Goal: Task Accomplishment & Management: Contribute content

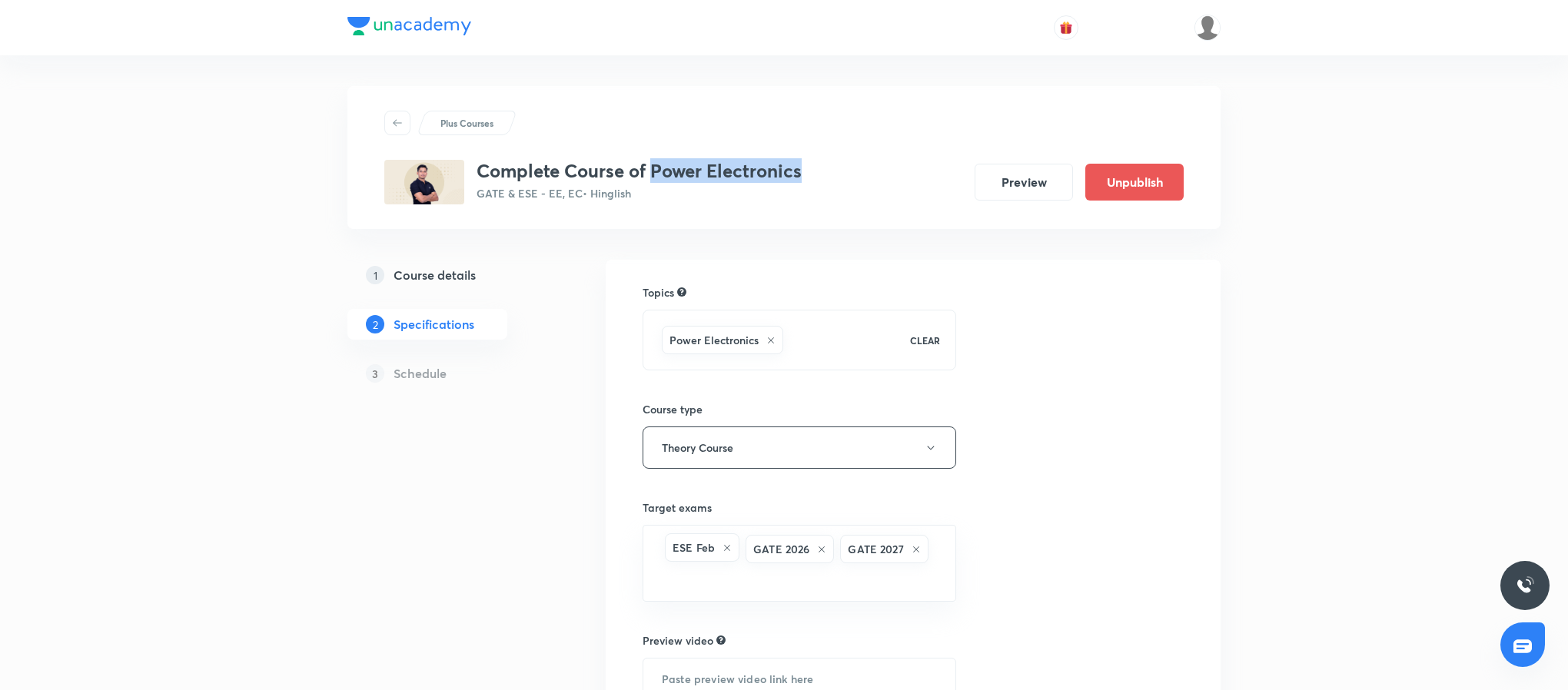
scroll to position [233, 0]
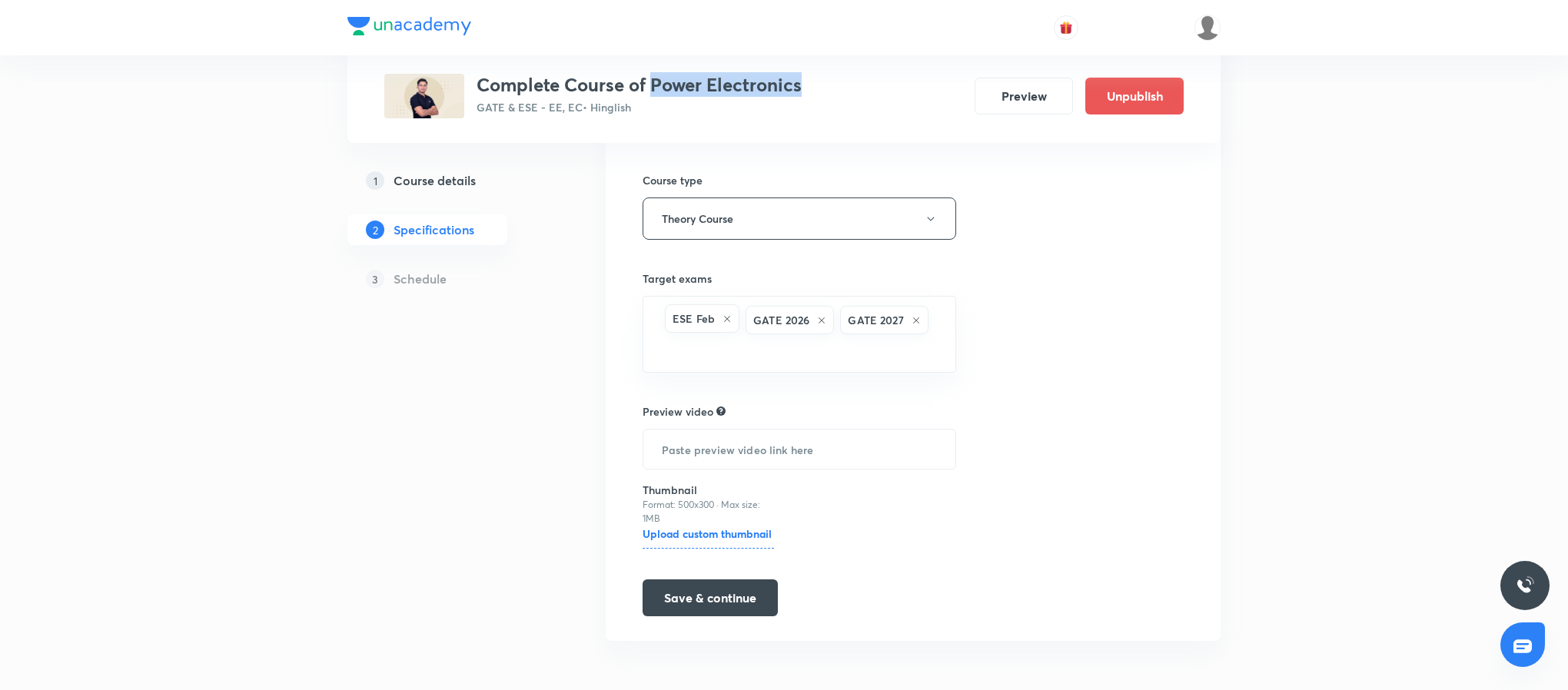
click at [461, 185] on h5 "Course details" at bounding box center [434, 180] width 82 height 18
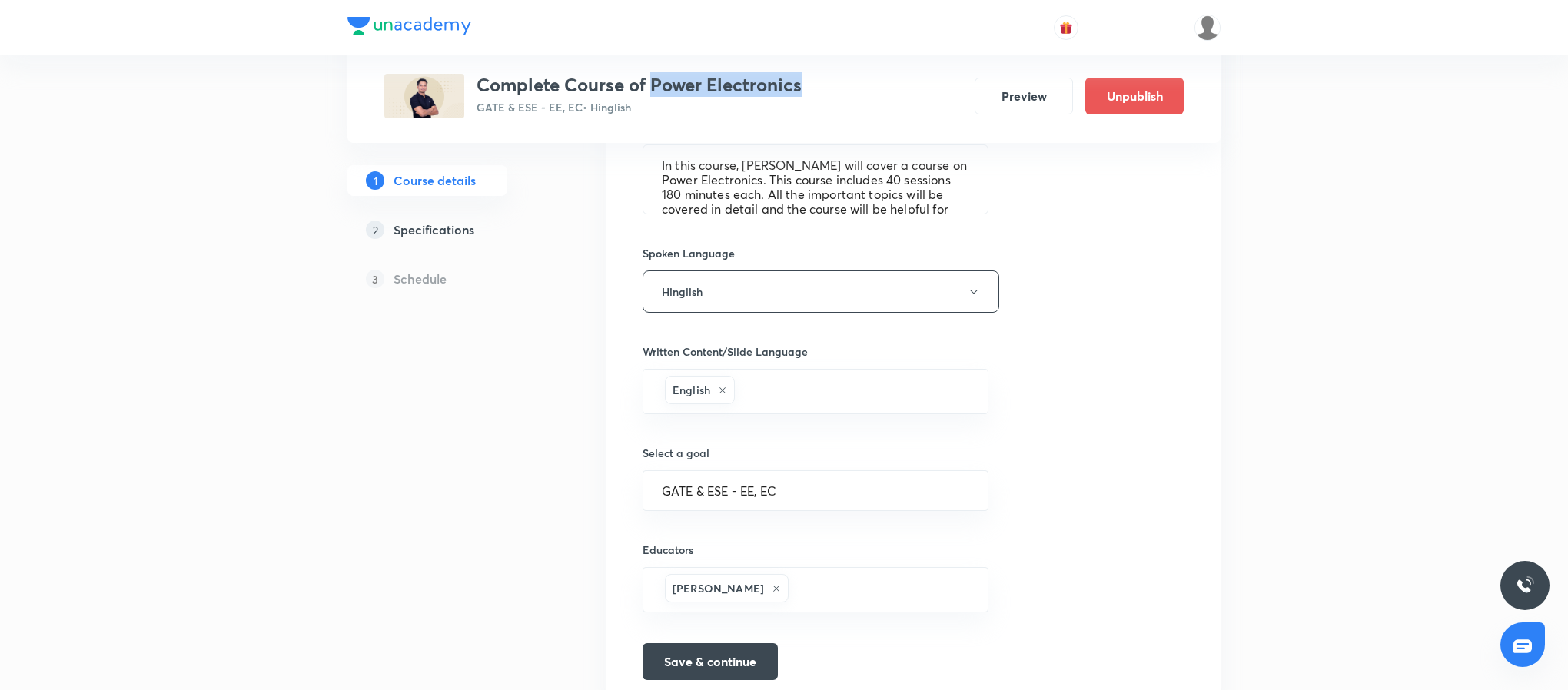
scroll to position [662, 0]
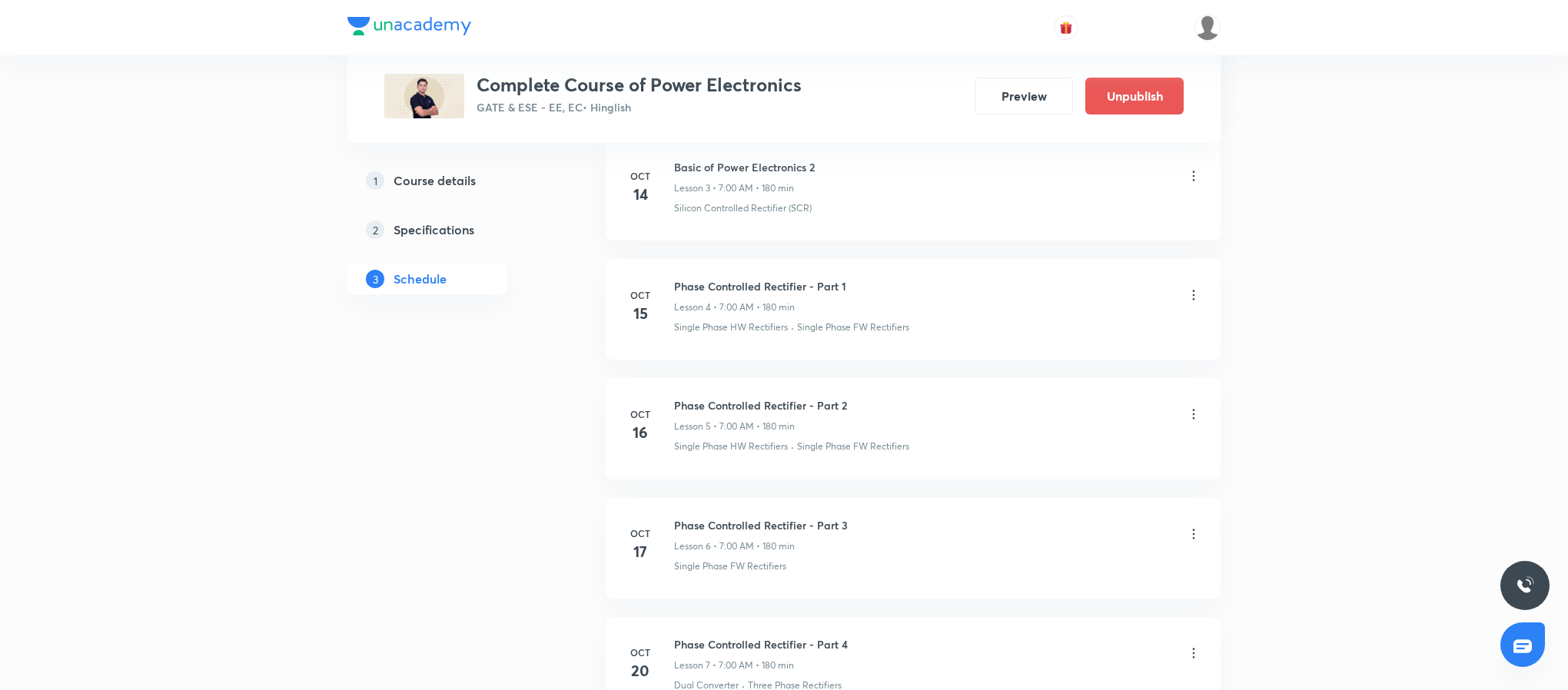
scroll to position [1130, 0]
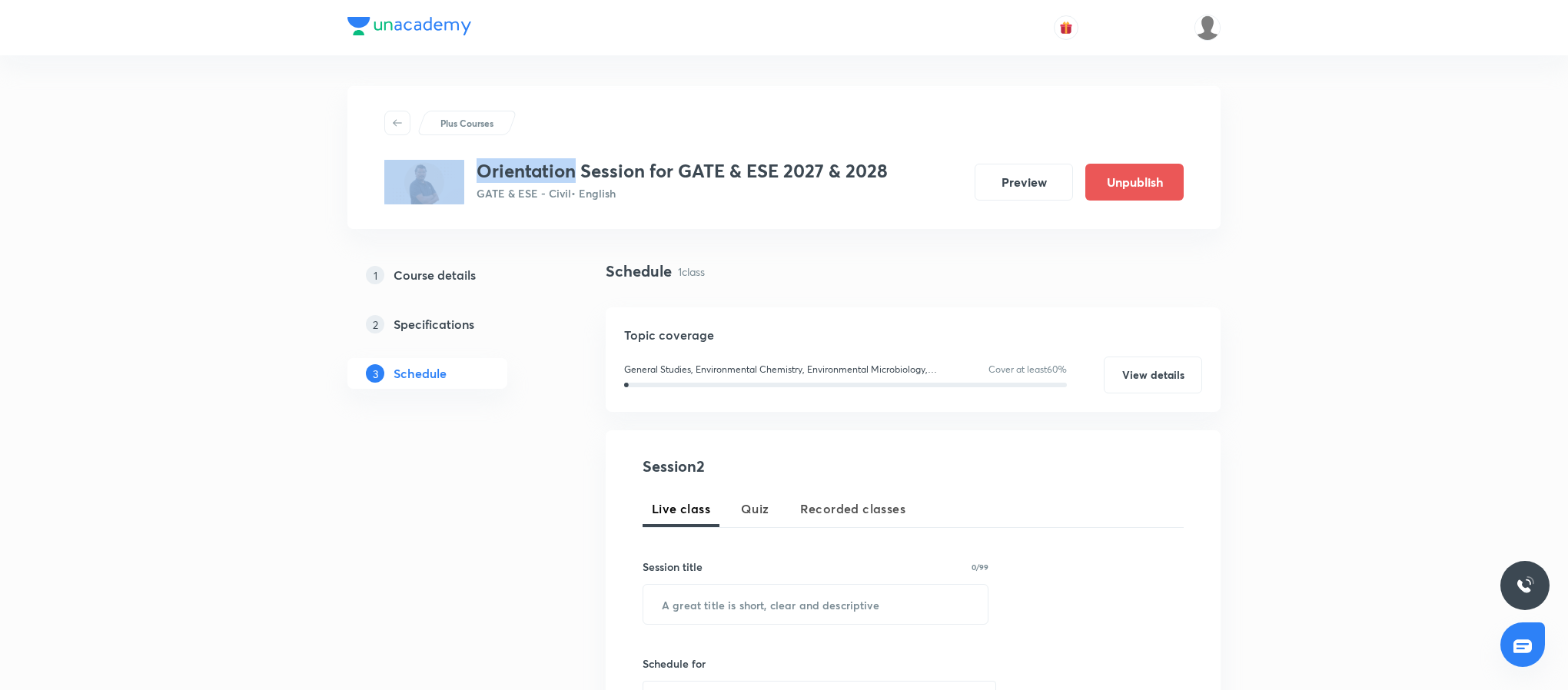
drag, startPoint x: 573, startPoint y: 171, endPoint x: 453, endPoint y: 191, distance: 121.7
click at [453, 191] on div "Orientation Session for GATE & ESE 2027 & 2028 GATE & ESE - Civil • English" at bounding box center [636, 182] width 503 height 44
copy div "Orientation"
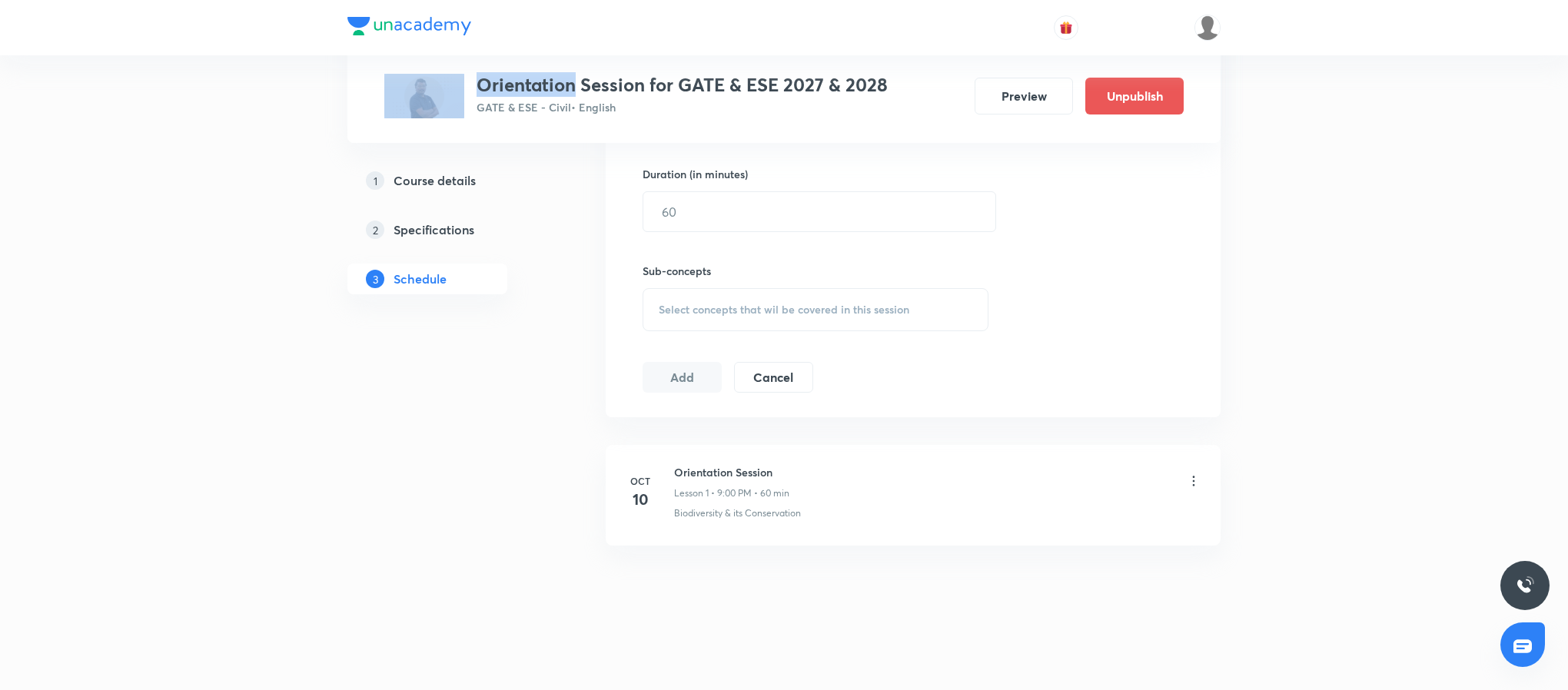
copy div "Orientation"
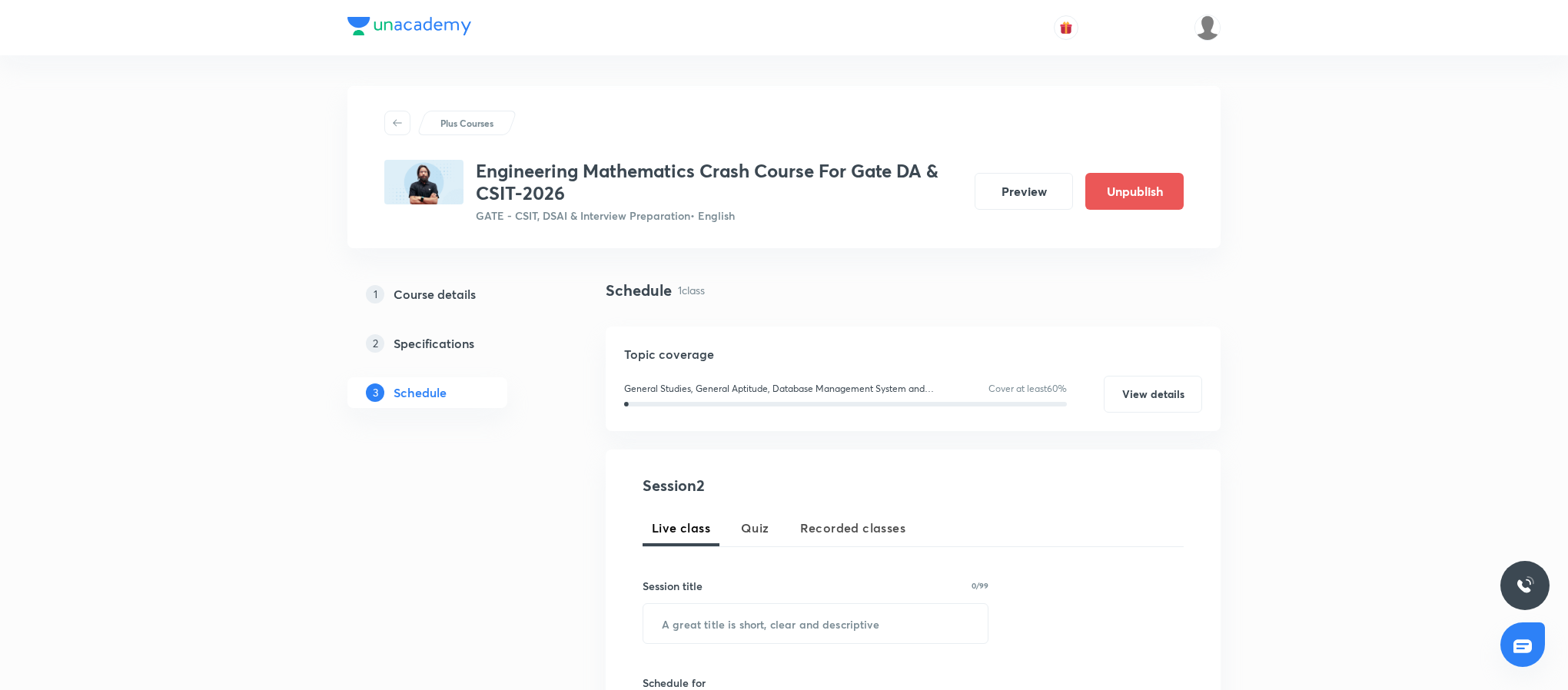
click at [425, 293] on h5 "Course details" at bounding box center [434, 294] width 82 height 18
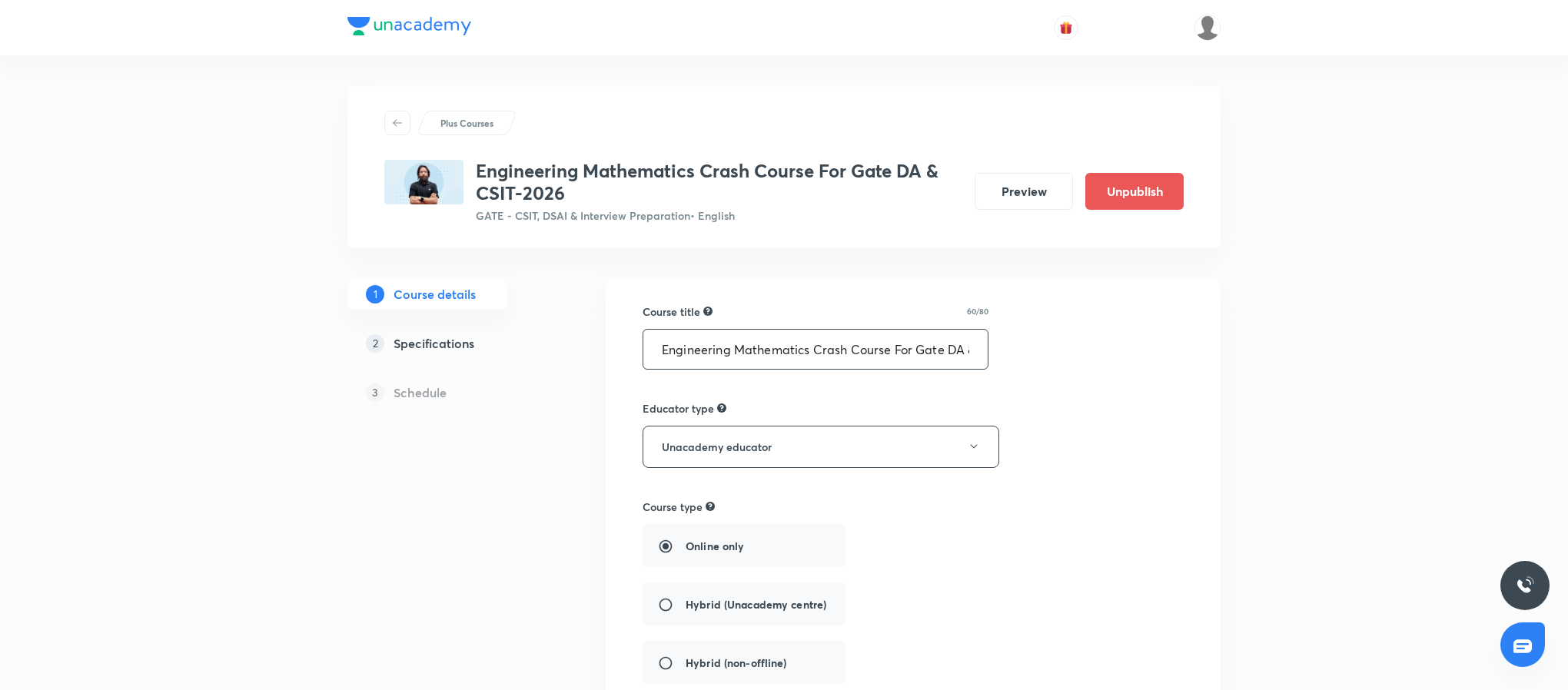
drag, startPoint x: 810, startPoint y: 347, endPoint x: 891, endPoint y: 351, distance: 81.1
click at [891, 351] on input "Engineering Mathematics Crash Course For Gate DA & CSIT-2026" at bounding box center [815, 349] width 344 height 39
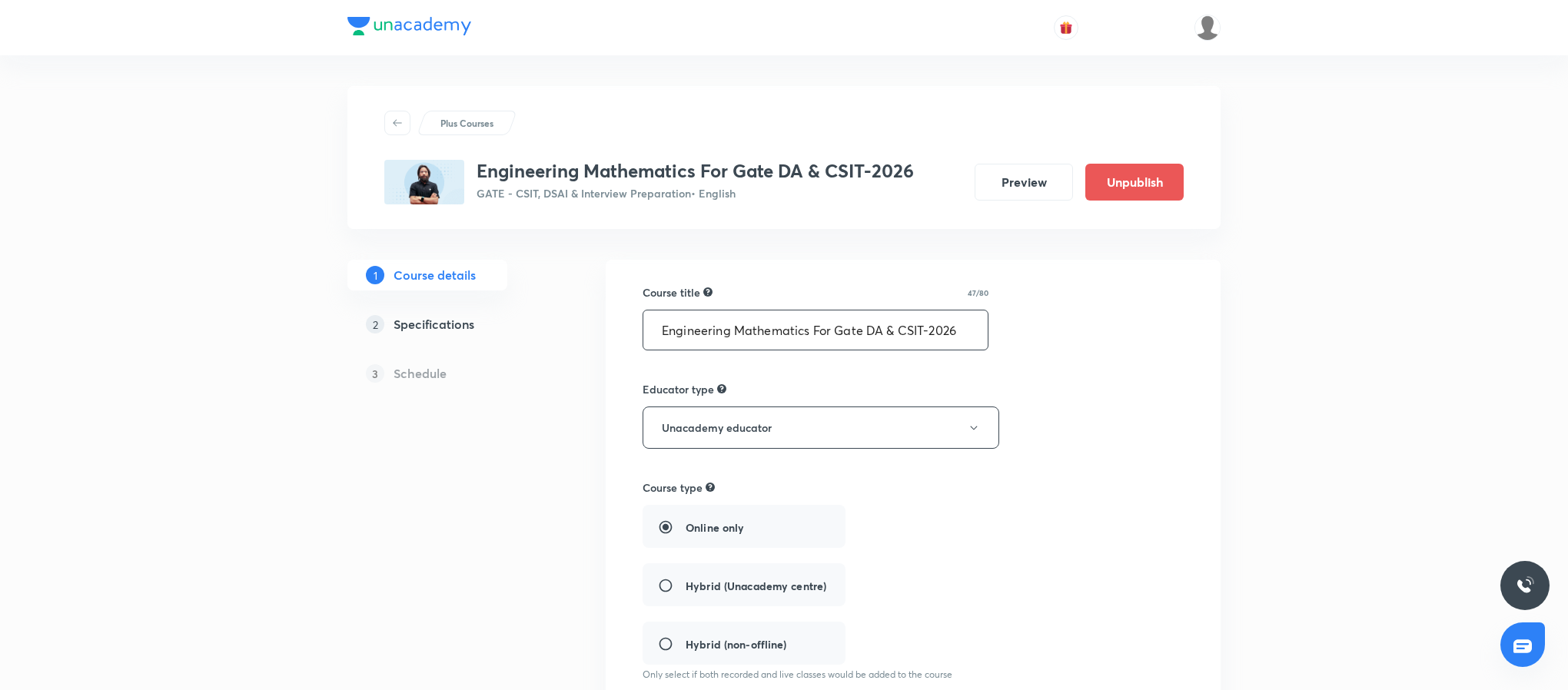
scroll to position [666, 0]
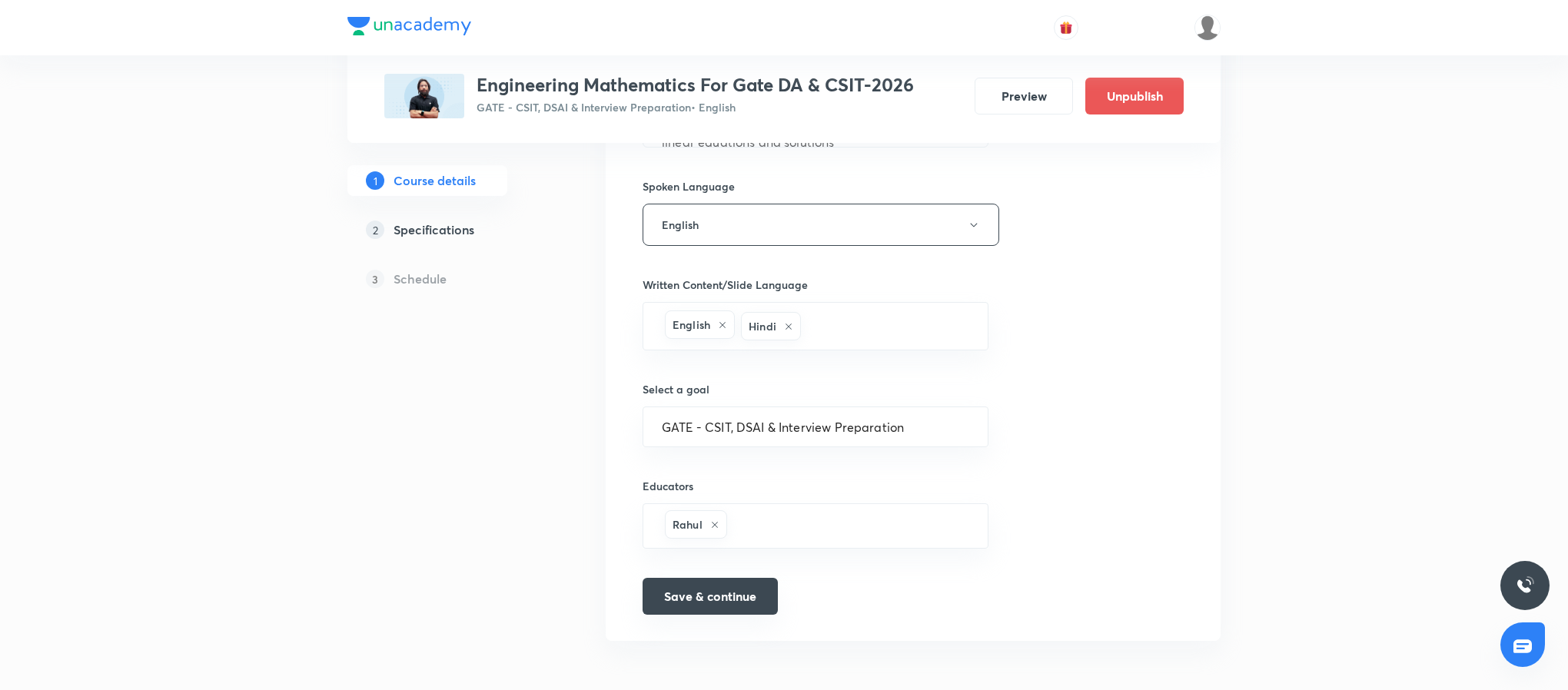
type input "Engineering Mathematics For Gate DA & CSIT-2026"
click at [717, 595] on button "Save & continue" at bounding box center [709, 596] width 135 height 37
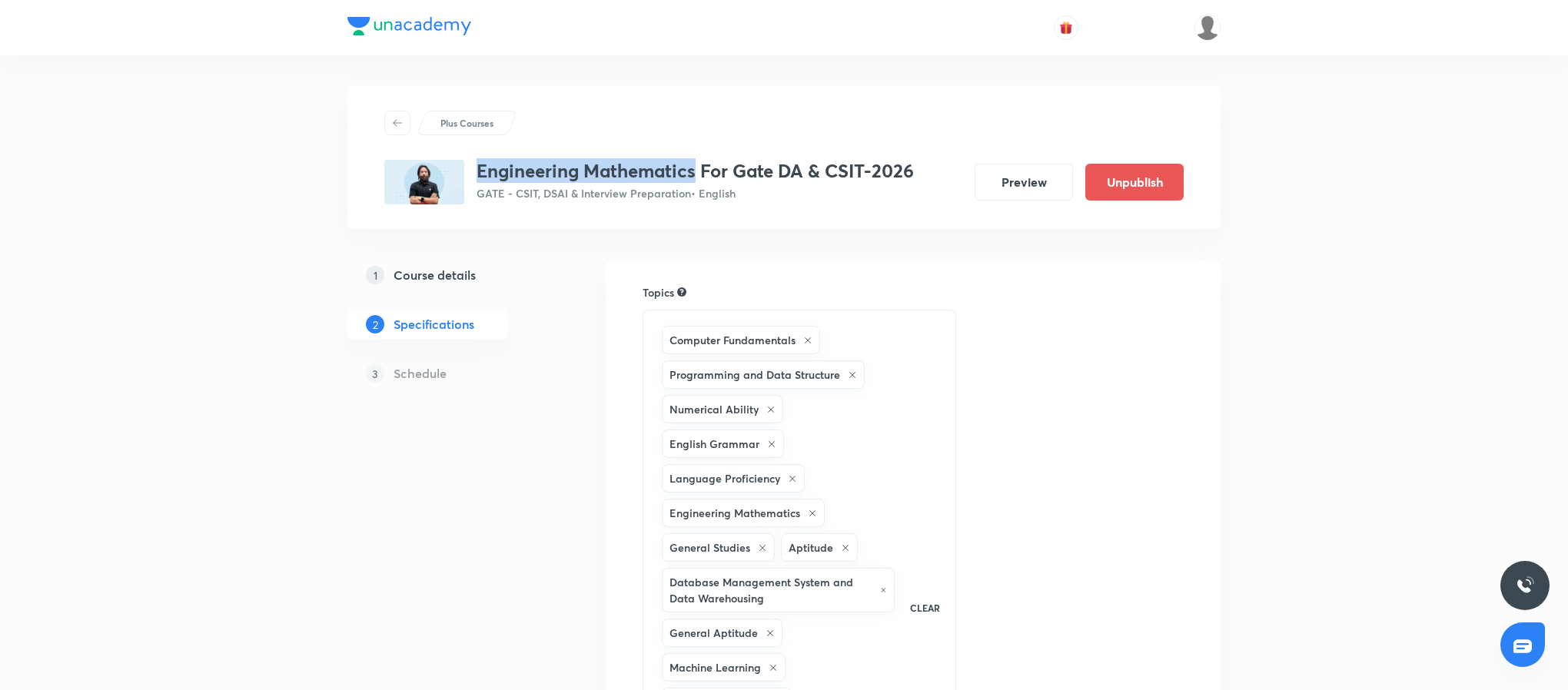
drag, startPoint x: 695, startPoint y: 168, endPoint x: 476, endPoint y: 175, distance: 219.1
click at [476, 175] on h3 "Engineering Mathematics For Gate DA & CSIT-2026" at bounding box center [695, 171] width 438 height 22
drag, startPoint x: 480, startPoint y: 169, endPoint x: 695, endPoint y: 174, distance: 215.1
click at [695, 174] on h3 "Engineering Mathematics For Gate DA & CSIT-2026" at bounding box center [695, 171] width 438 height 22
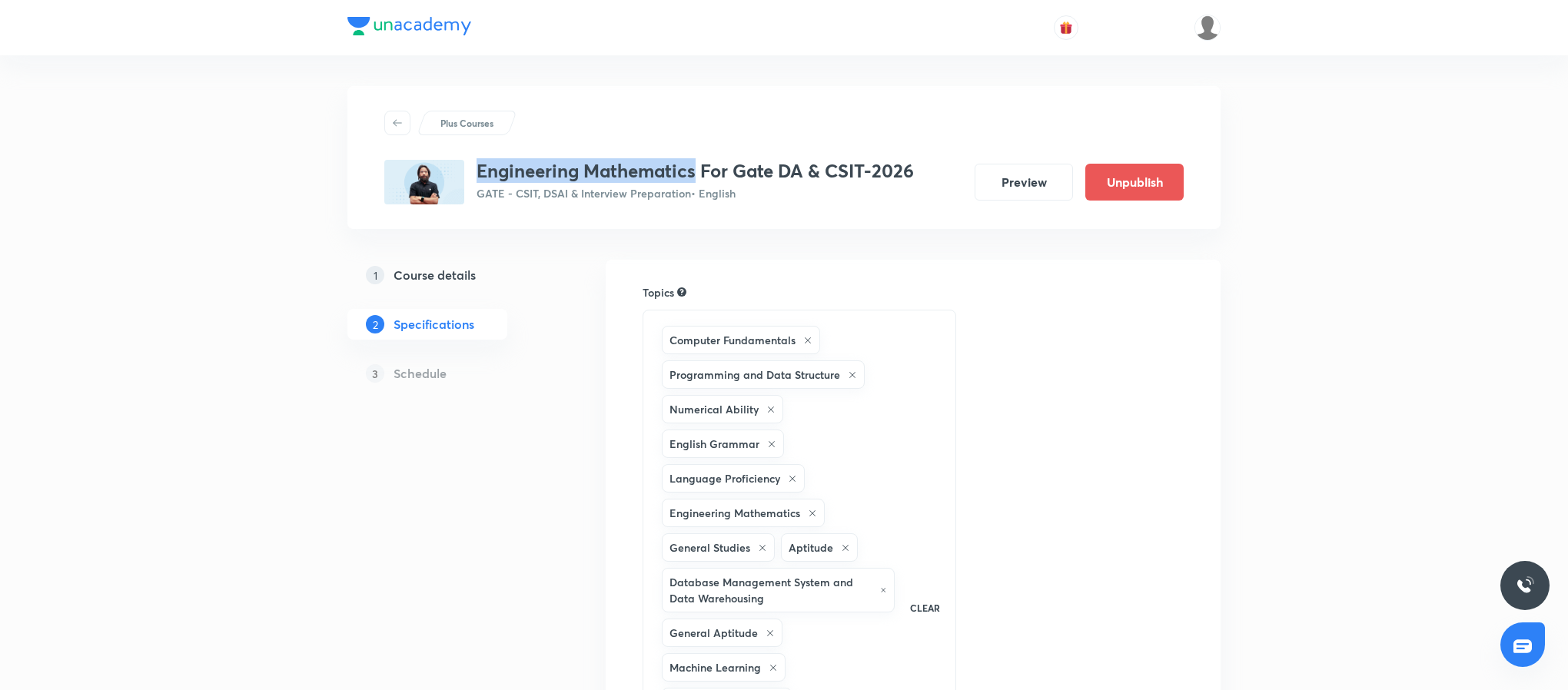
copy h3 "Engineering Mathematics"
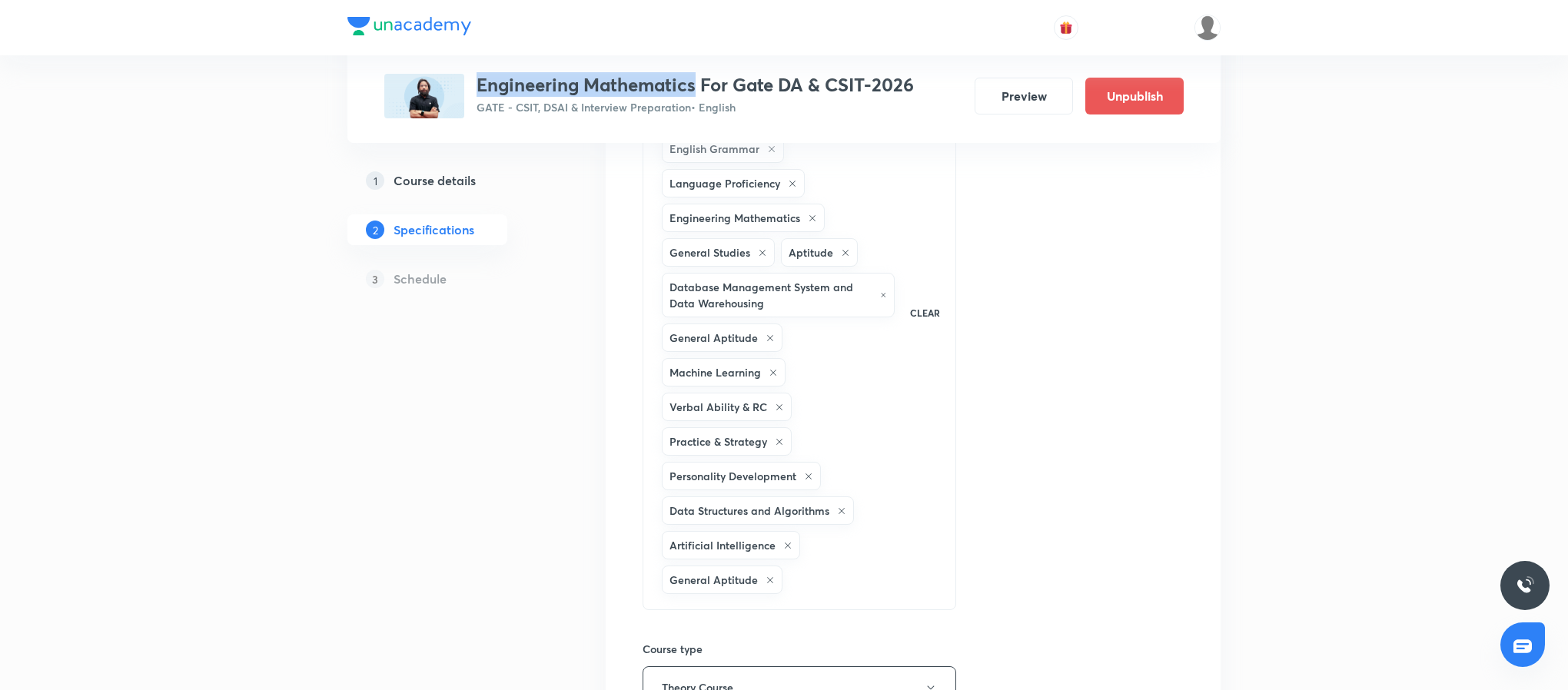
scroll to position [369, 0]
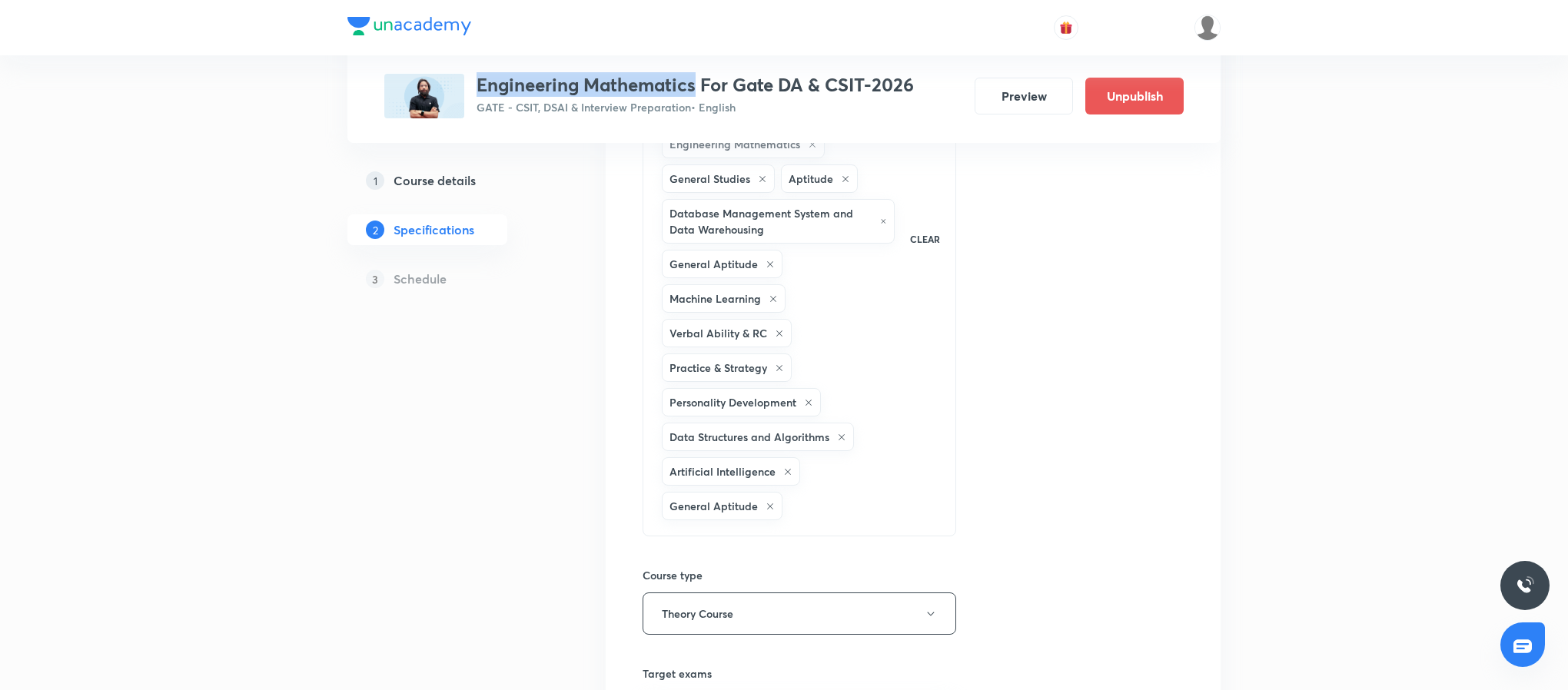
copy h3 "Engineering Mathematics"
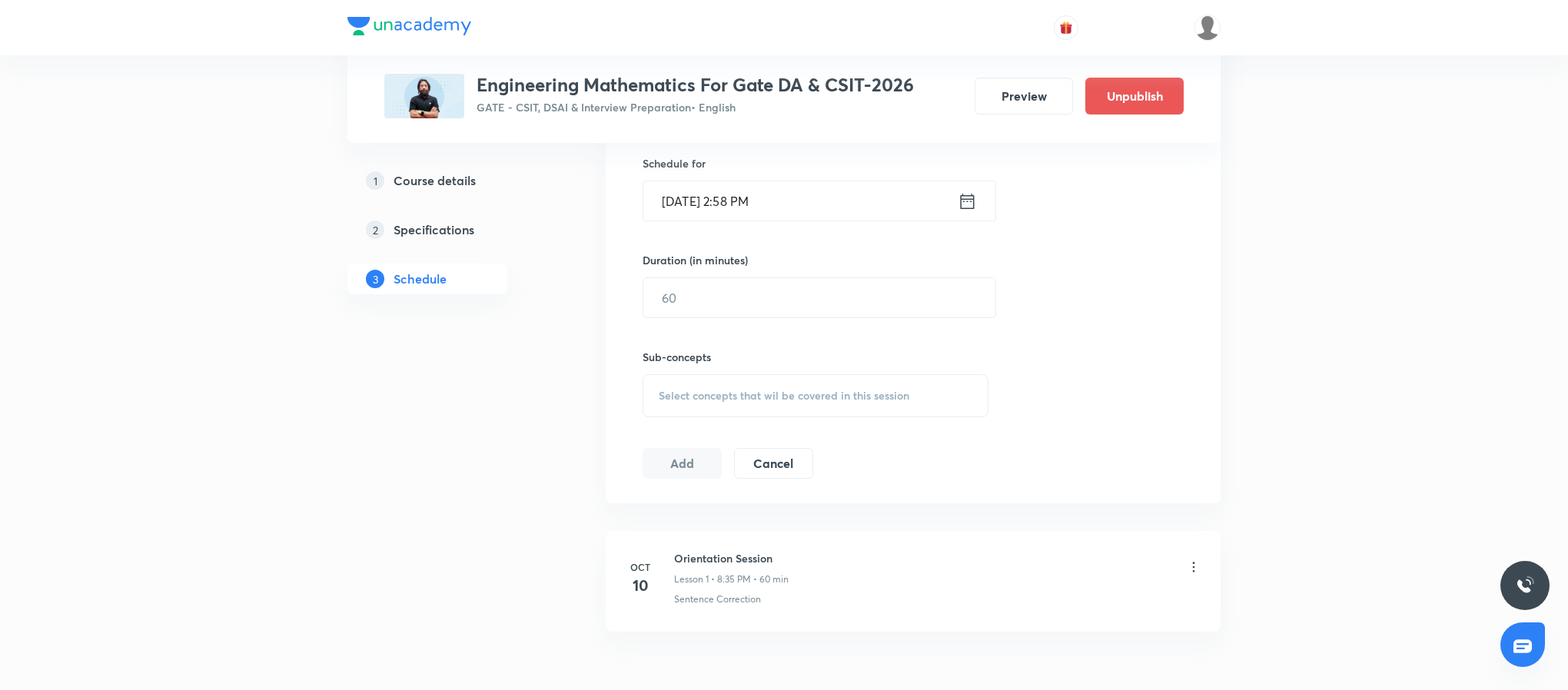
scroll to position [588, 0]
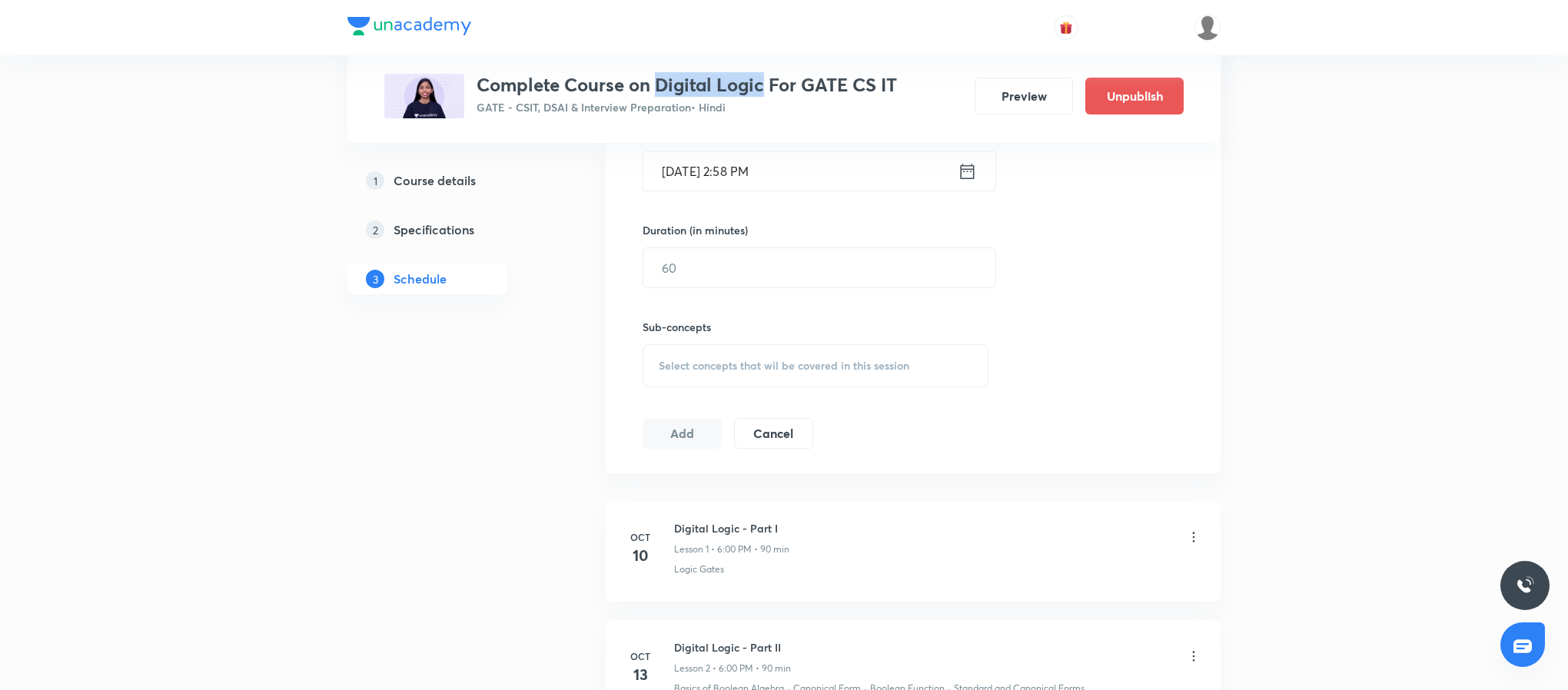
drag, startPoint x: 660, startPoint y: 81, endPoint x: 766, endPoint y: 81, distance: 106.0
click at [766, 81] on h3 "Complete Course on Digital Logic For GATE CS IT" at bounding box center [686, 84] width 420 height 22
copy h3 "Digital Logic"
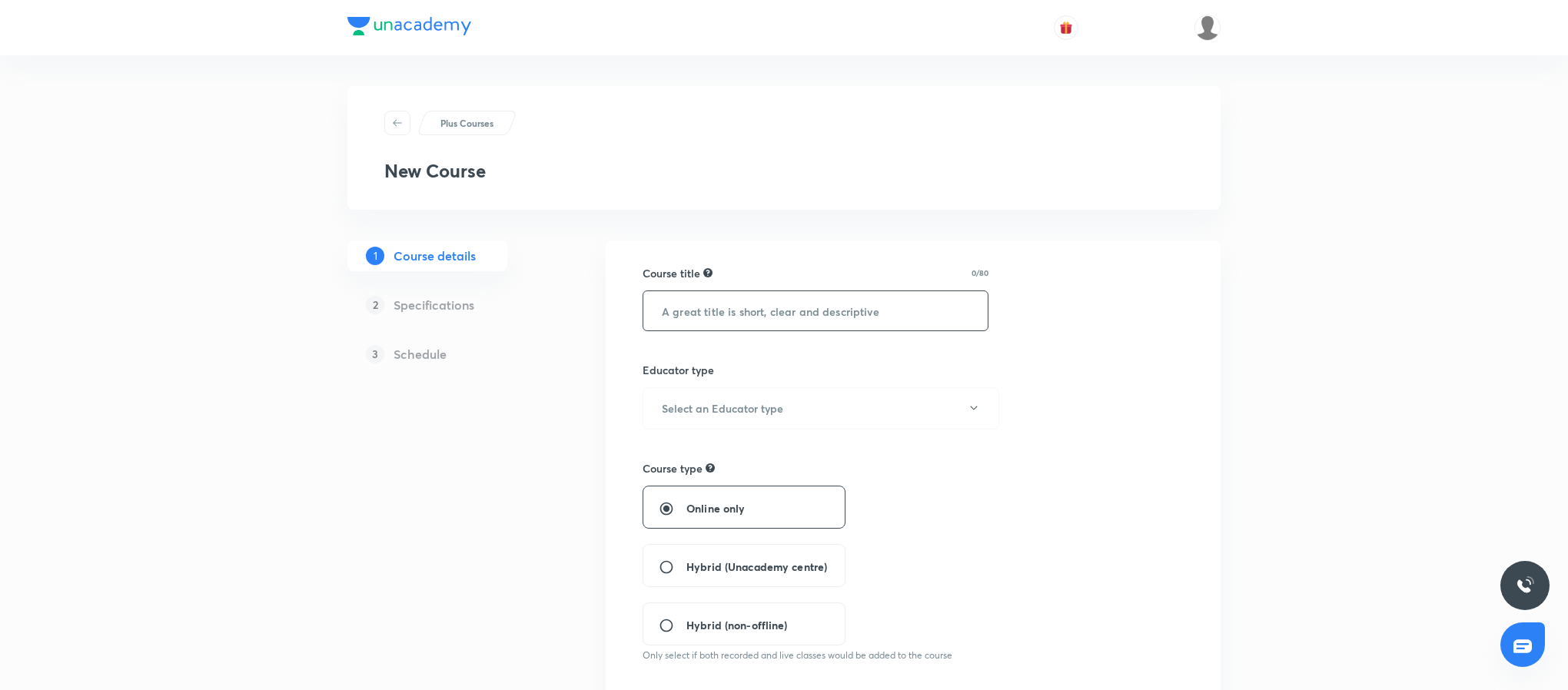
click at [868, 306] on input "text" at bounding box center [815, 311] width 344 height 39
paste input "Process Control And Stability"
click at [662, 311] on input "Process Control And Stability" at bounding box center [815, 311] width 344 height 39
type input "Course on Process Control And Stability"
click at [800, 411] on button "Select an Educator type" at bounding box center [820, 408] width 356 height 43
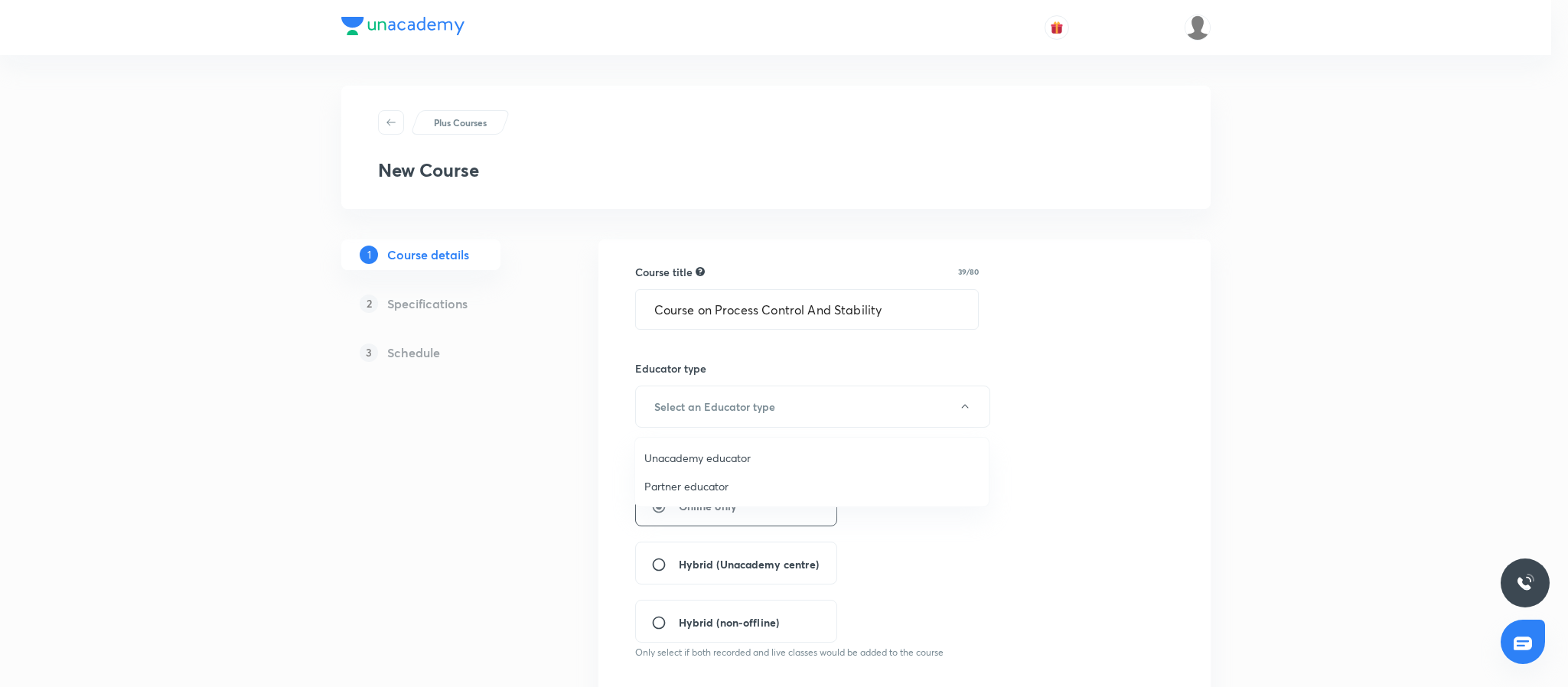
click at [734, 464] on span "Unacademy educator" at bounding box center [812, 457] width 335 height 16
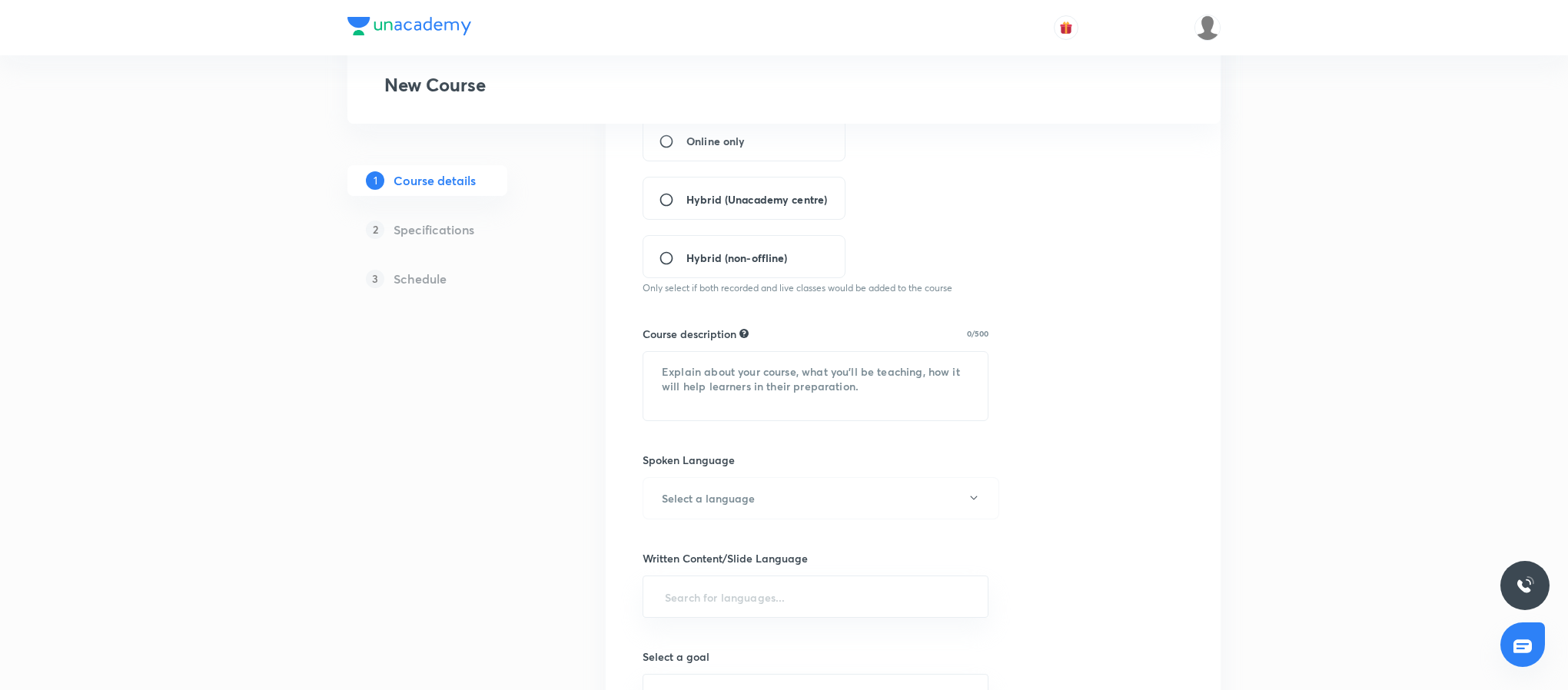
scroll to position [369, 0]
click at [682, 143] on input "Online only" at bounding box center [672, 139] width 28 height 15
radio input "true"
click at [833, 392] on textarea at bounding box center [815, 384] width 344 height 69
paste textarea "Join NVLK Sir for an exclusive Orientation Session designed for GATE & ESE 2027…"
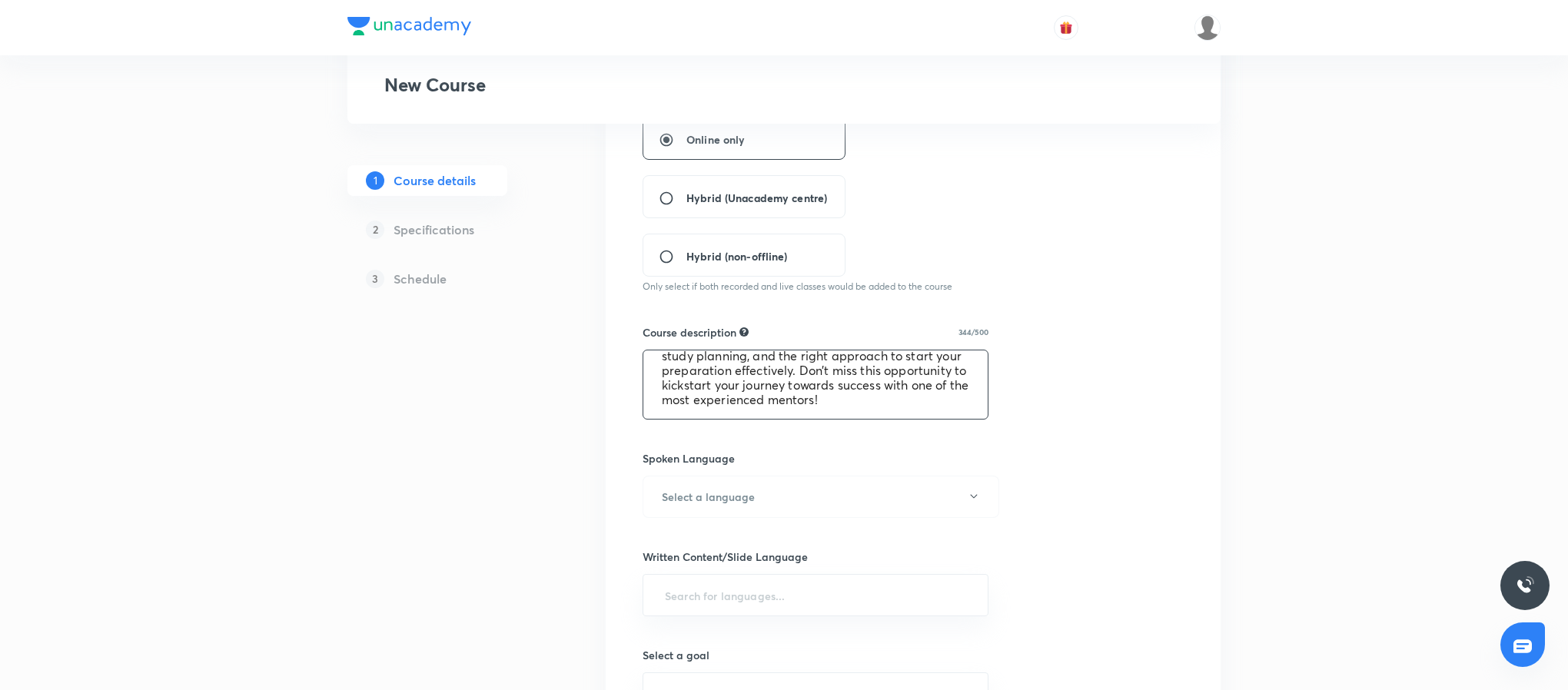
scroll to position [0, 0]
click at [739, 371] on textarea "Join NVLK Sir for an exclusive Orientation Session designed for GATE & ESE 2027…" at bounding box center [815, 384] width 344 height 69
type textarea "Join Ankur Bansal for an exclusive Orientation Session designed for GATE & ESE …"
click at [805, 505] on button "Select a language" at bounding box center [820, 497] width 356 height 43
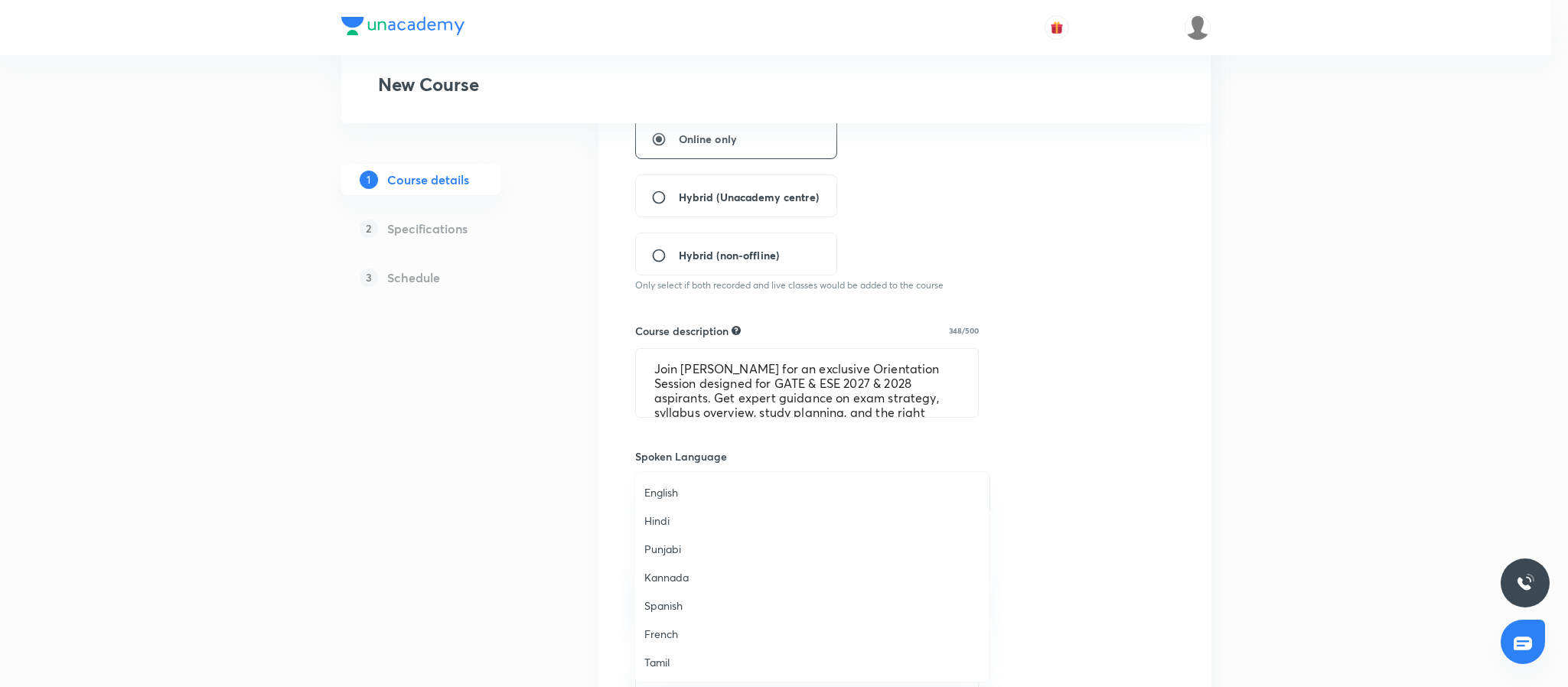
click at [668, 487] on span "English" at bounding box center [812, 492] width 335 height 16
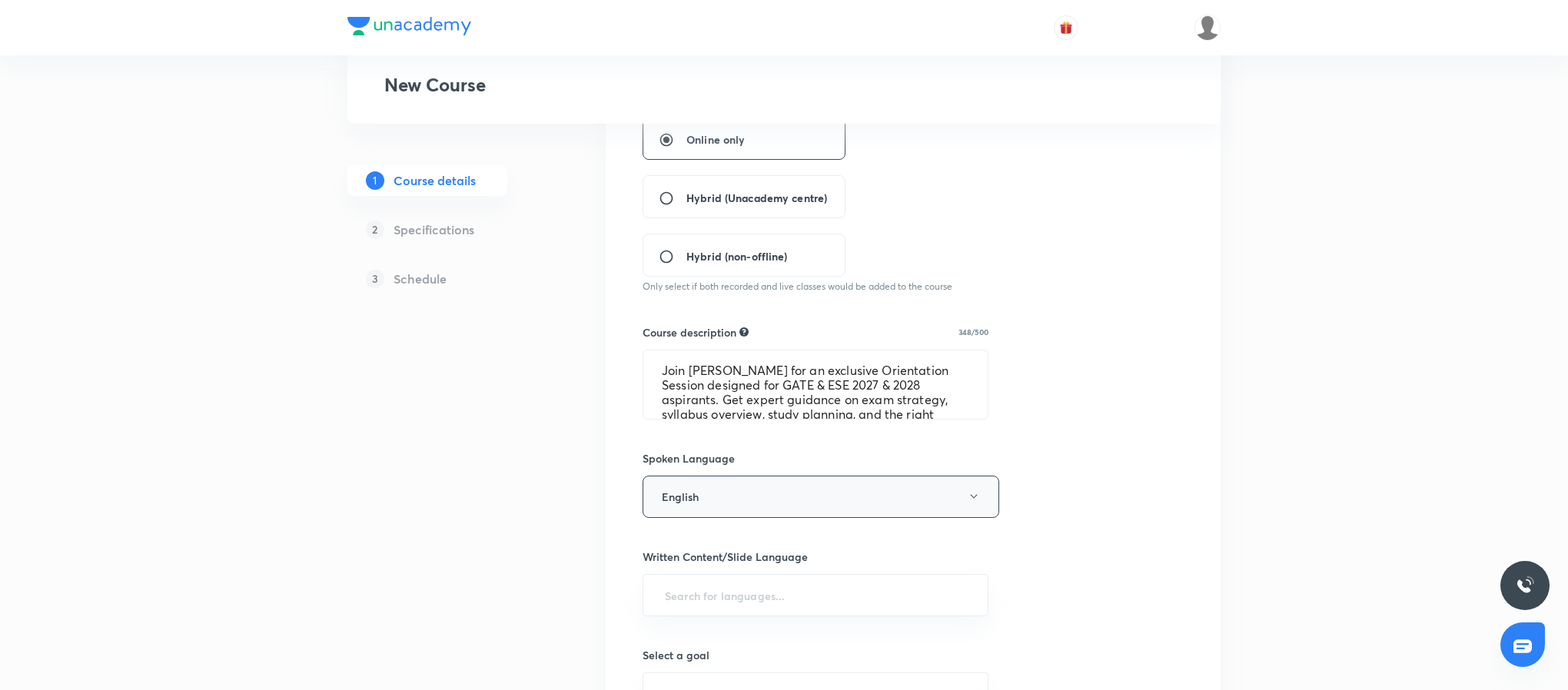
click at [697, 489] on button "English" at bounding box center [820, 497] width 356 height 43
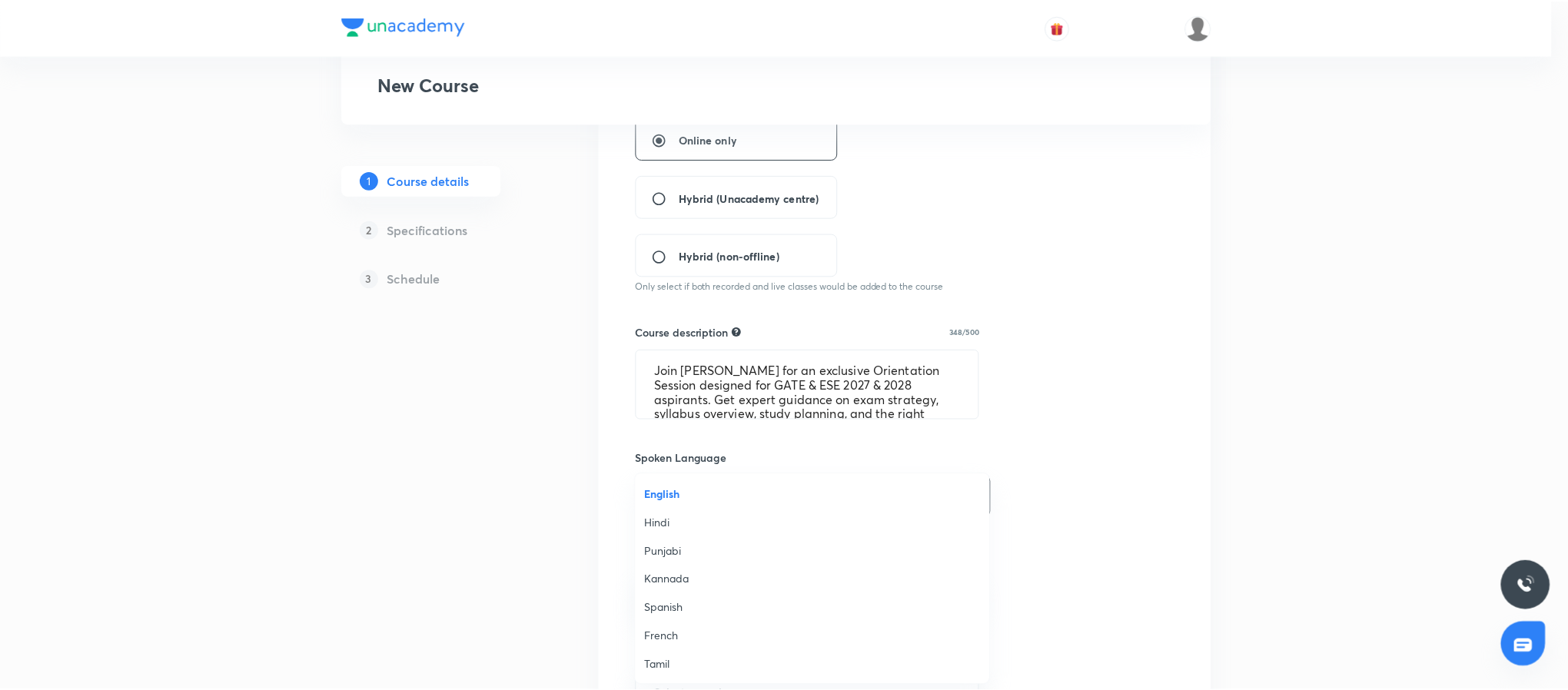
scroll to position [455, 0]
click at [675, 662] on span "Hinglish" at bounding box center [815, 665] width 337 height 16
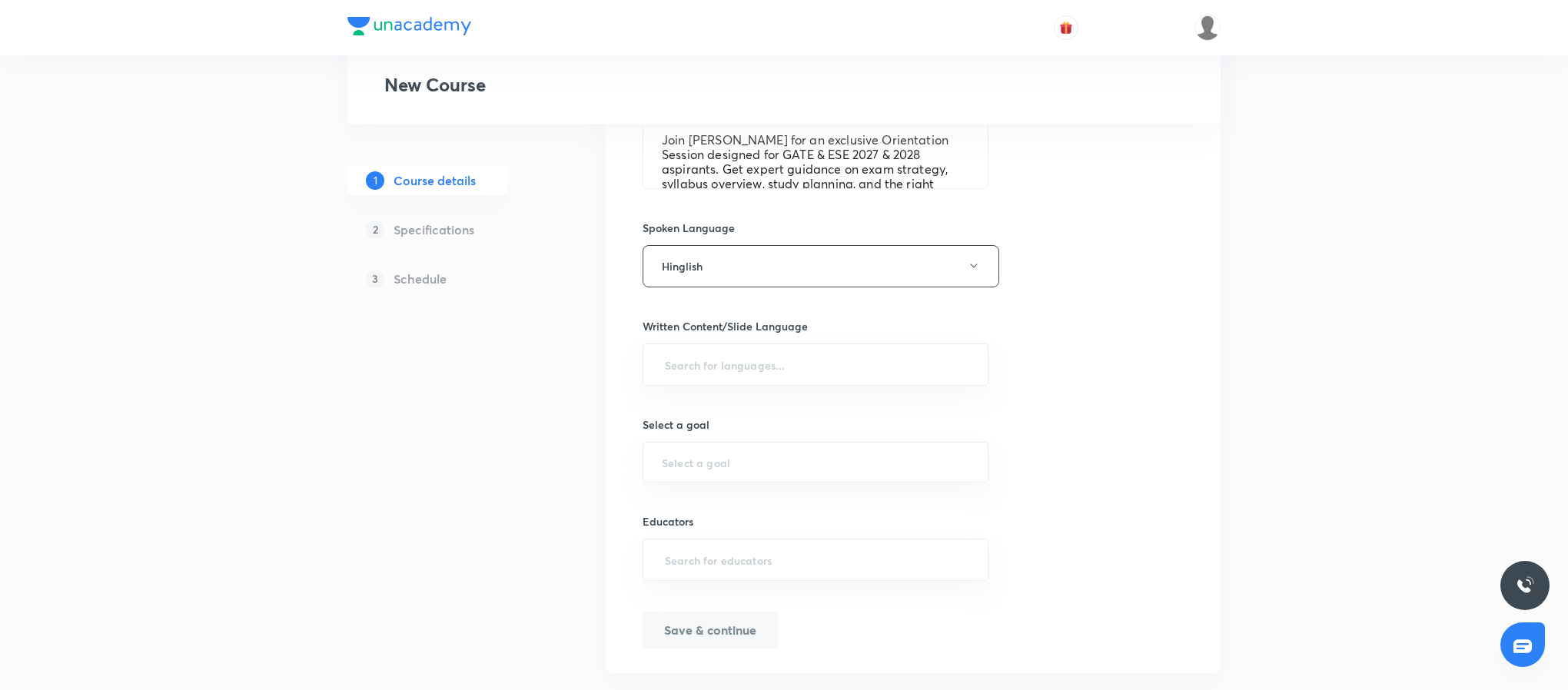
scroll to position [606, 0]
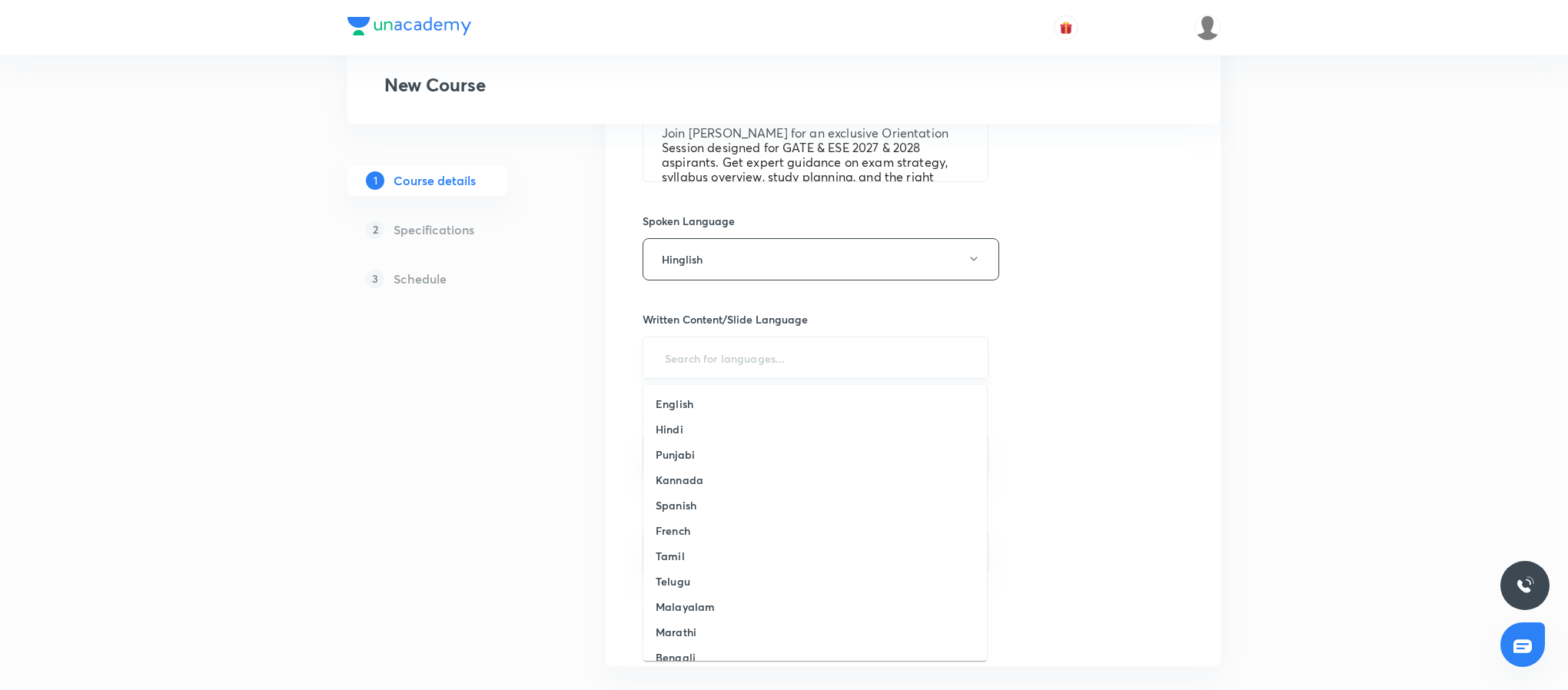
click at [754, 362] on input "text" at bounding box center [815, 358] width 307 height 28
click at [771, 404] on li "English" at bounding box center [814, 403] width 344 height 25
click at [769, 455] on input "text" at bounding box center [815, 458] width 307 height 14
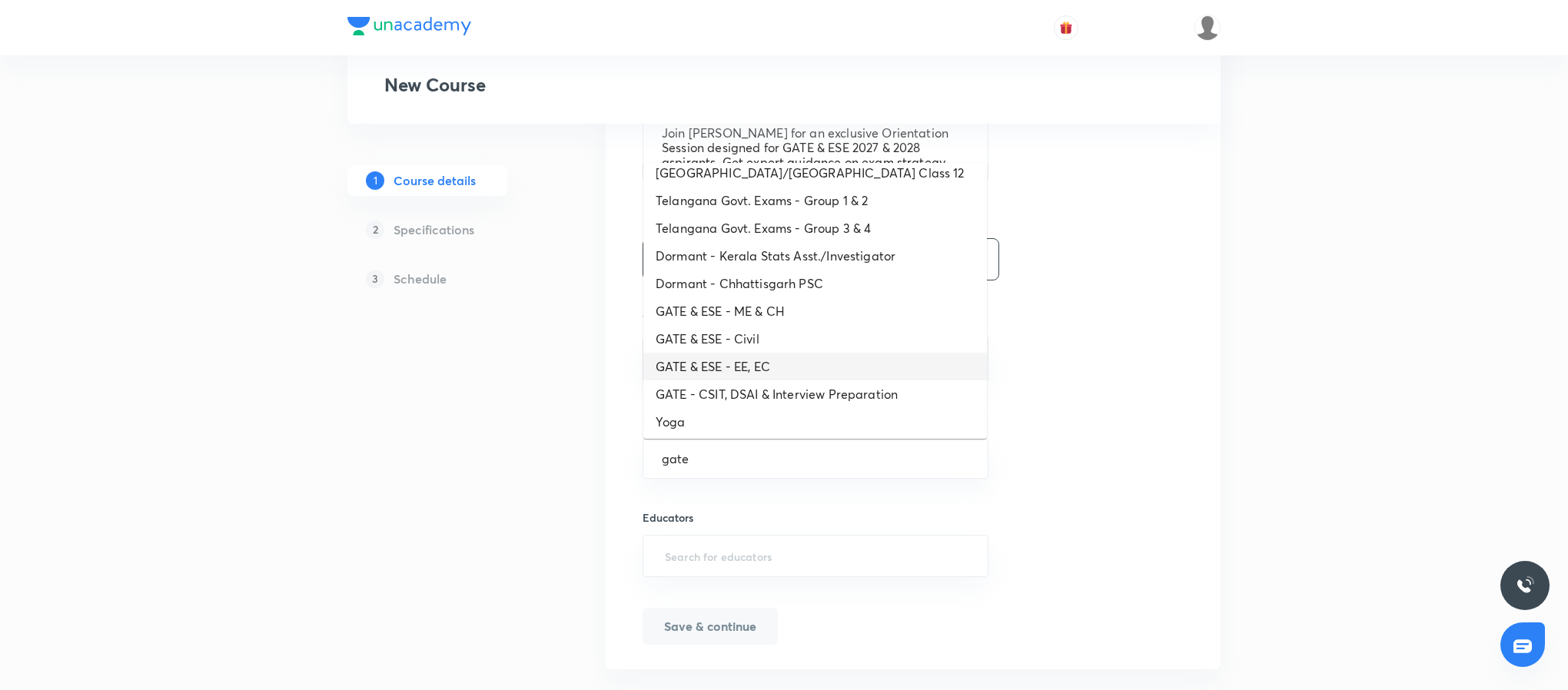
scroll to position [470, 0]
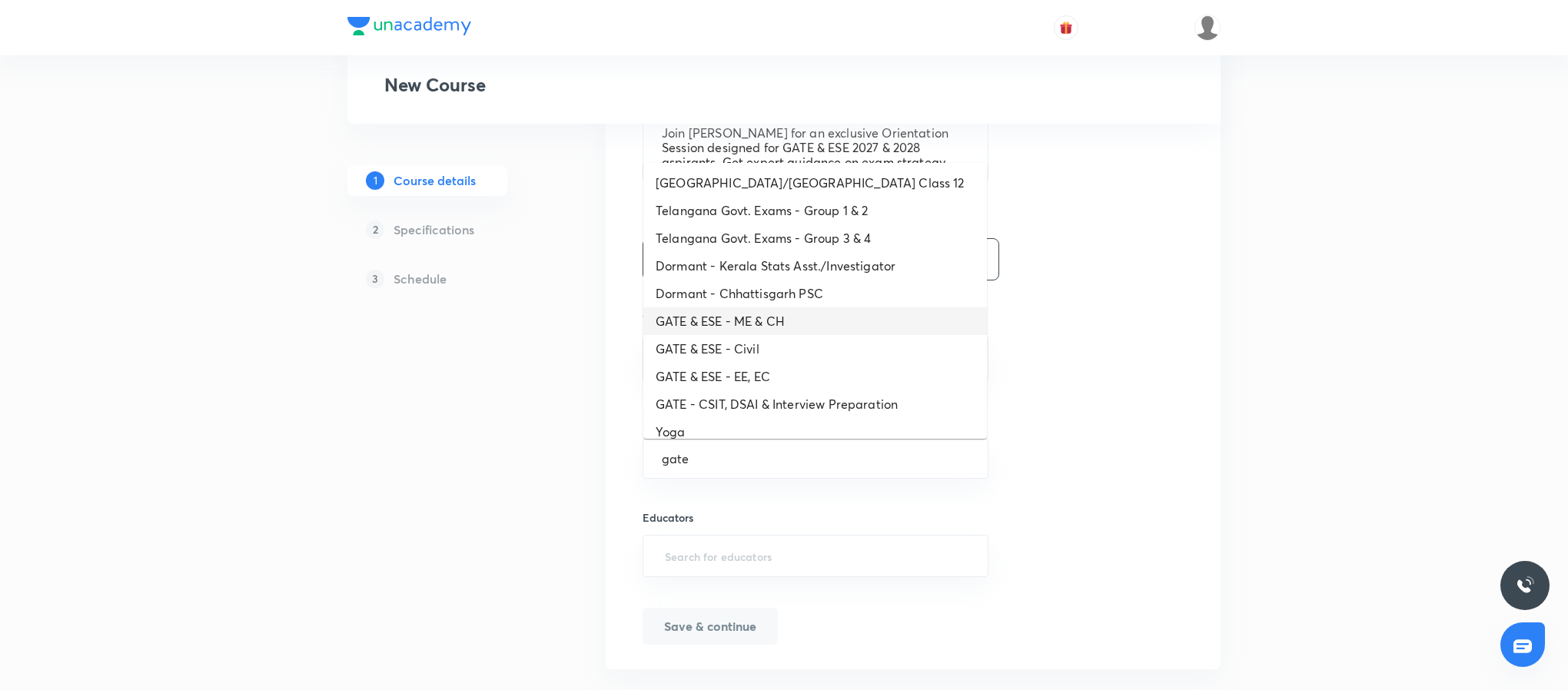
click at [768, 319] on li "GATE & ESE - ME & CH" at bounding box center [814, 321] width 344 height 28
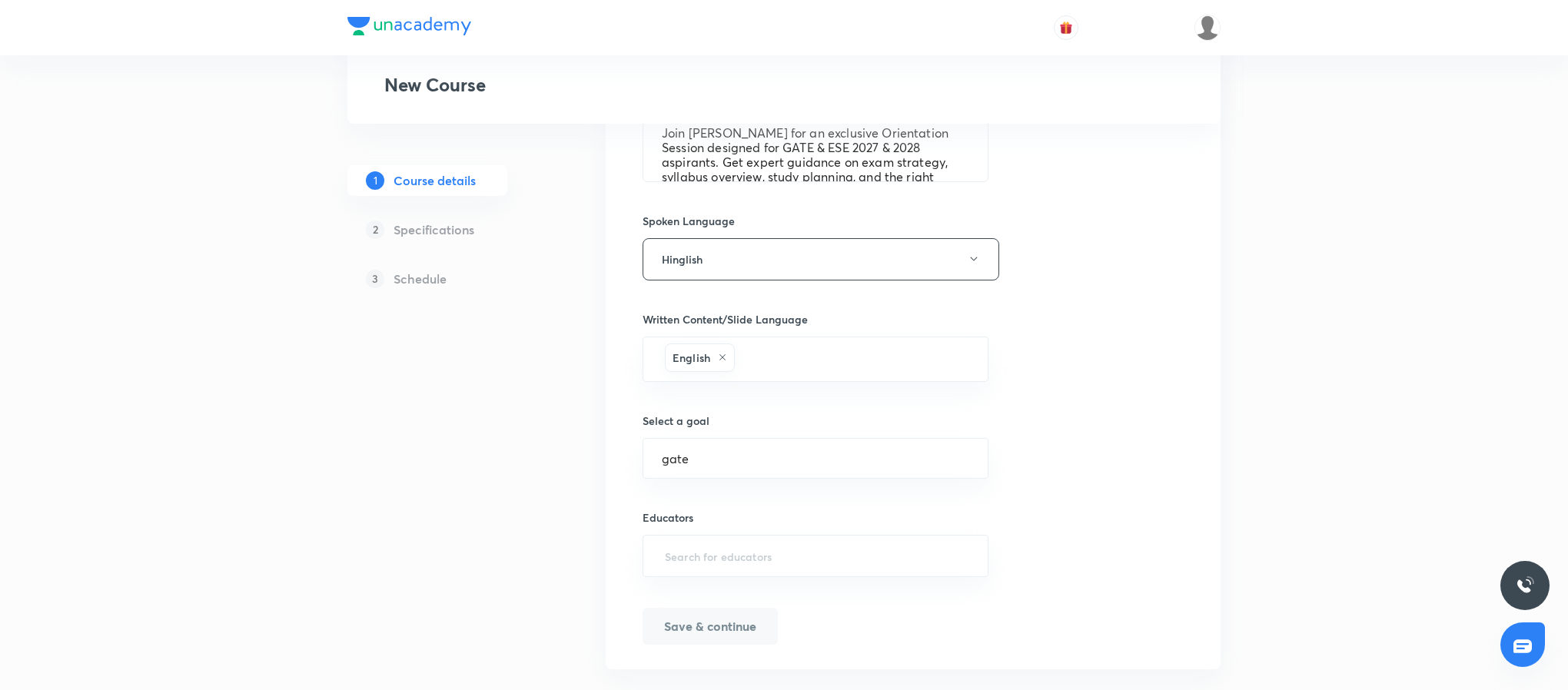
type input "GATE & ESE - ME & CH"
click at [720, 570] on input "text" at bounding box center [815, 556] width 307 height 28
type input "a"
paste input "ankur073"
type input "ankur073"
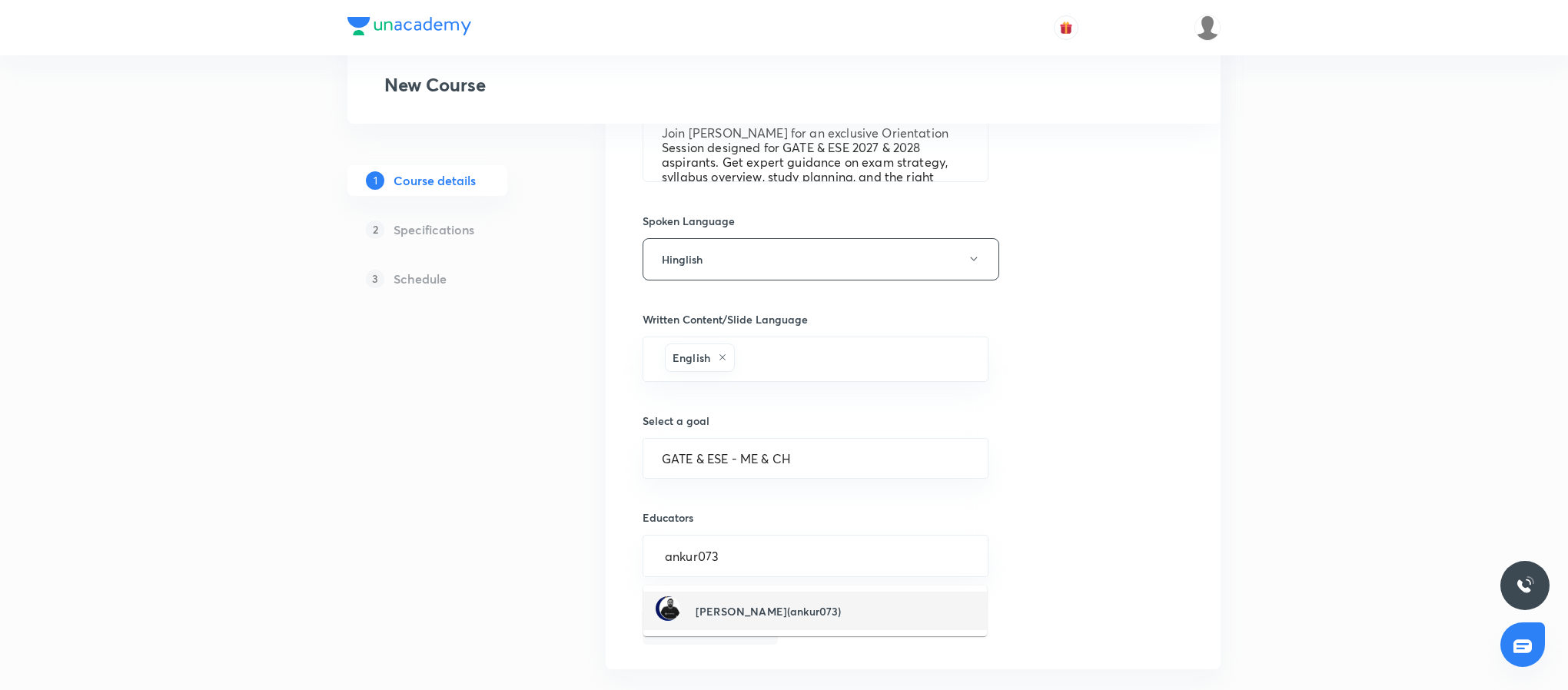
click at [770, 609] on h6 "Ankur Bansal(ankur073)" at bounding box center [769, 611] width 145 height 16
click at [716, 630] on button "Save & continue" at bounding box center [709, 628] width 135 height 37
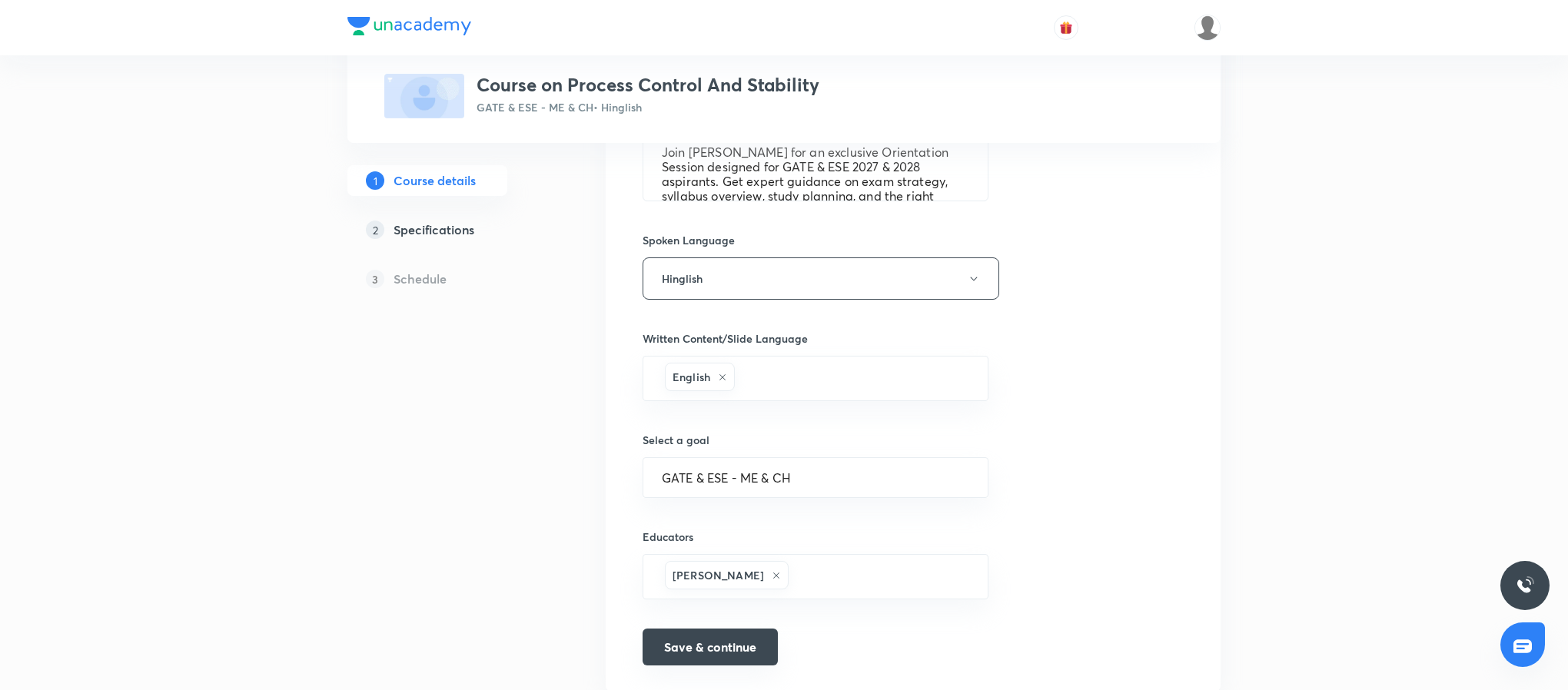
scroll to position [625, 0]
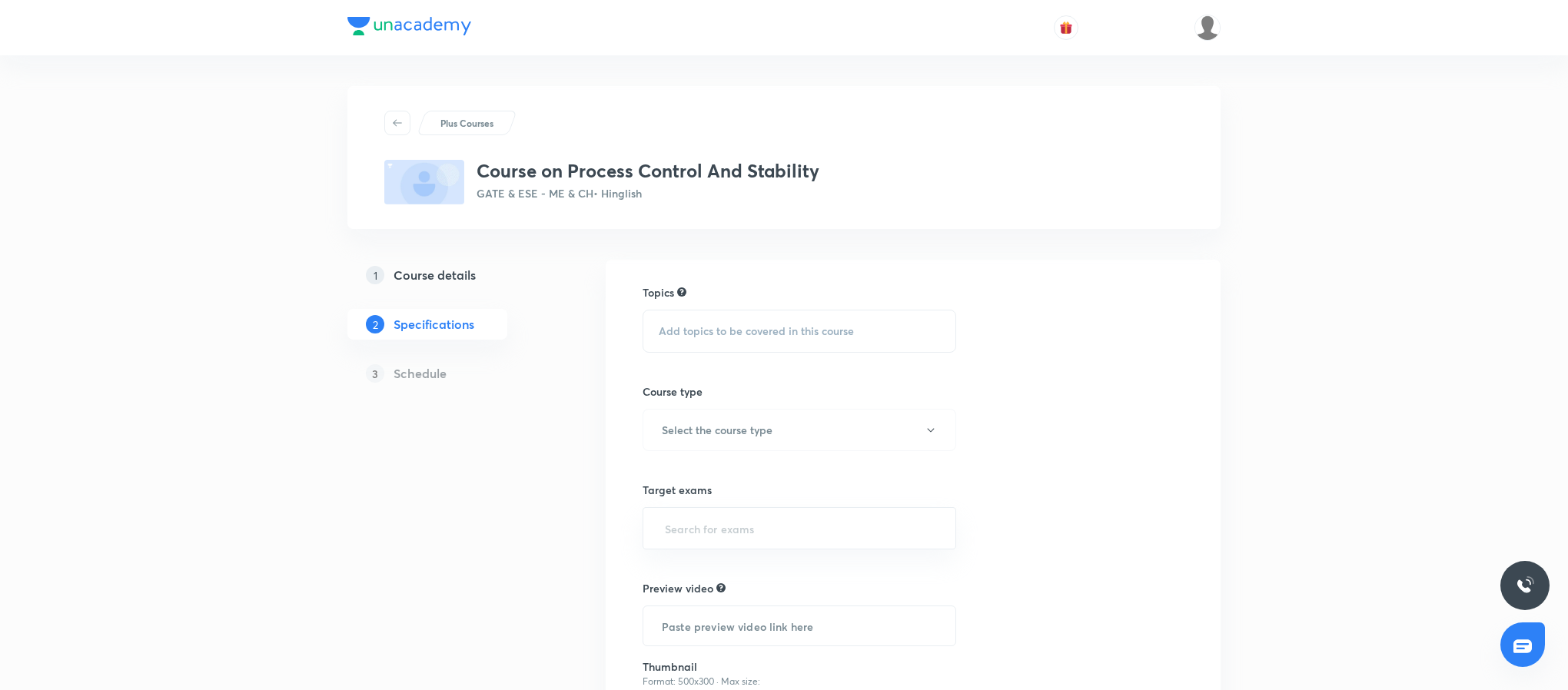
click at [792, 325] on span "Add topics to be covered in this course" at bounding box center [756, 332] width 195 height 13
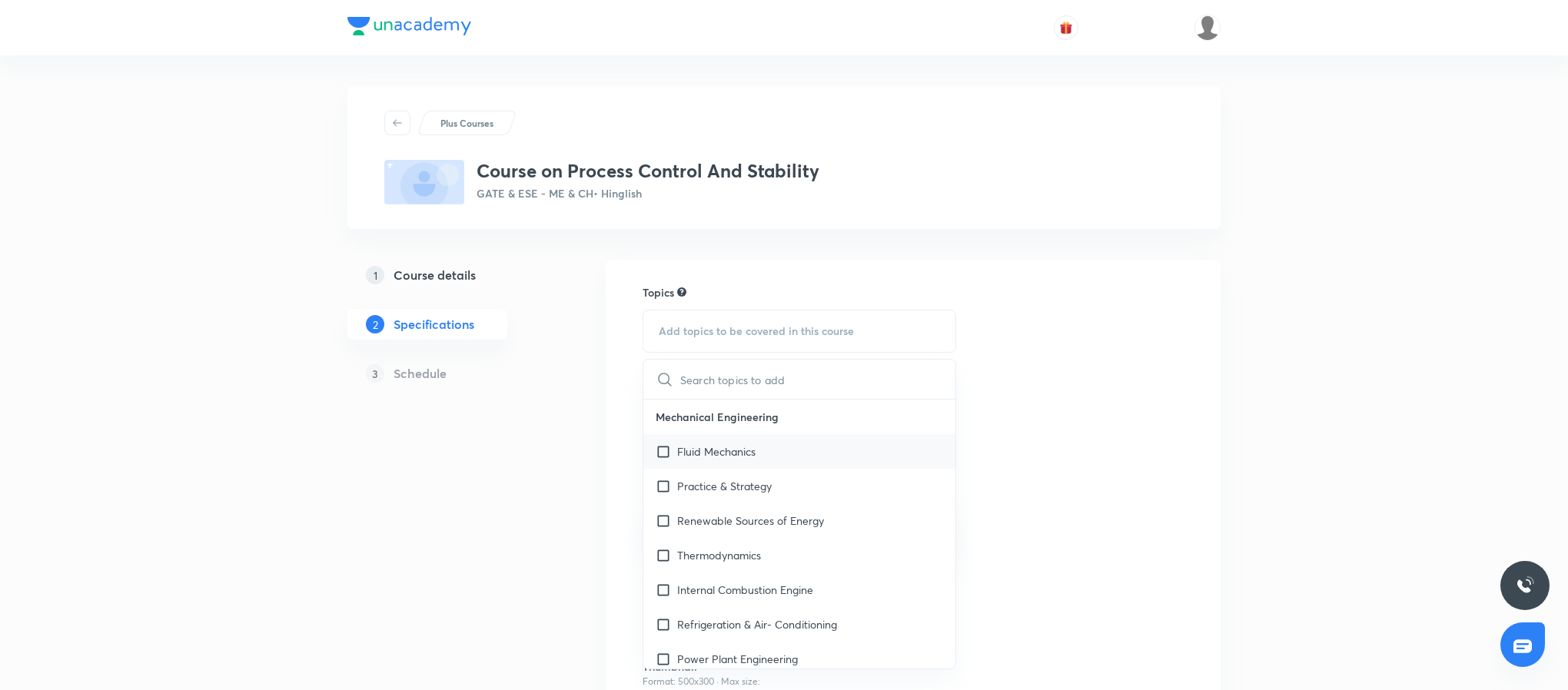
click at [763, 437] on div "Fluid Mechanics" at bounding box center [799, 452] width 312 height 35
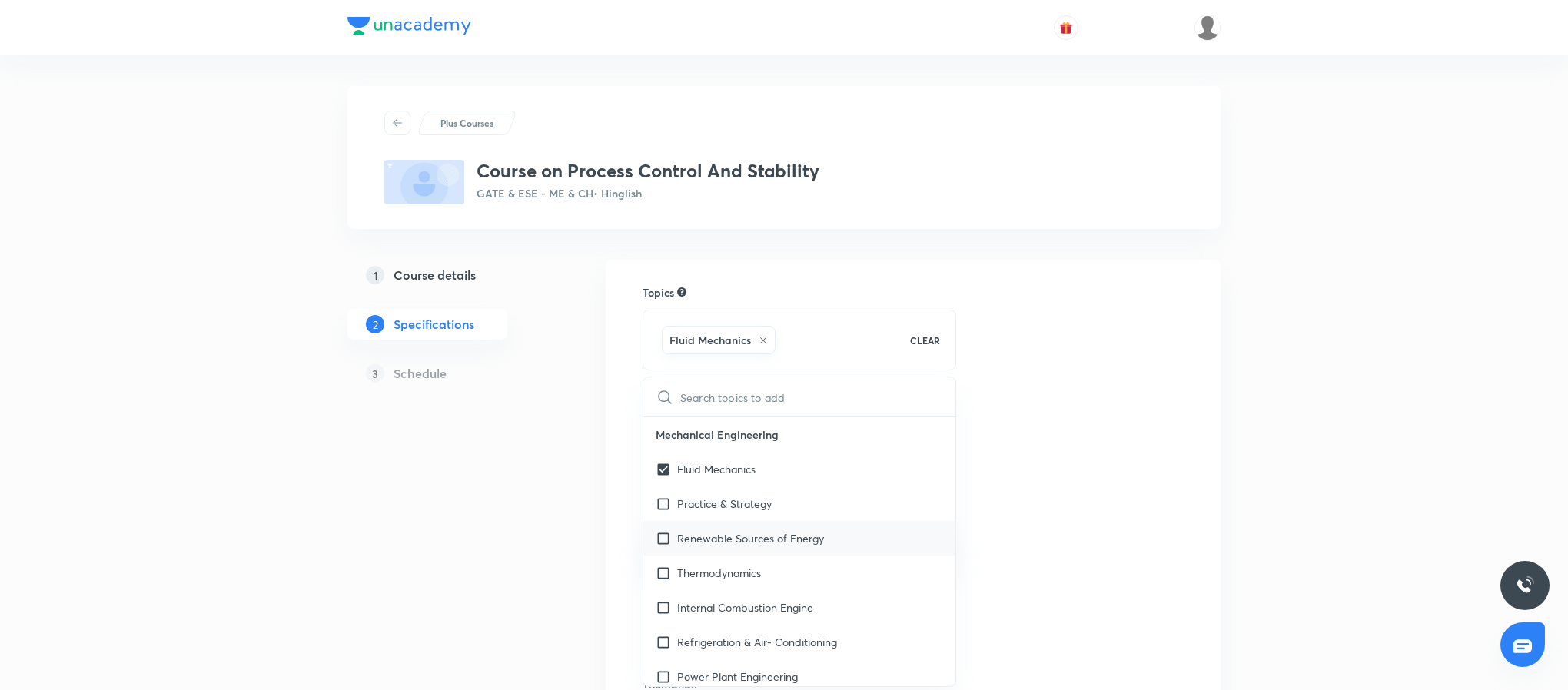
click at [752, 538] on p "Renewable Sources of Energy" at bounding box center [750, 538] width 147 height 16
checkbox input "true"
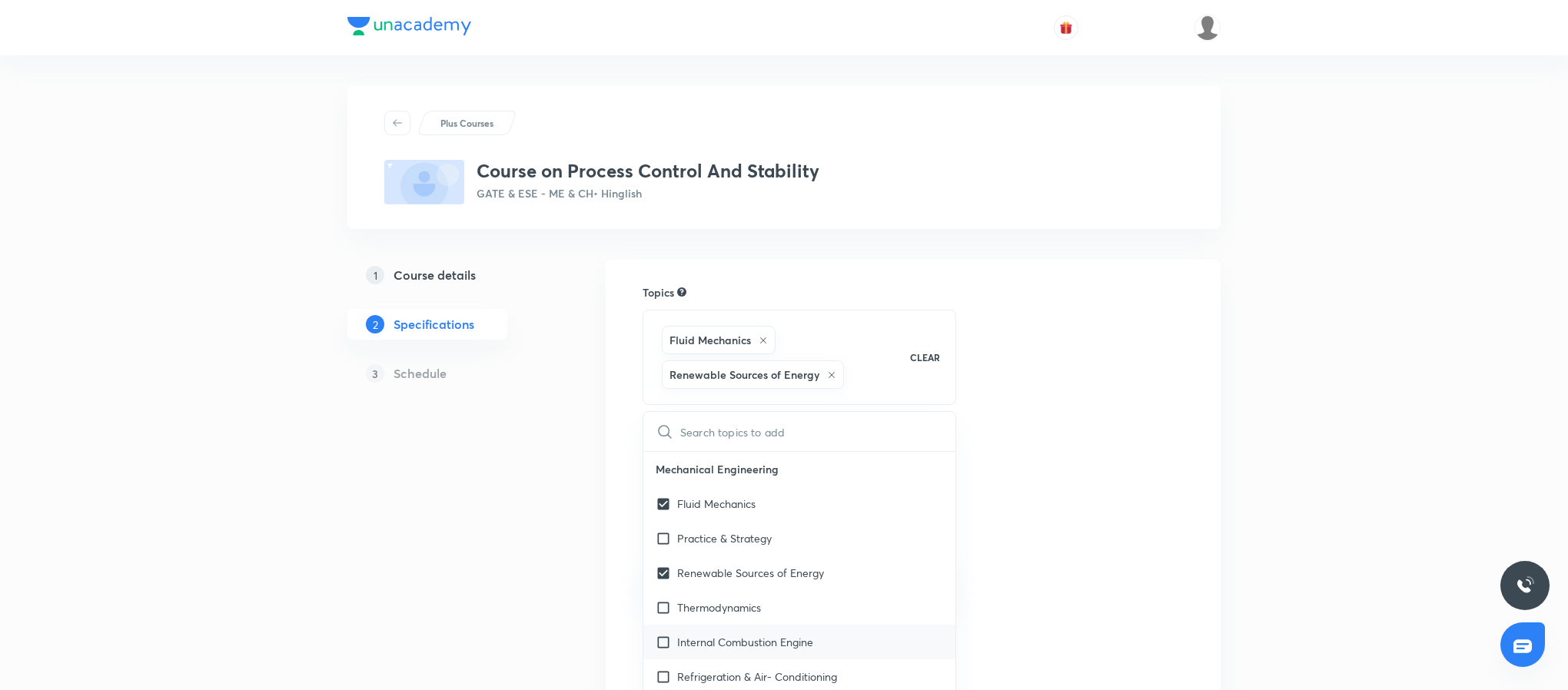
click at [775, 639] on p "Internal Combustion Engine" at bounding box center [745, 642] width 136 height 16
checkbox input "true"
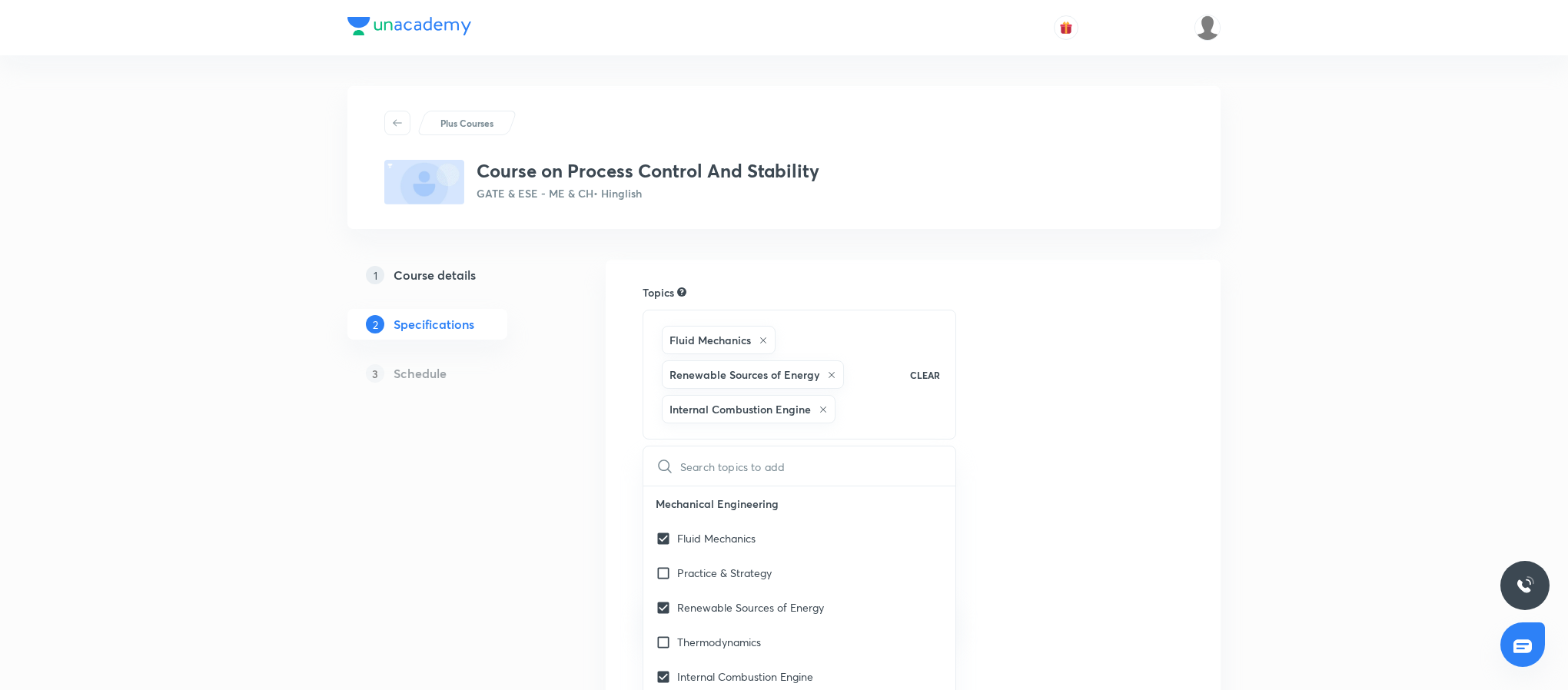
click at [1096, 538] on div "Topics Fluid Mechanics Renewable Sources of Energy Internal Combustion Engine C…" at bounding box center [912, 582] width 541 height 595
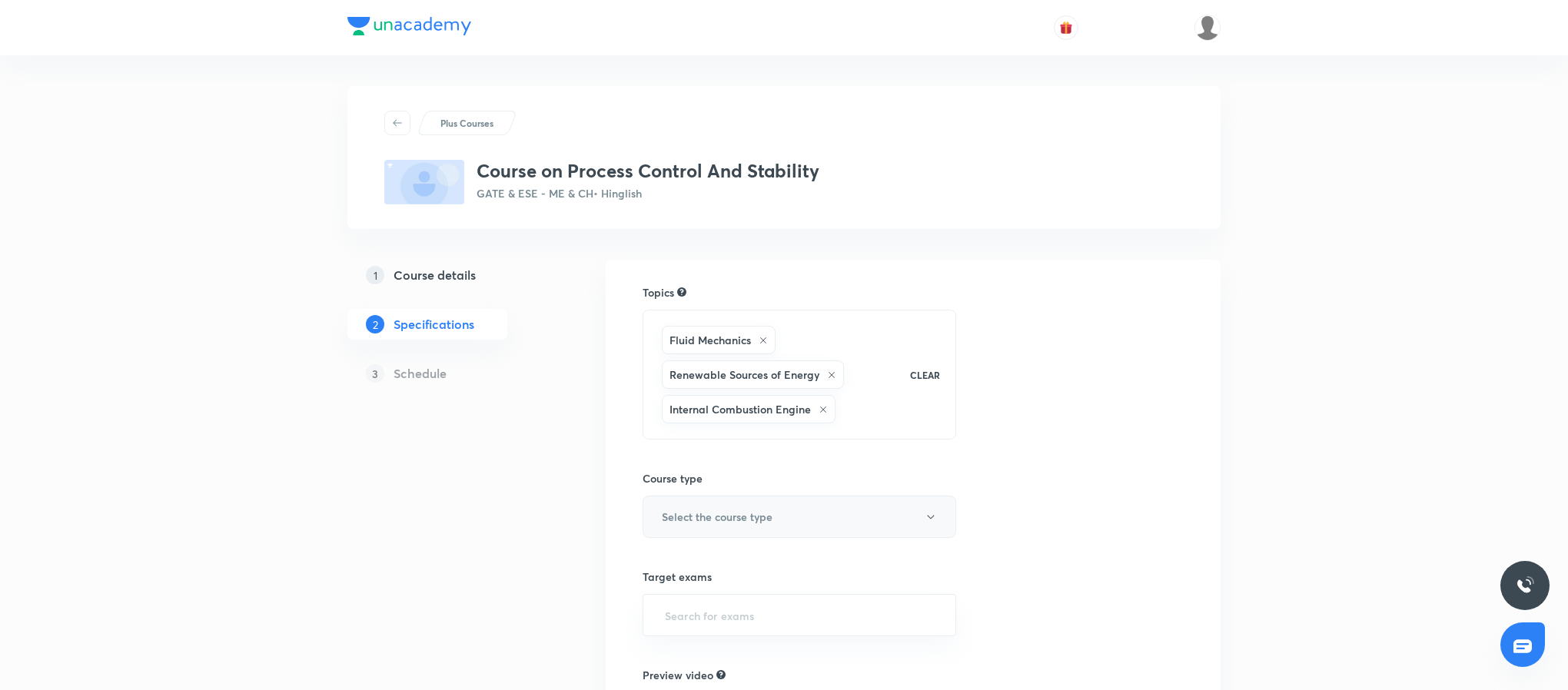
click at [788, 507] on button "Select the course type" at bounding box center [799, 517] width 314 height 43
click at [711, 606] on span "Theory Course" at bounding box center [815, 598] width 337 height 16
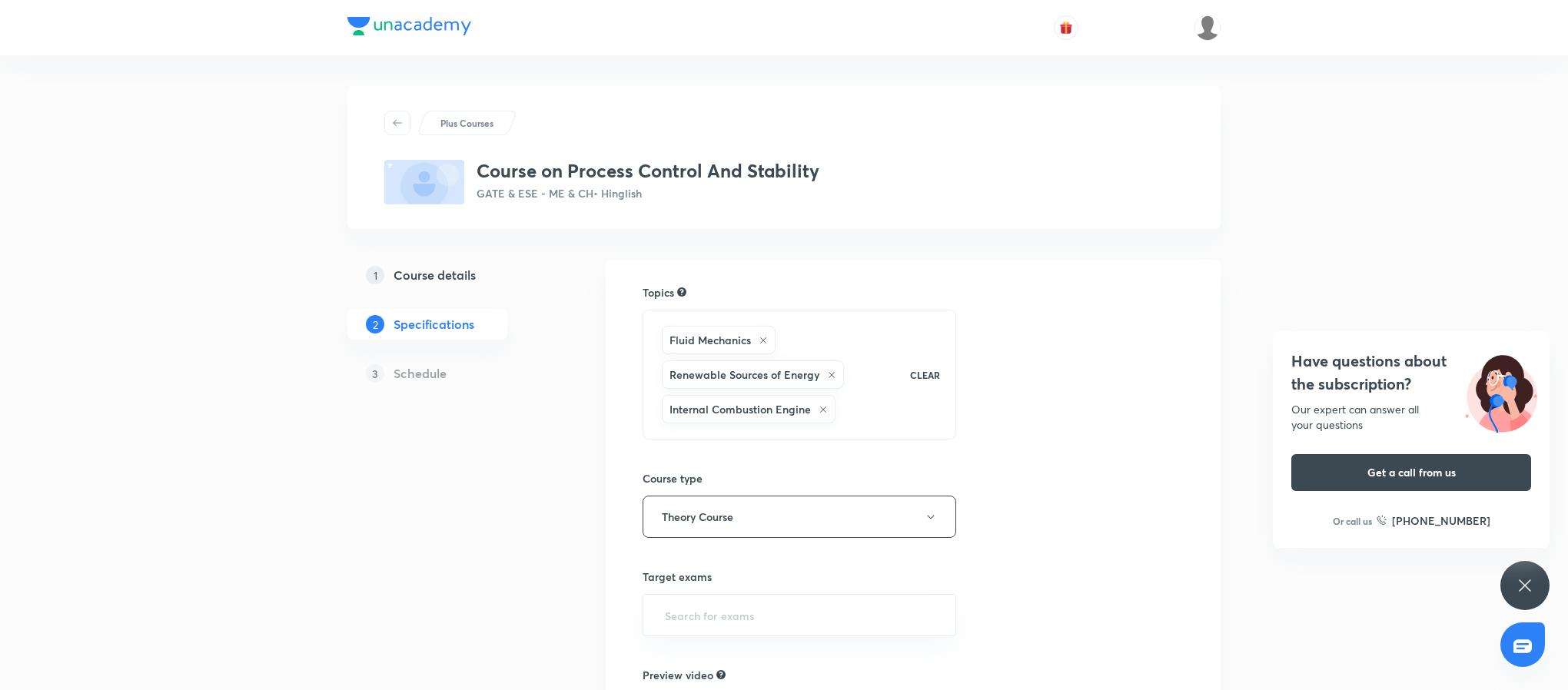
click at [1509, 570] on div "Have questions about the subscription? Our expert can answer all your questions…" at bounding box center [1525, 585] width 49 height 49
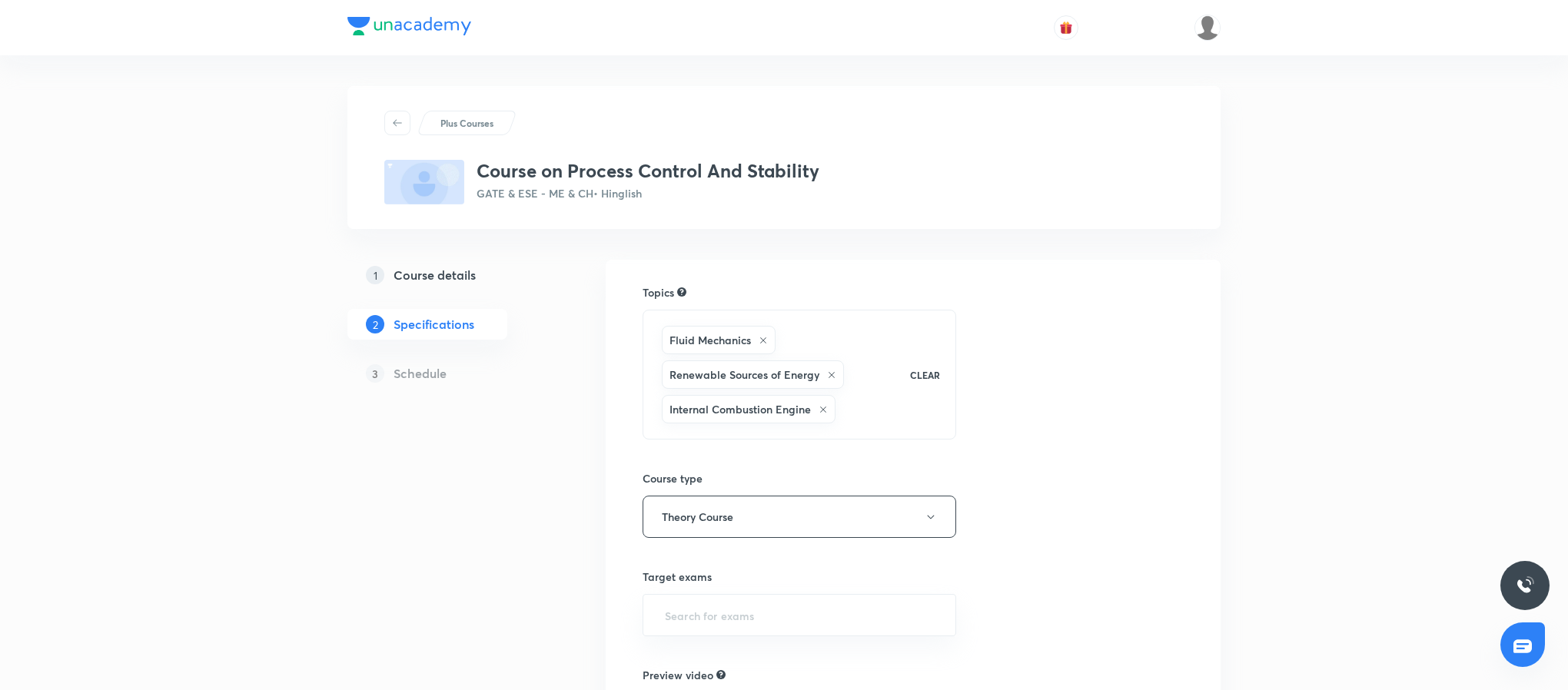
scroll to position [268, 0]
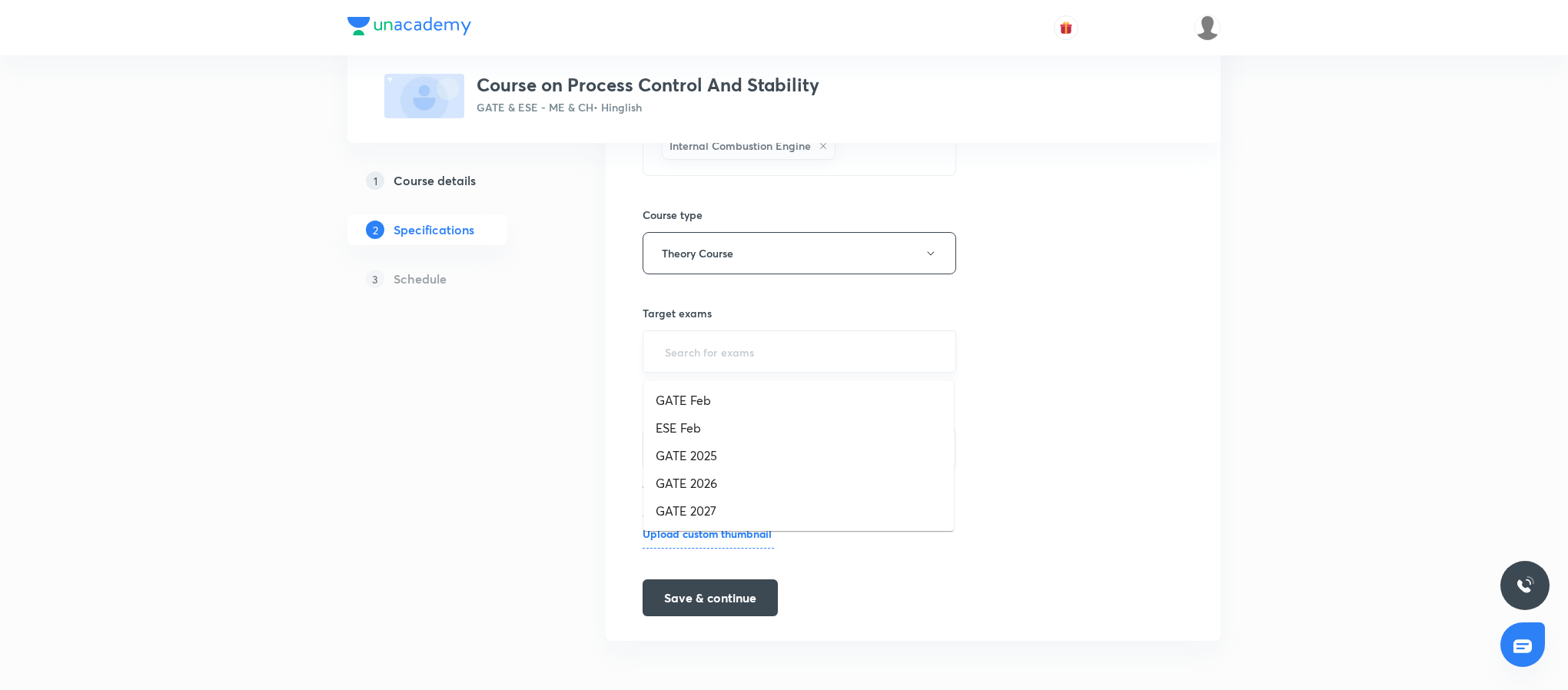
click at [750, 354] on input "text" at bounding box center [799, 351] width 275 height 28
click at [724, 474] on li "GATE 2026" at bounding box center [798, 483] width 310 height 28
click at [840, 353] on input "text" at bounding box center [846, 350] width 180 height 28
click at [750, 489] on li "GATE 2027" at bounding box center [798, 483] width 310 height 28
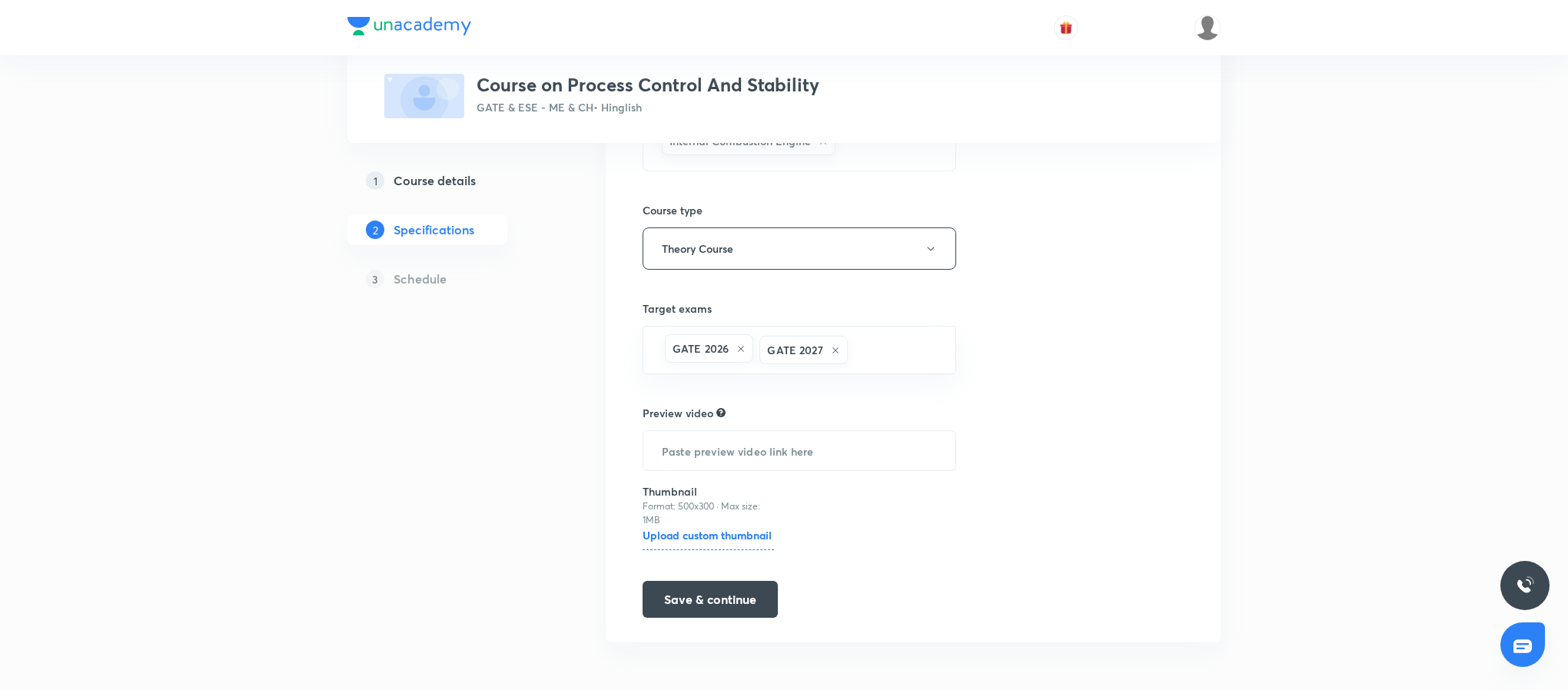
scroll to position [275, 0]
click at [717, 595] on button "Save & continue" at bounding box center [709, 596] width 135 height 37
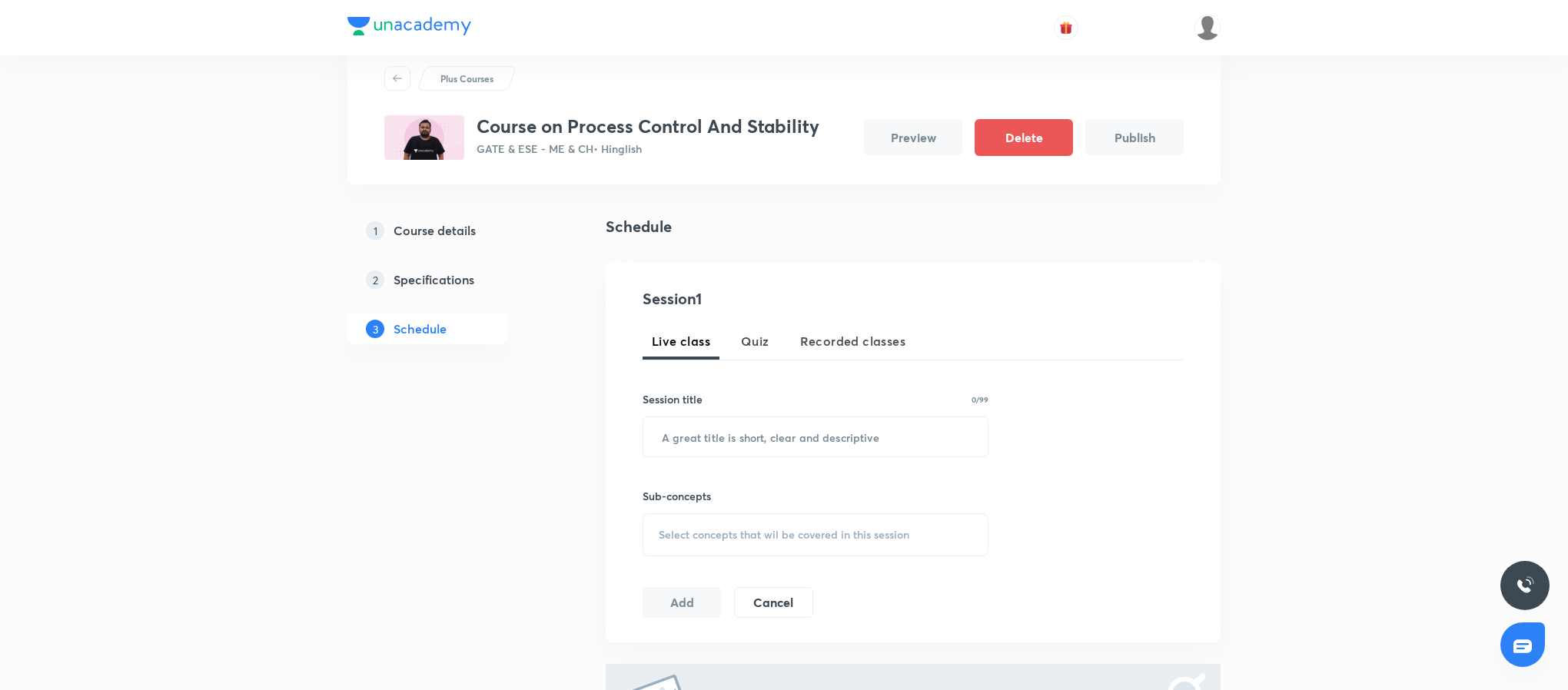
scroll to position [235, 0]
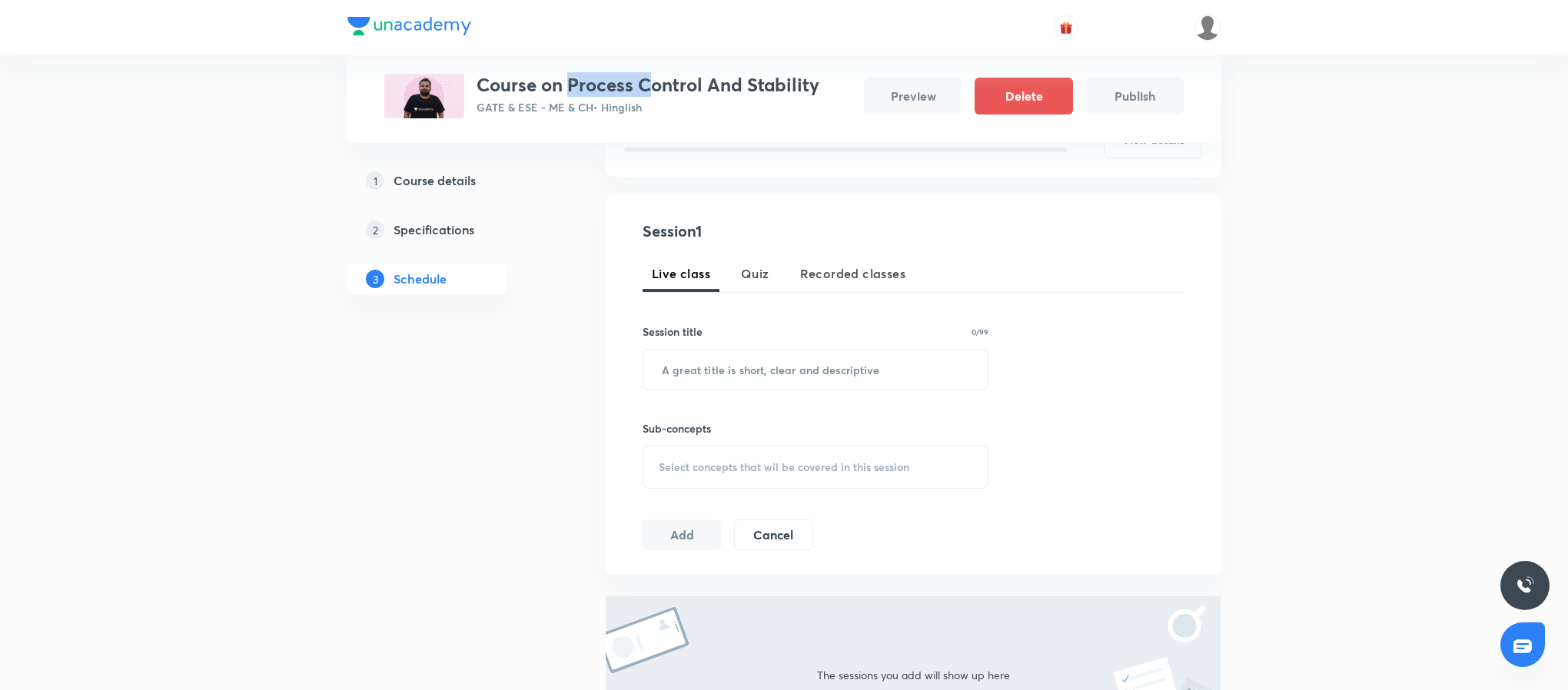
drag, startPoint x: 570, startPoint y: 85, endPoint x: 671, endPoint y: 60, distance: 104.0
click at [671, 60] on div "Plus Courses Course on Process Control And Stability GATE & ESE - ME & CH • Hin…" at bounding box center [784, 71] width 799 height 94
click at [613, 88] on h3 "Course on Process Control And Stability" at bounding box center [648, 84] width 343 height 22
drag, startPoint x: 572, startPoint y: 81, endPoint x: 833, endPoint y: 90, distance: 261.2
click at [833, 90] on div "Course on Process Control And Stability GATE & ESE - ME & CH • Hinglish Preview…" at bounding box center [784, 96] width 799 height 44
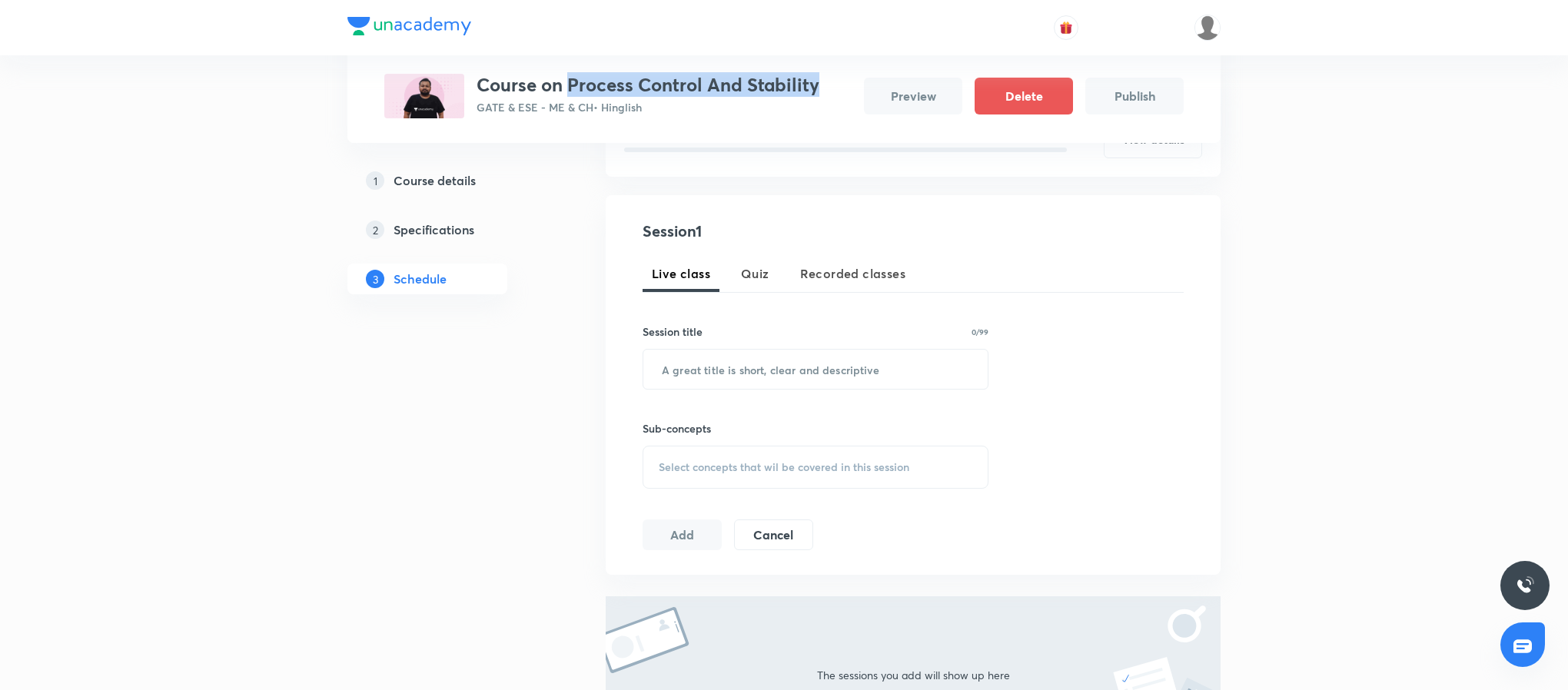
copy h3 "Process Control And Stability"
click at [752, 359] on input "text" at bounding box center [815, 369] width 344 height 39
paste input "Process Control And Stability"
type input "Process Control And Stability - I"
click at [783, 467] on span "Select concepts that wil be covered in this session" at bounding box center [784, 467] width 250 height 13
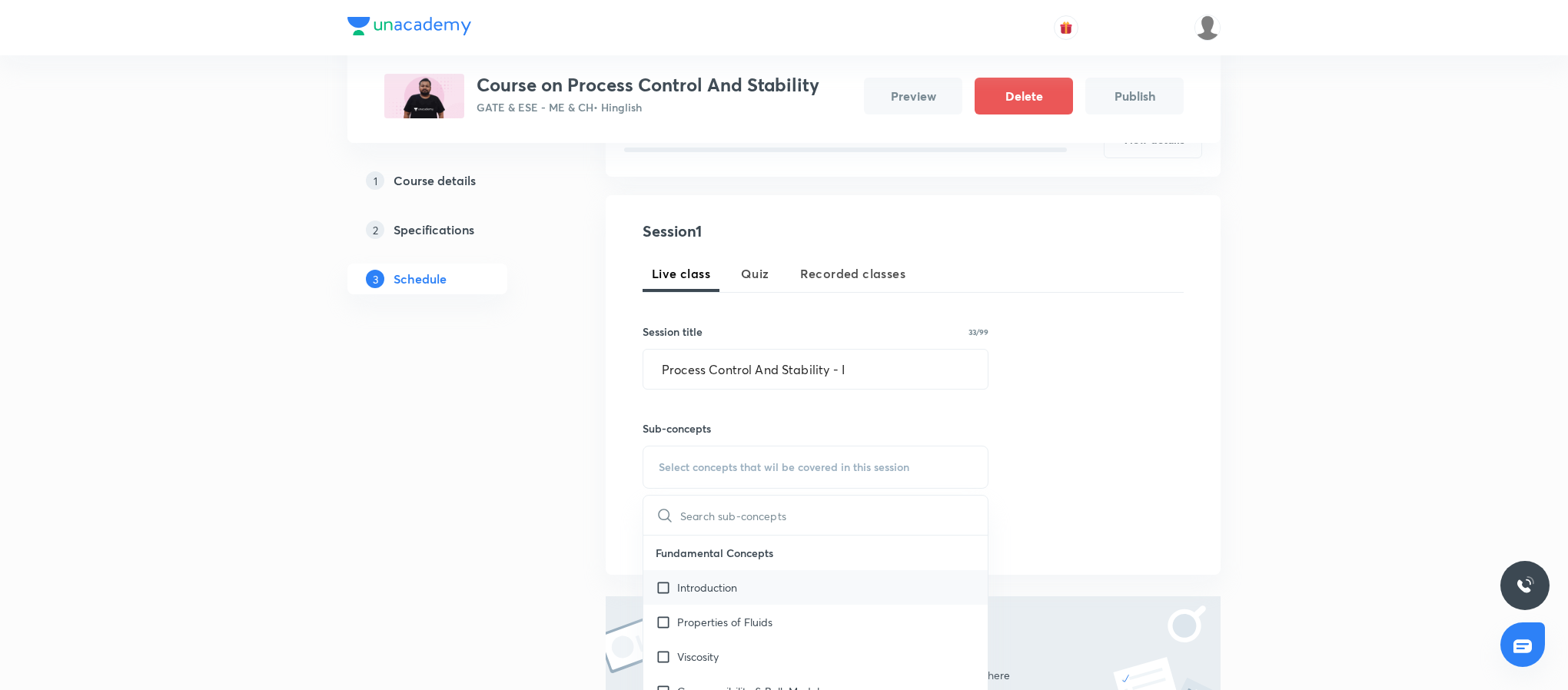
click at [788, 600] on div "Introduction" at bounding box center [815, 587] width 344 height 35
checkbox input "true"
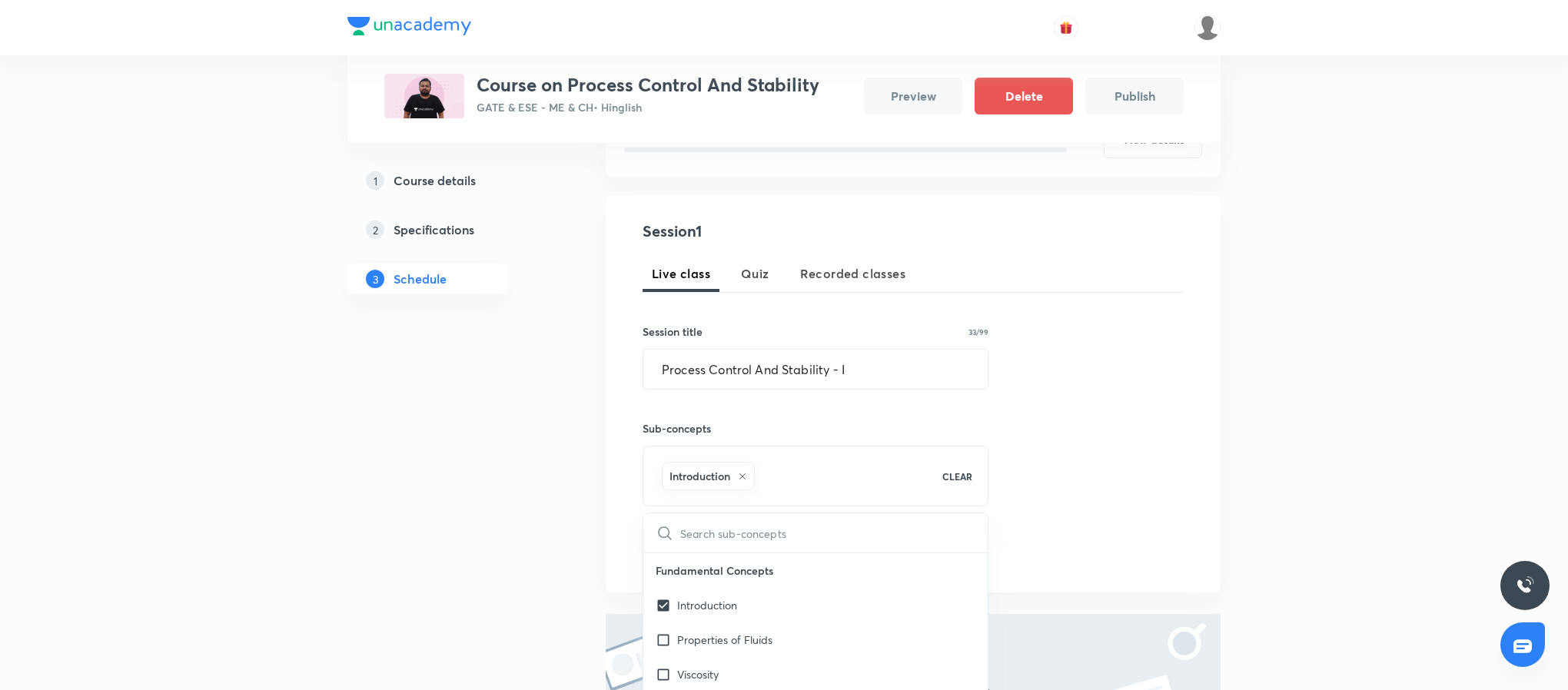
click at [1236, 418] on div "Plus Courses Course on Process Control And Stability GATE & ESE - ME & CH • Hin…" at bounding box center [784, 332] width 1568 height 1134
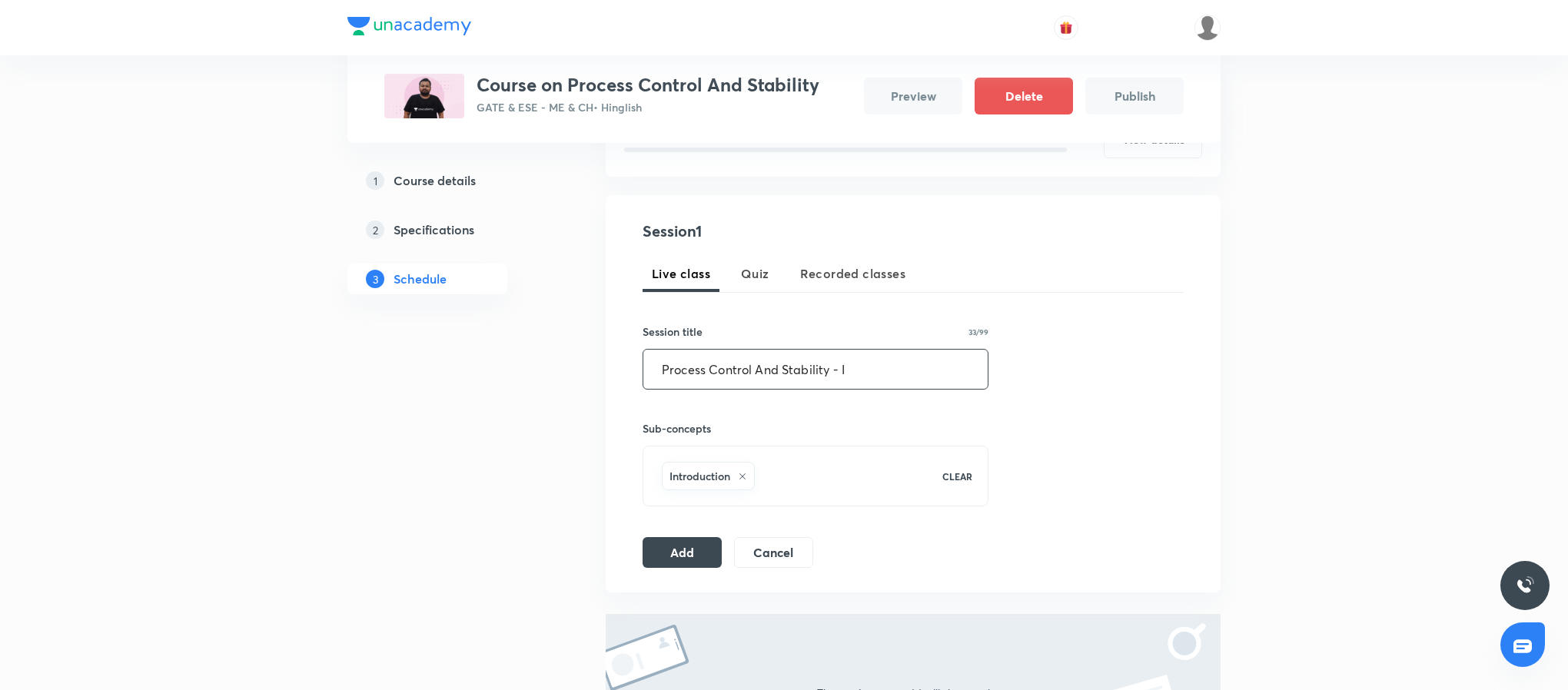
click at [763, 360] on input "Process Control And Stability - I" at bounding box center [815, 369] width 344 height 39
click at [671, 563] on button "Add" at bounding box center [682, 550] width 79 height 31
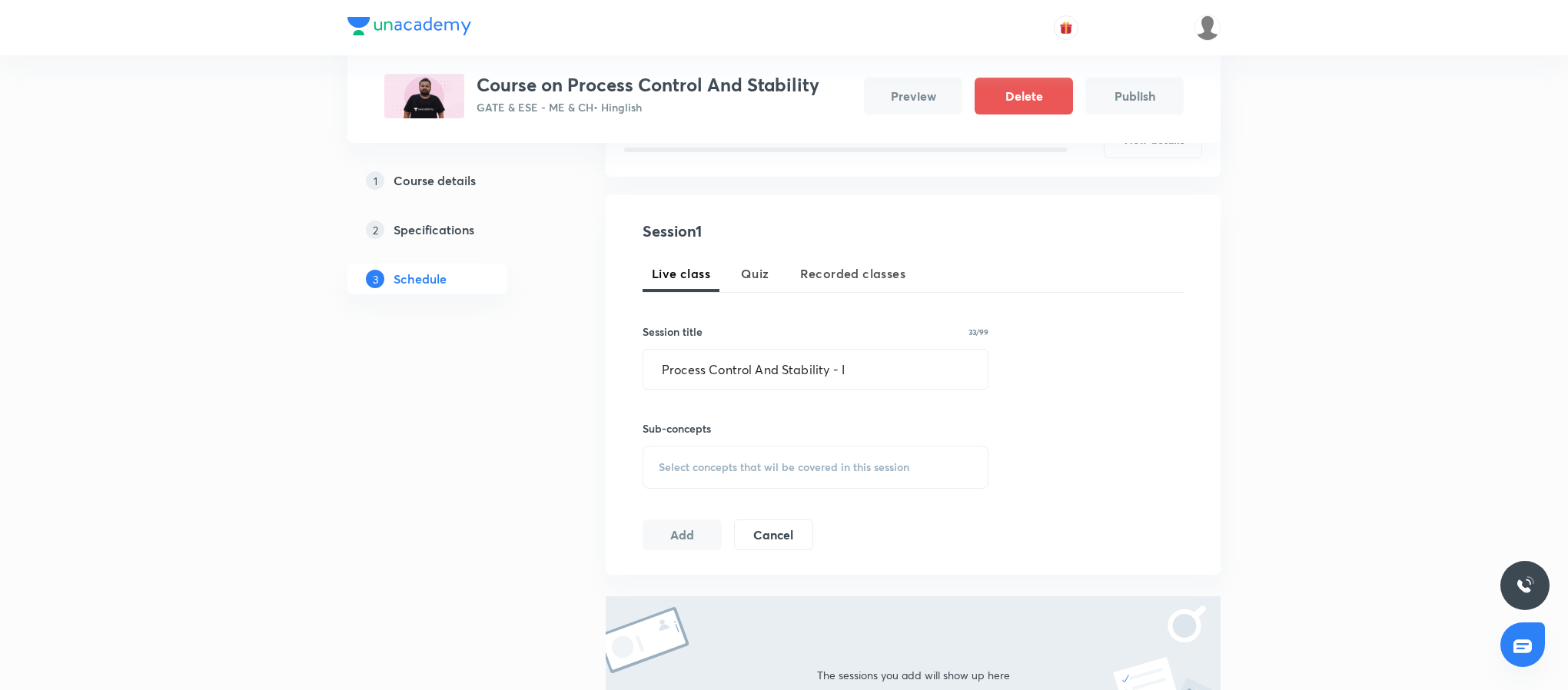
scroll to position [92, 0]
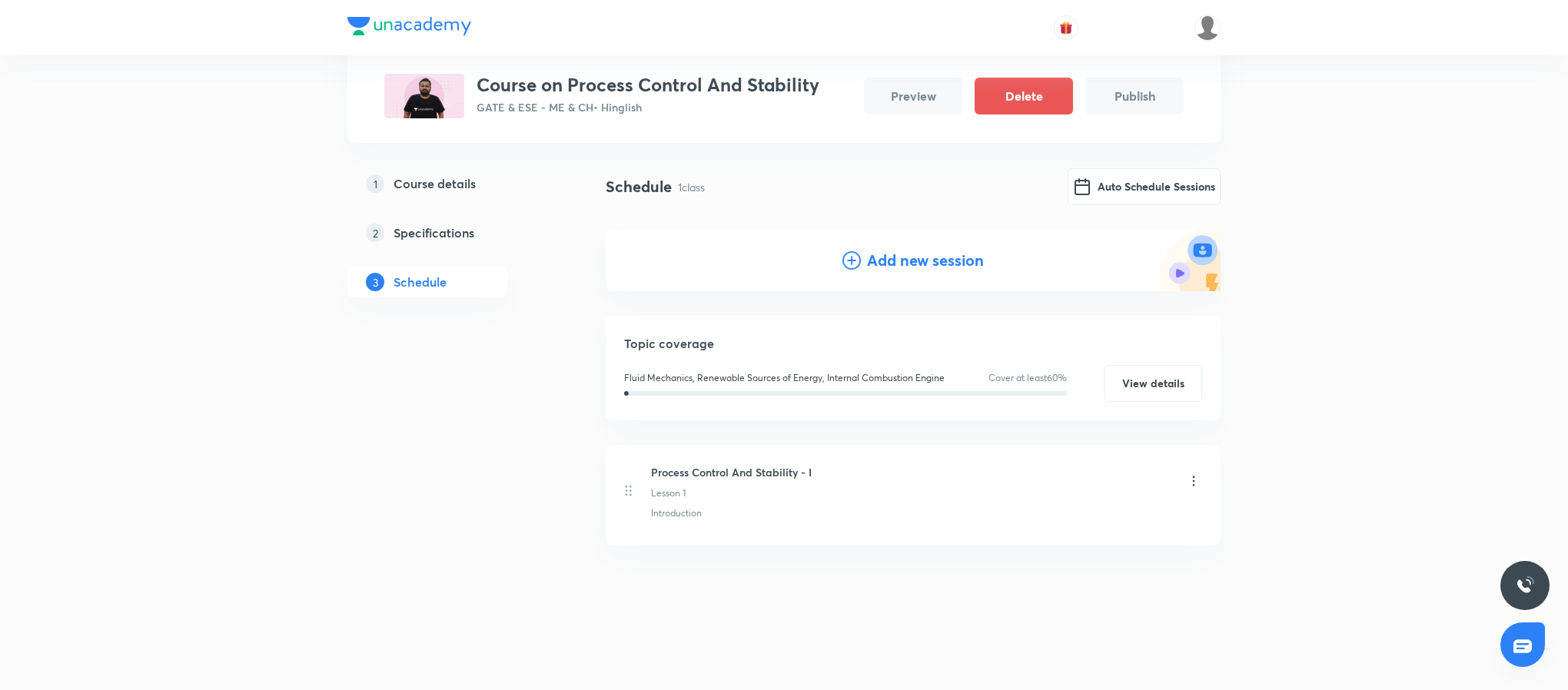
click at [953, 275] on div "Add new session" at bounding box center [913, 261] width 615 height 62
click at [909, 257] on h4 "Add new session" at bounding box center [926, 260] width 117 height 23
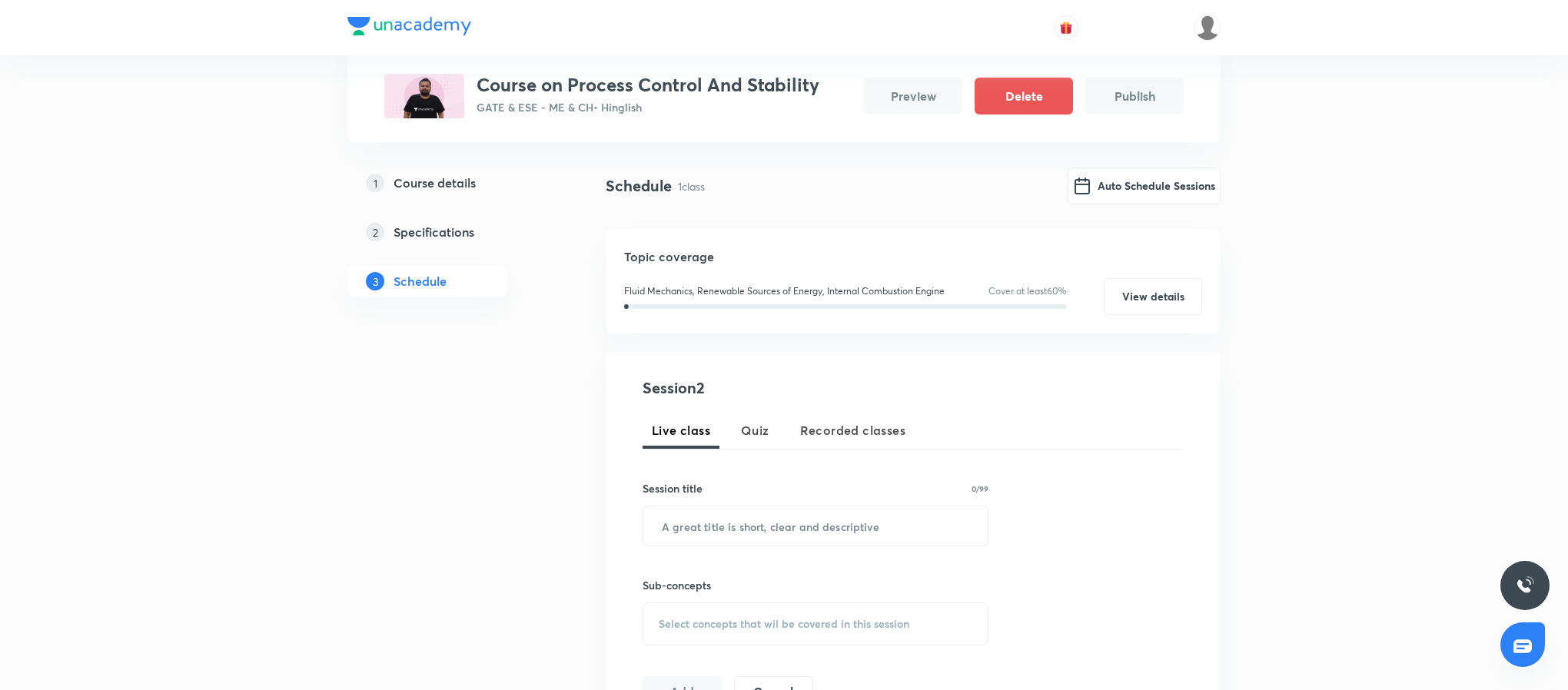
scroll to position [111, 0]
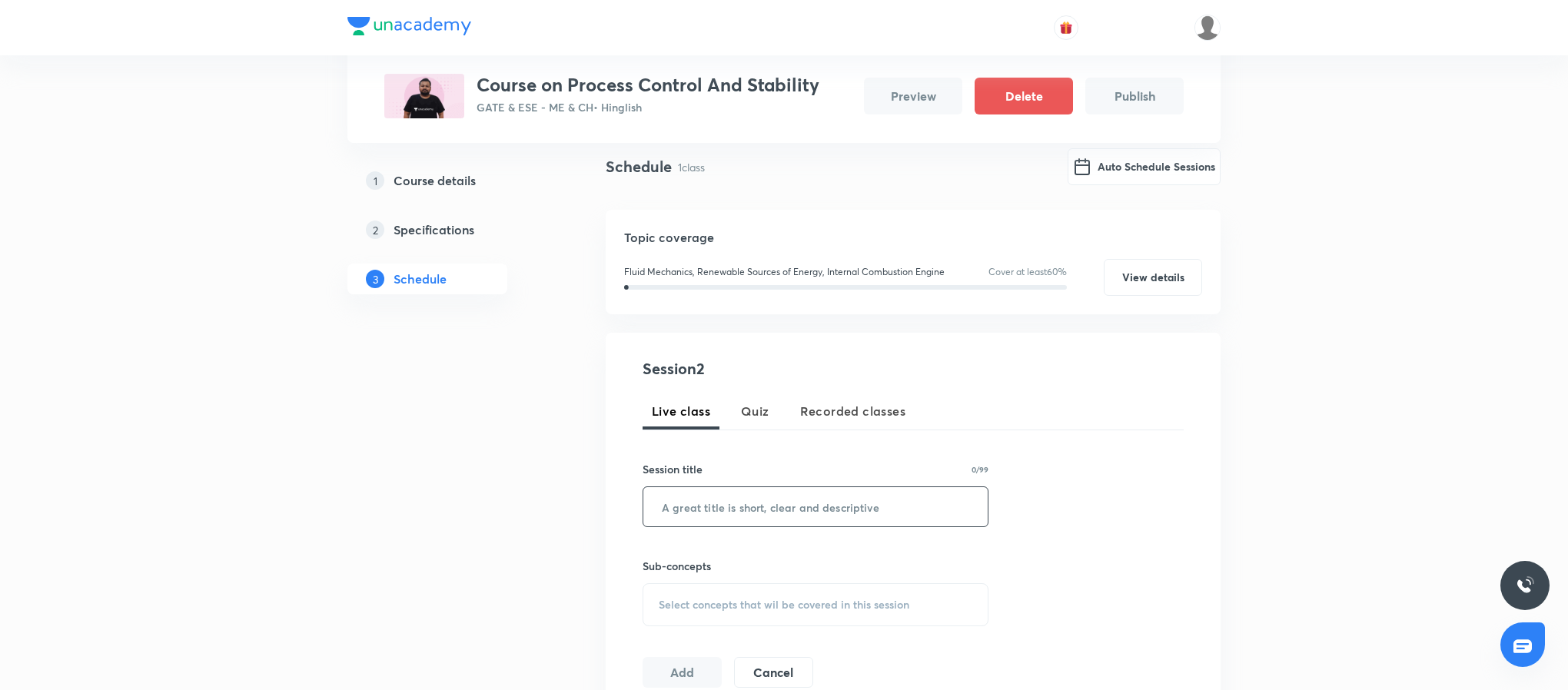
click at [792, 517] on input "text" at bounding box center [815, 507] width 344 height 39
paste input "Process Control And Stability - I"
type input "Process Control And Stability - II"
click at [794, 594] on div "Select concepts that wil be covered in this session" at bounding box center [815, 605] width 346 height 43
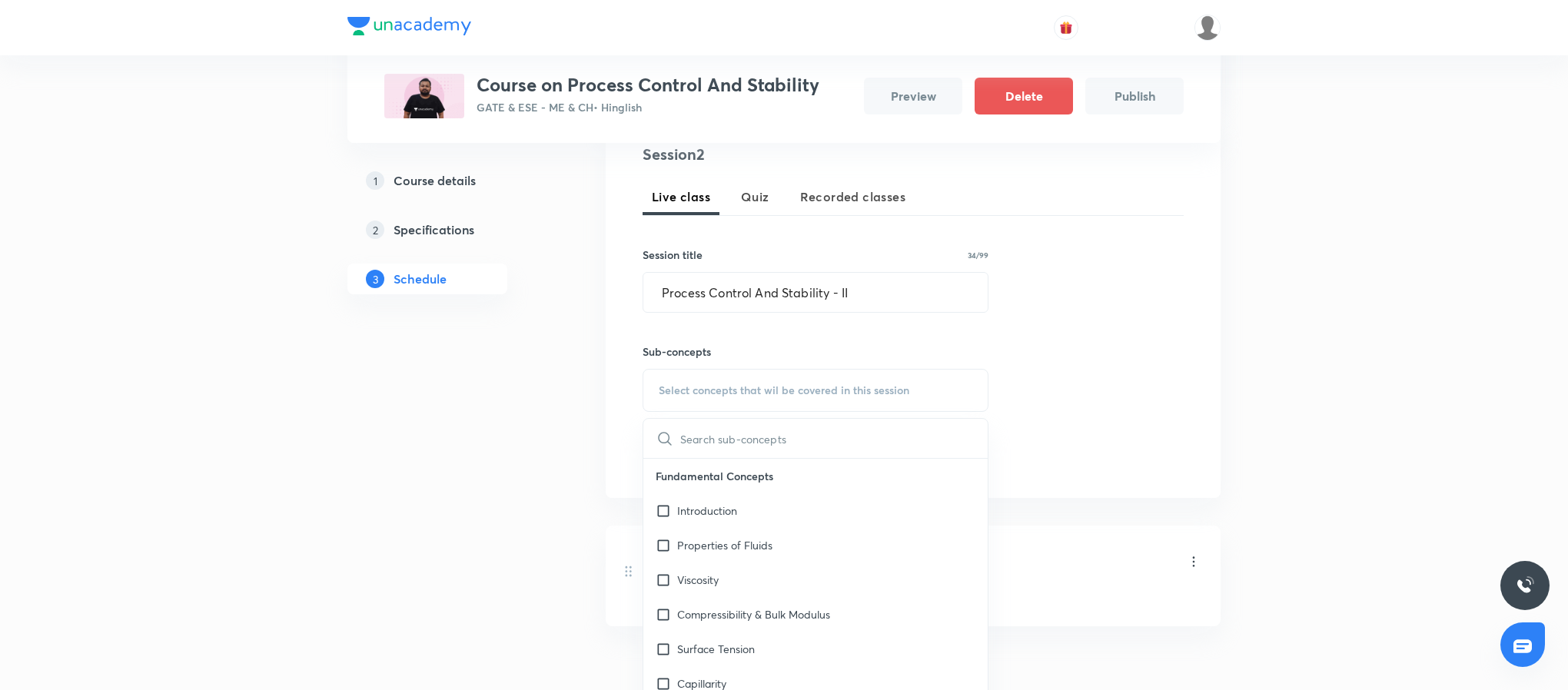
scroll to position [328, 0]
click at [719, 569] on p "Viscosity" at bounding box center [698, 577] width 42 height 16
checkbox input "true"
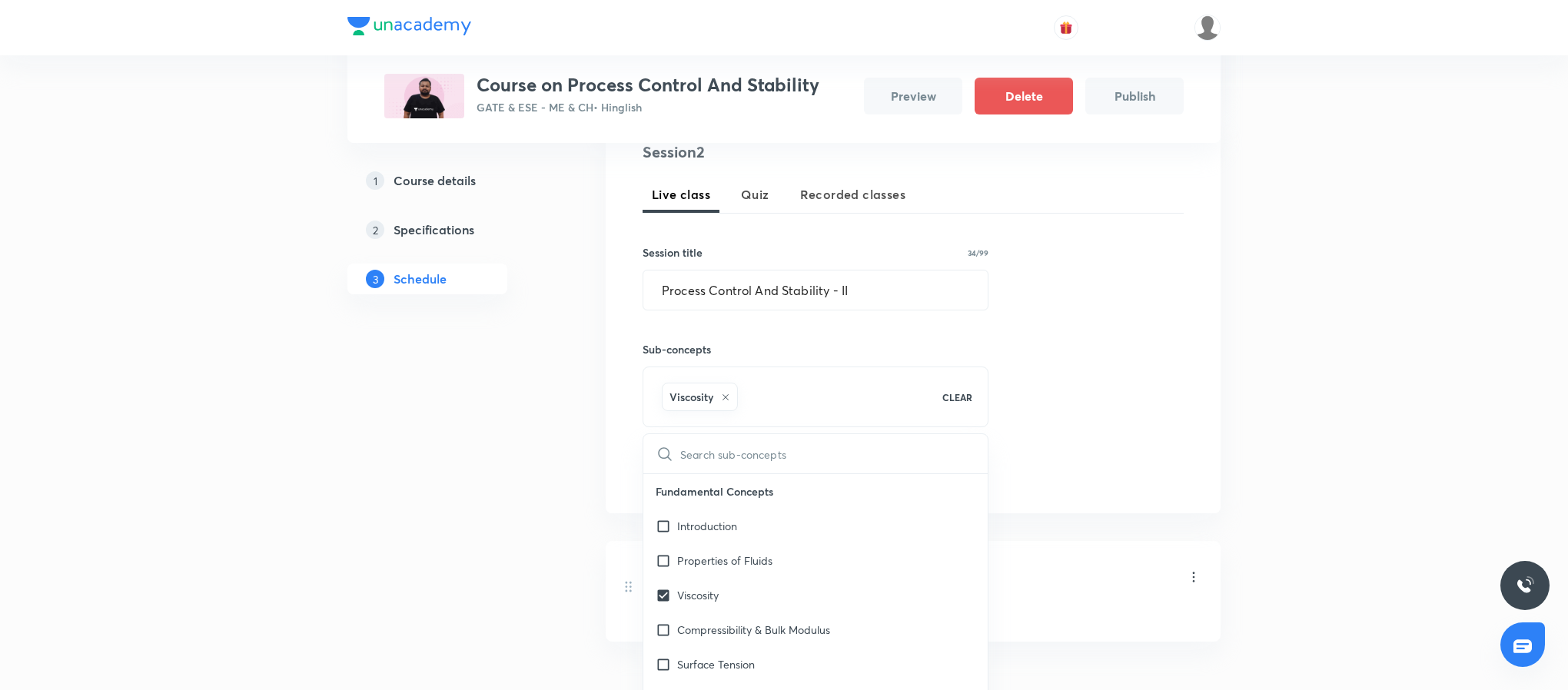
click at [1036, 442] on div "Session 2 Live class Quiz Recorded classes Session title 34/99 Process Control …" at bounding box center [912, 314] width 541 height 348
click at [669, 487] on button "Add" at bounding box center [682, 471] width 79 height 31
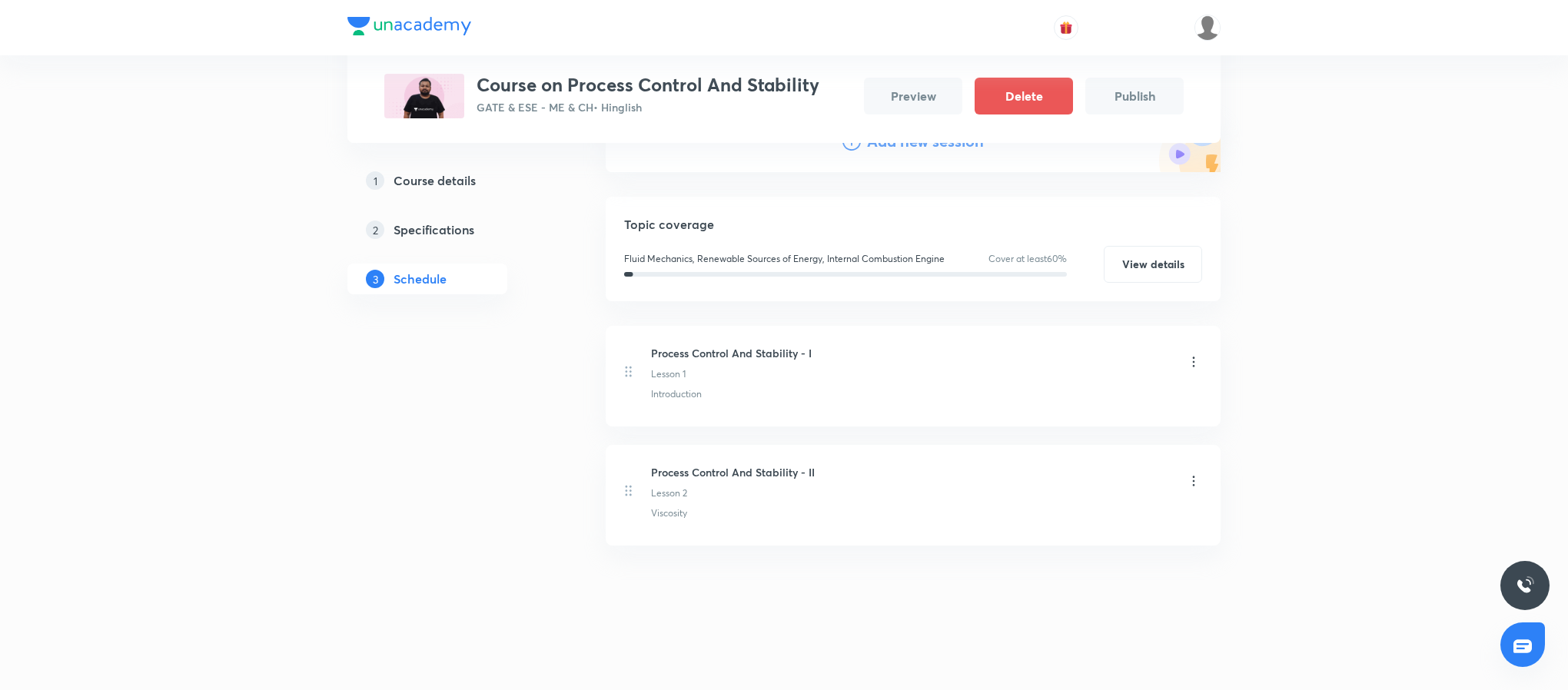
scroll to position [212, 0]
click at [750, 351] on h6 "Process Control And Stability - I" at bounding box center [731, 353] width 160 height 16
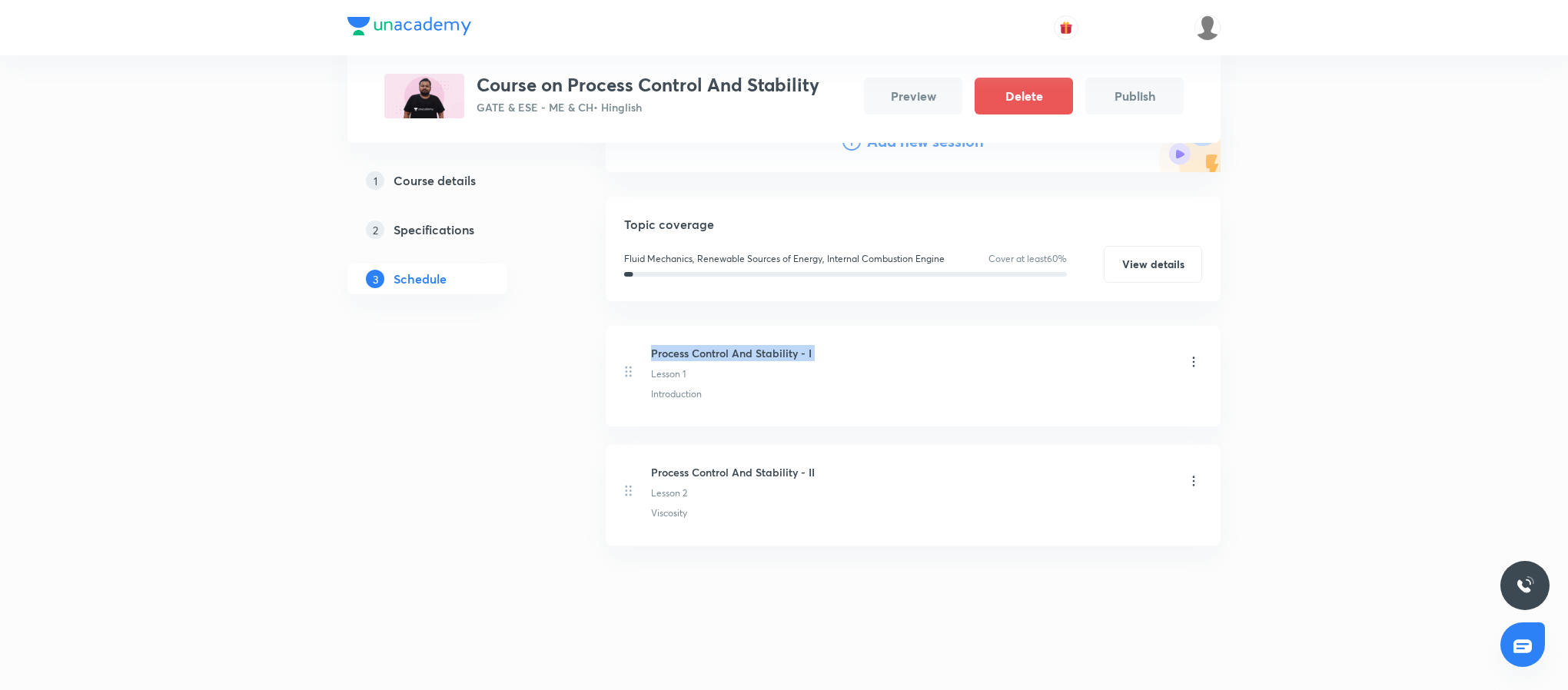
copy h6 "Process Control And Stability - I"
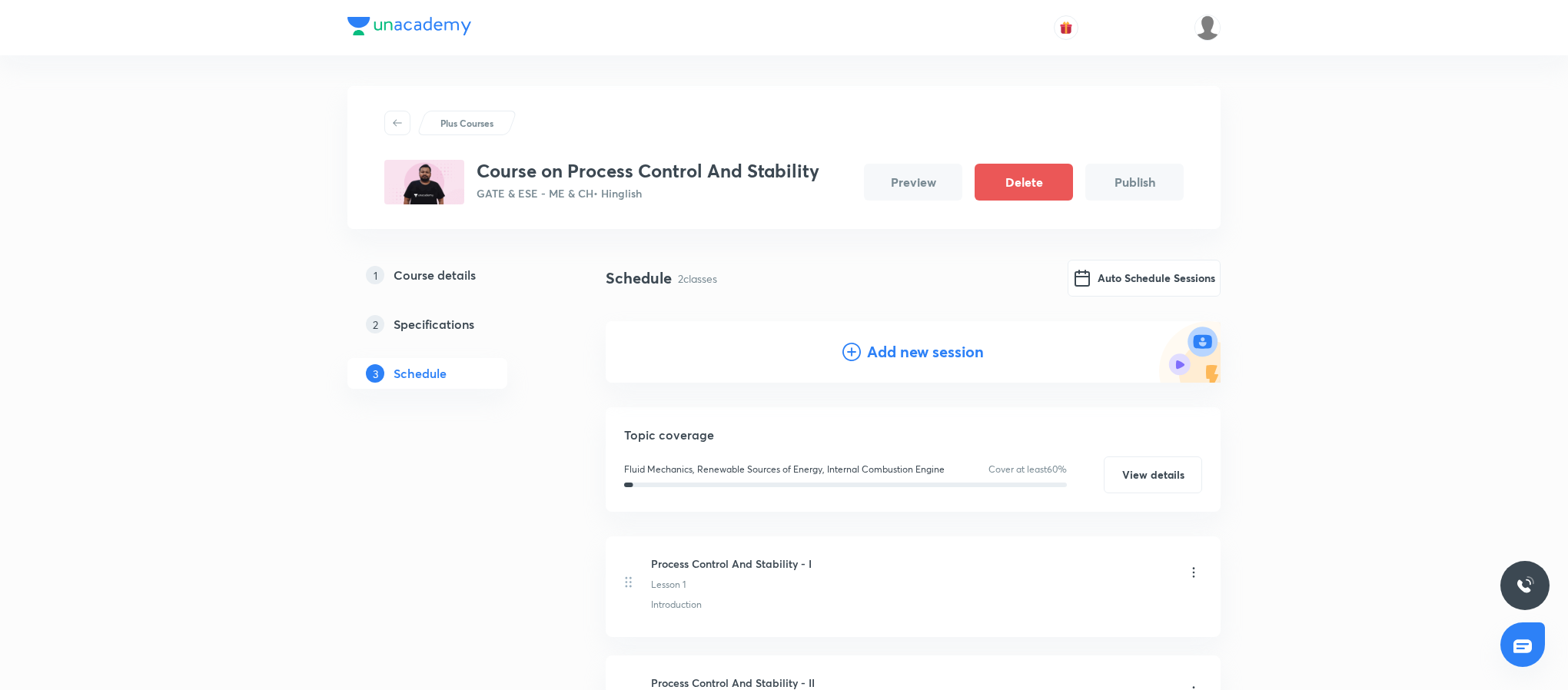
click at [901, 351] on h4 "Add new session" at bounding box center [926, 351] width 117 height 23
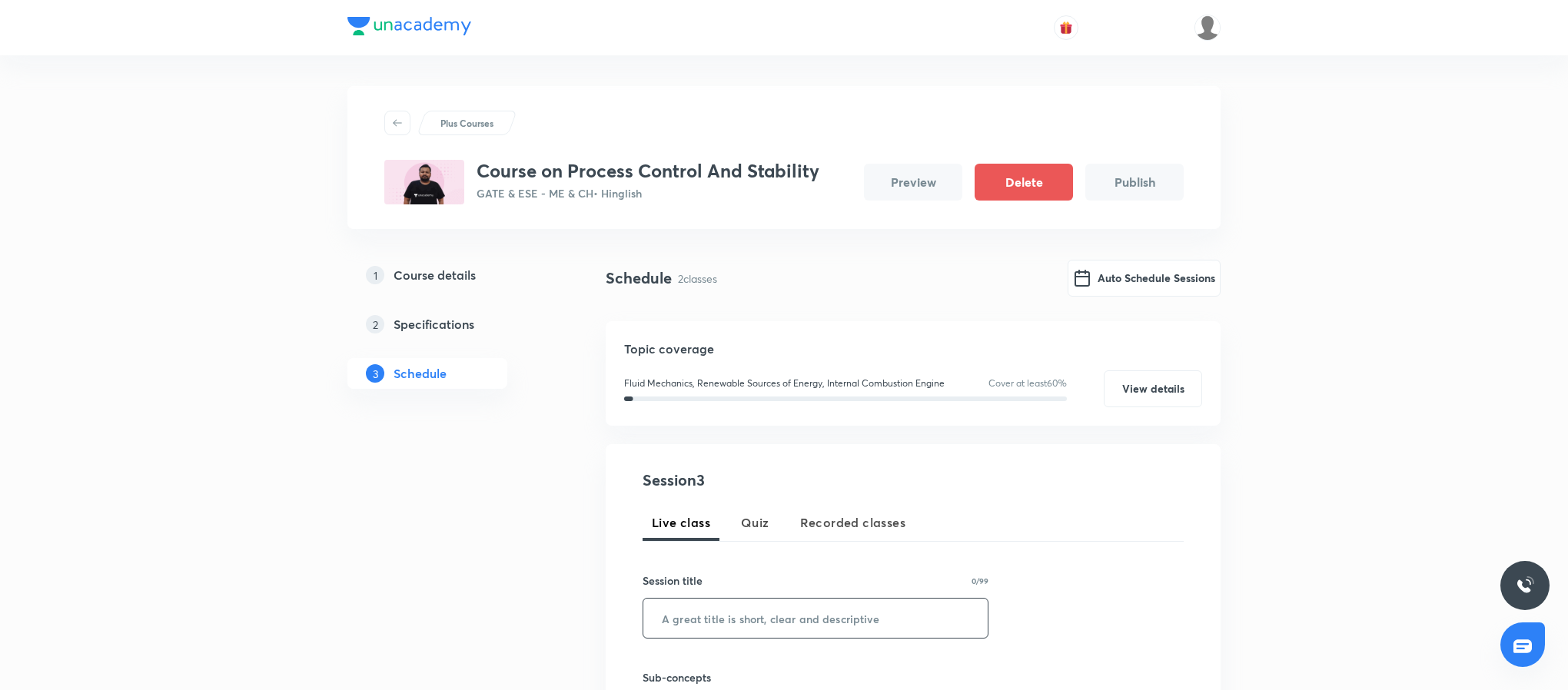
click at [787, 613] on input "text" at bounding box center [815, 618] width 344 height 39
paste input "Process Control And Stability - I"
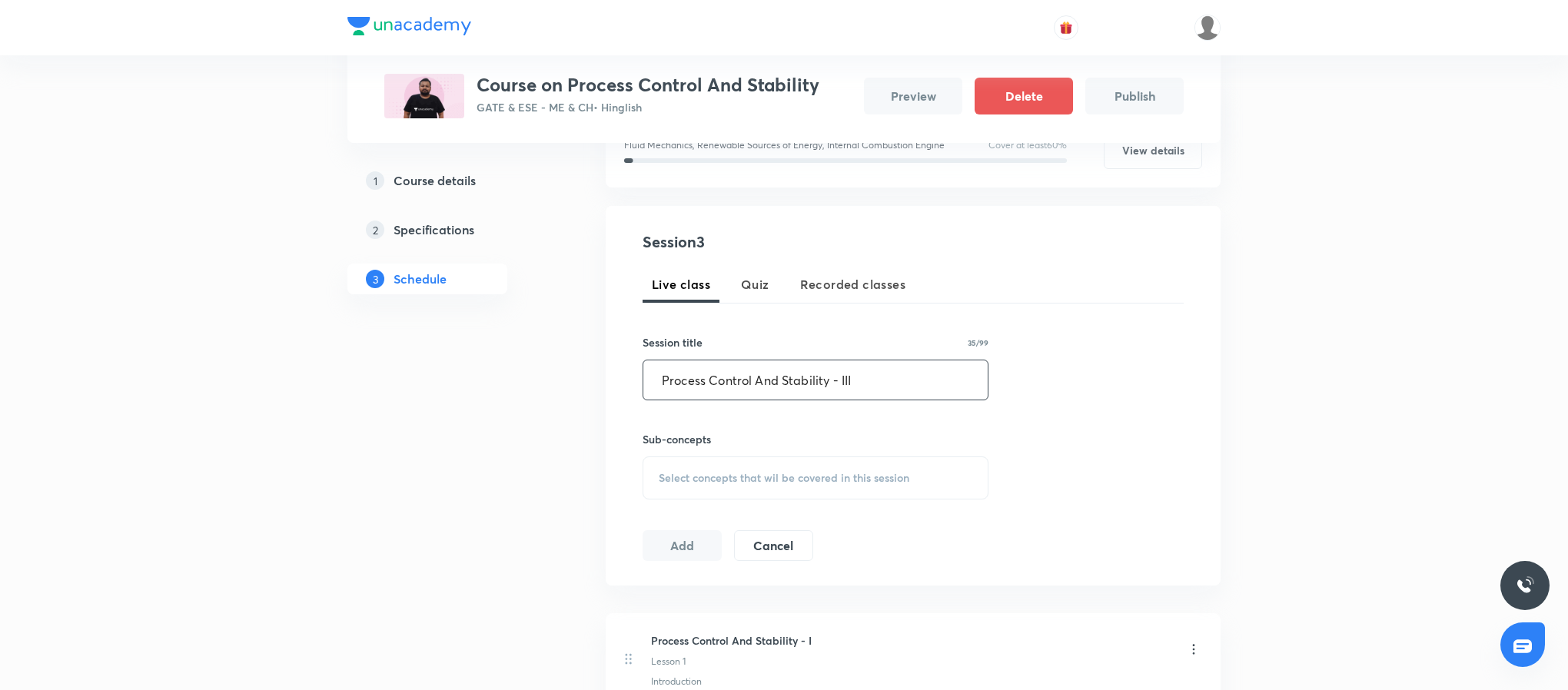
scroll to position [295, 0]
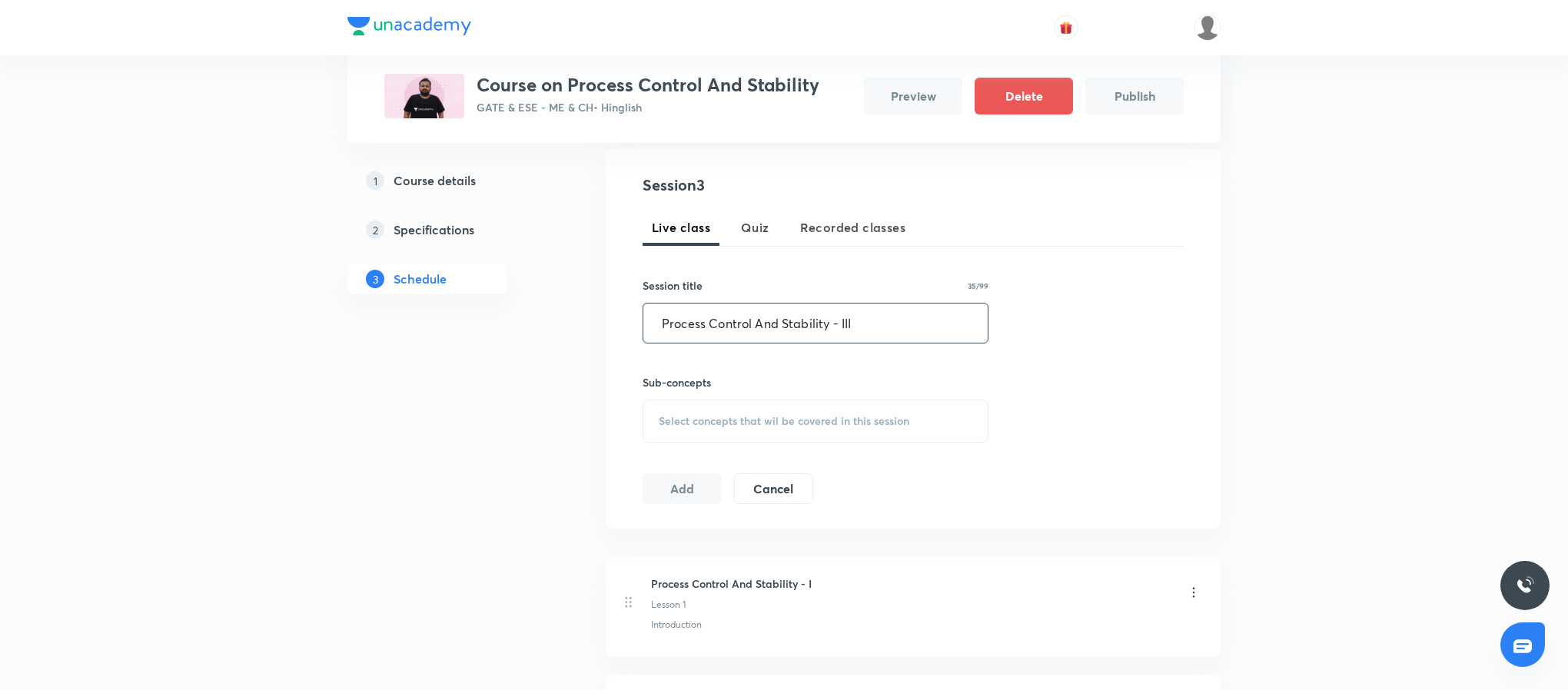
type input "Process Control And Stability - III"
click at [869, 422] on span "Select concepts that wil be covered in this session" at bounding box center [784, 421] width 250 height 13
click at [761, 579] on p "Properties of Fluids" at bounding box center [724, 576] width 96 height 16
checkbox input "true"
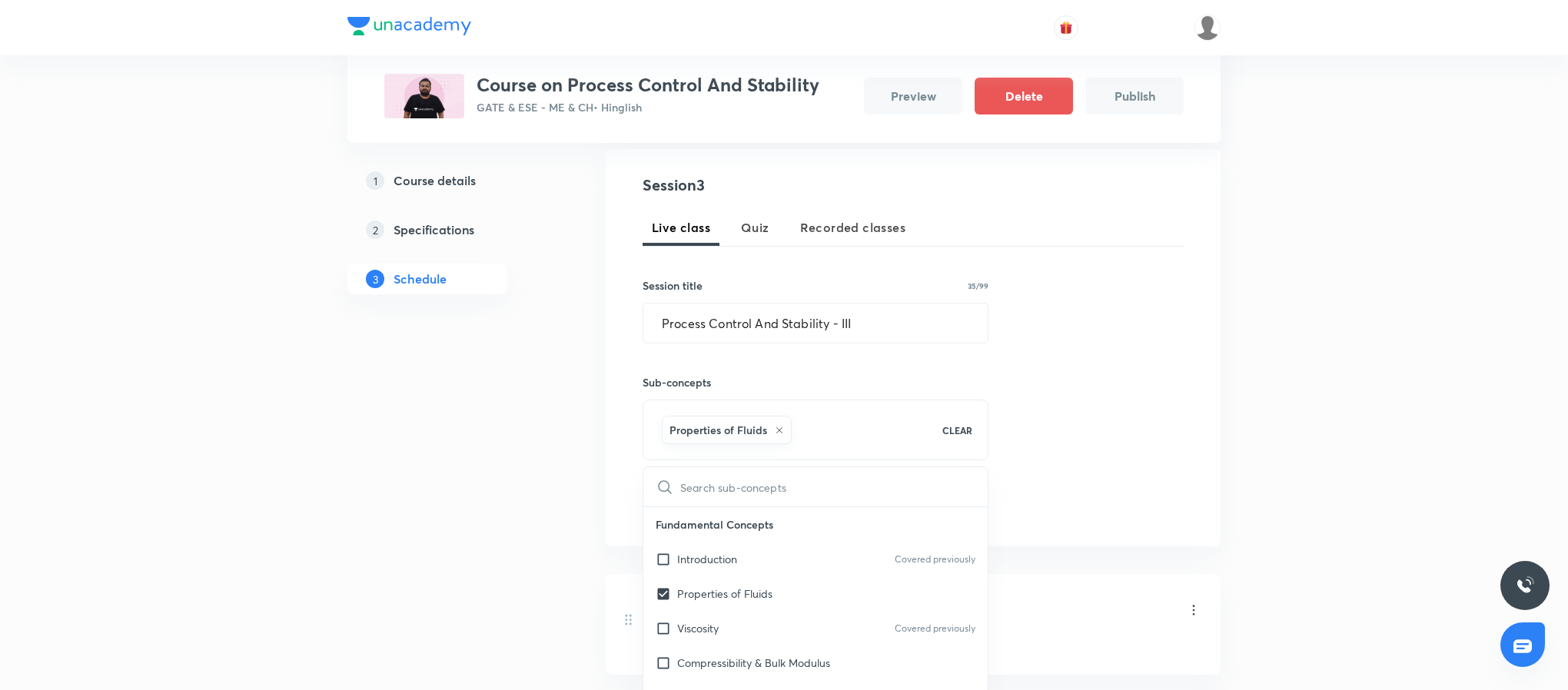
click at [1207, 359] on div "Session 3 Live class Quiz Recorded classes Session title 35/99 Process Control …" at bounding box center [913, 347] width 615 height 397
click at [680, 508] on button "Add" at bounding box center [682, 504] width 79 height 31
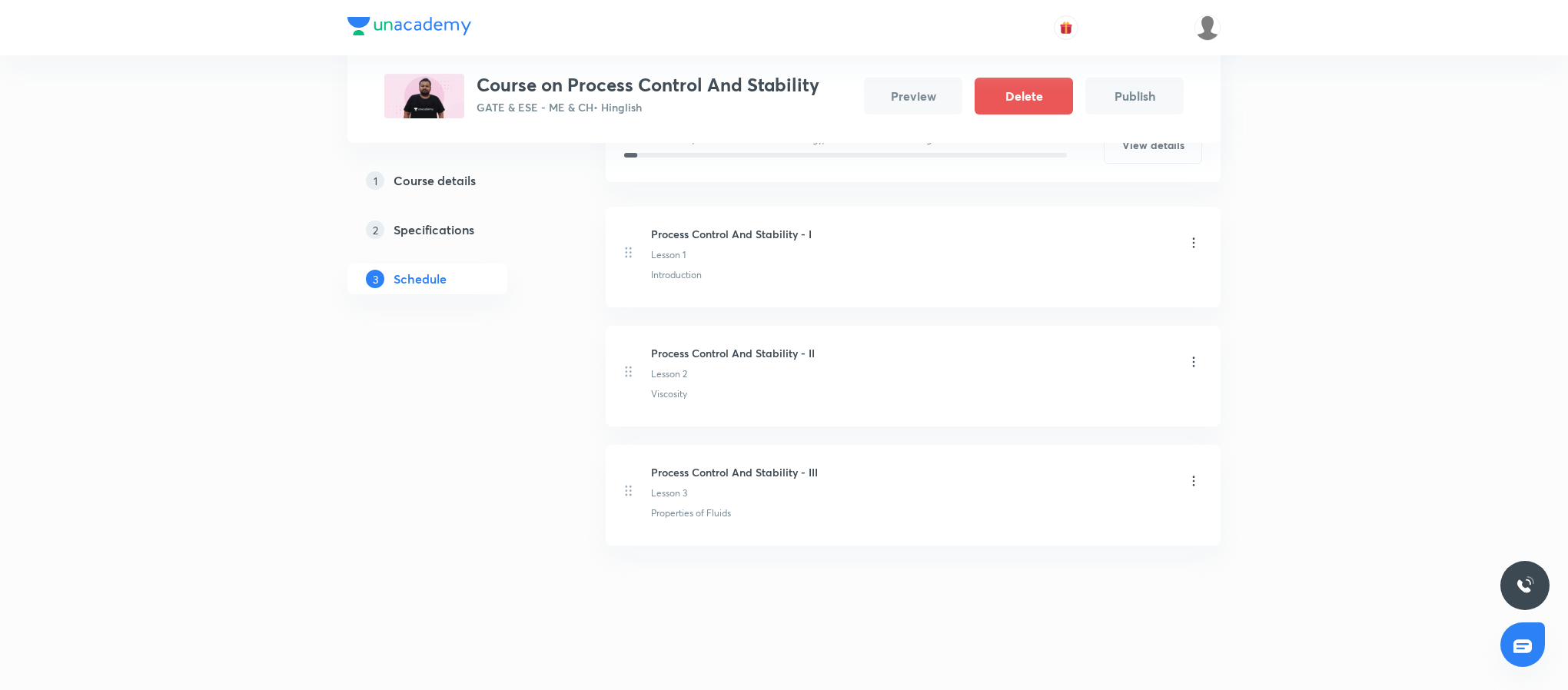
scroll to position [0, 0]
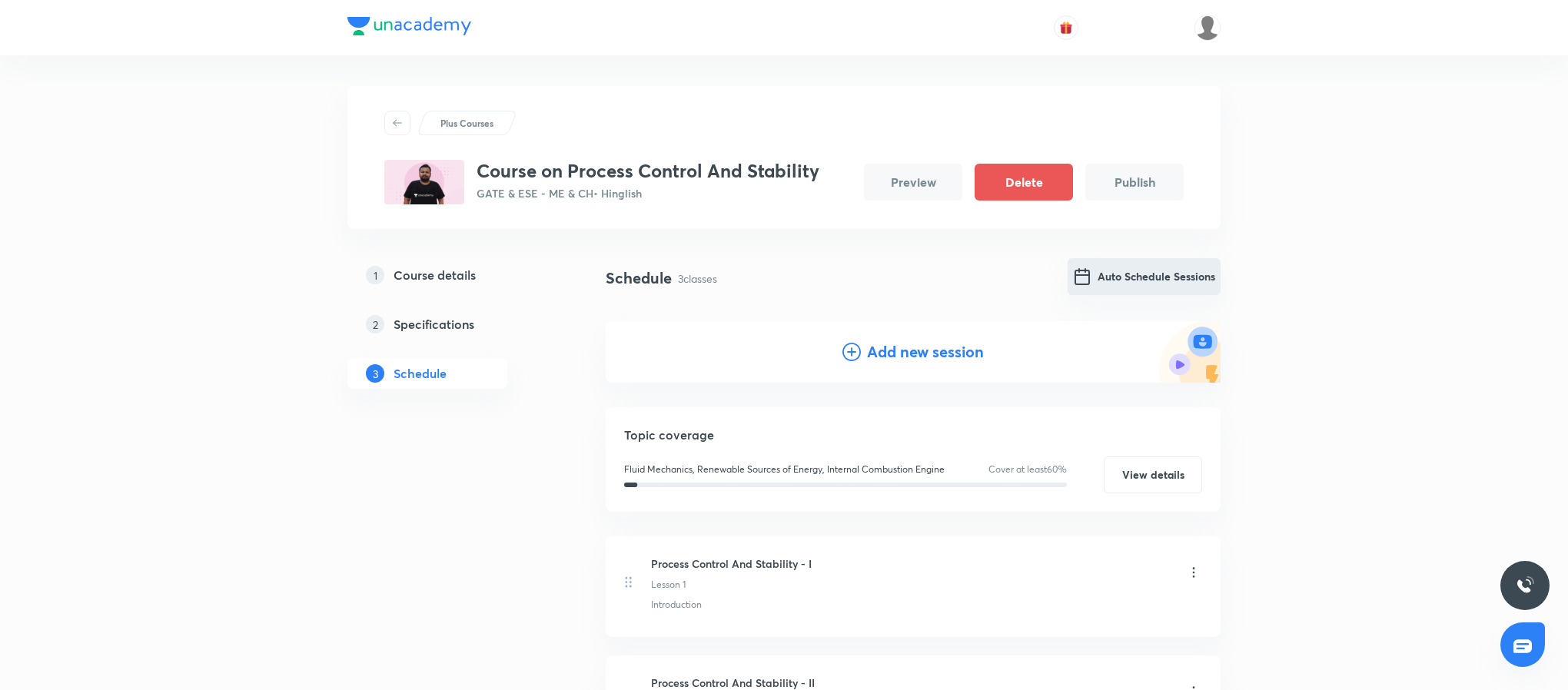
click at [1146, 274] on button "Auto Schedule Sessions" at bounding box center [1145, 276] width 153 height 37
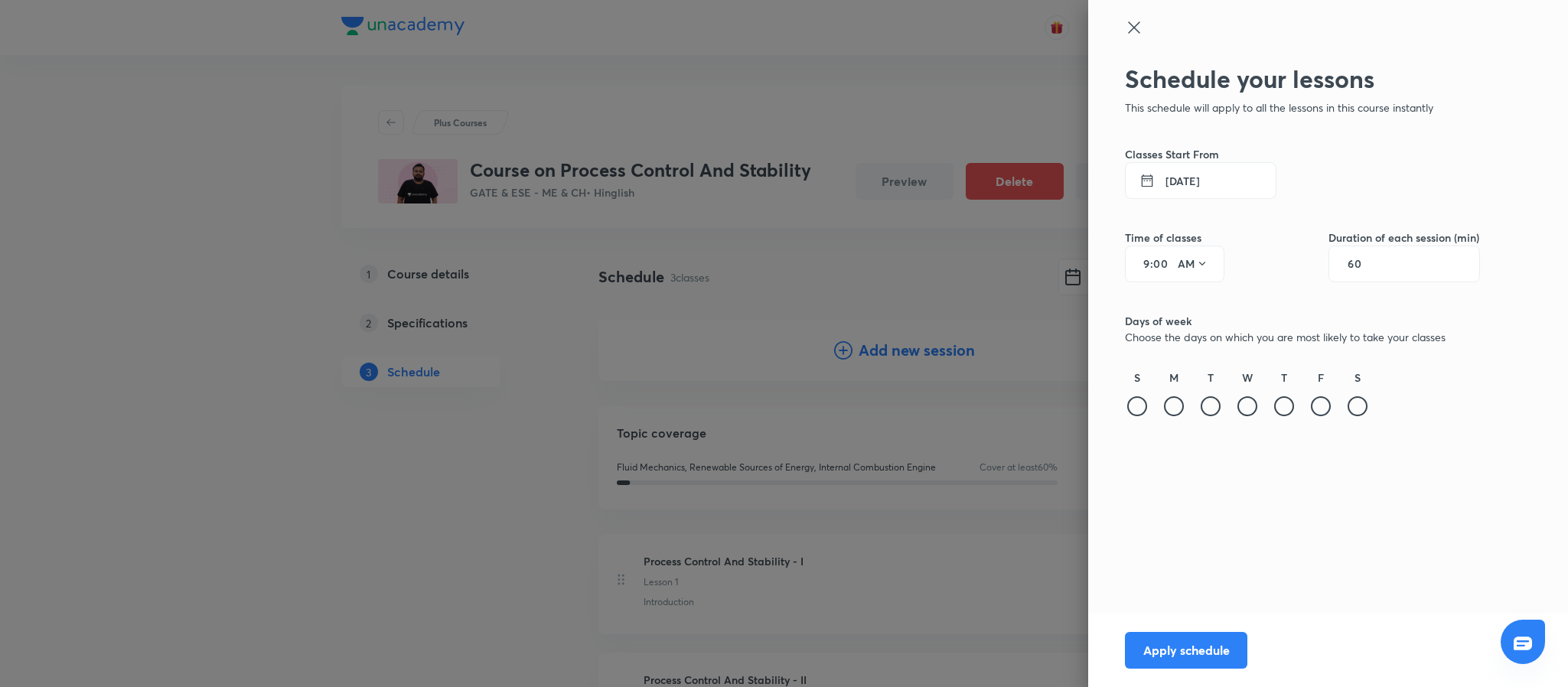
click at [1199, 178] on button "6 Oct 2025" at bounding box center [1200, 180] width 152 height 37
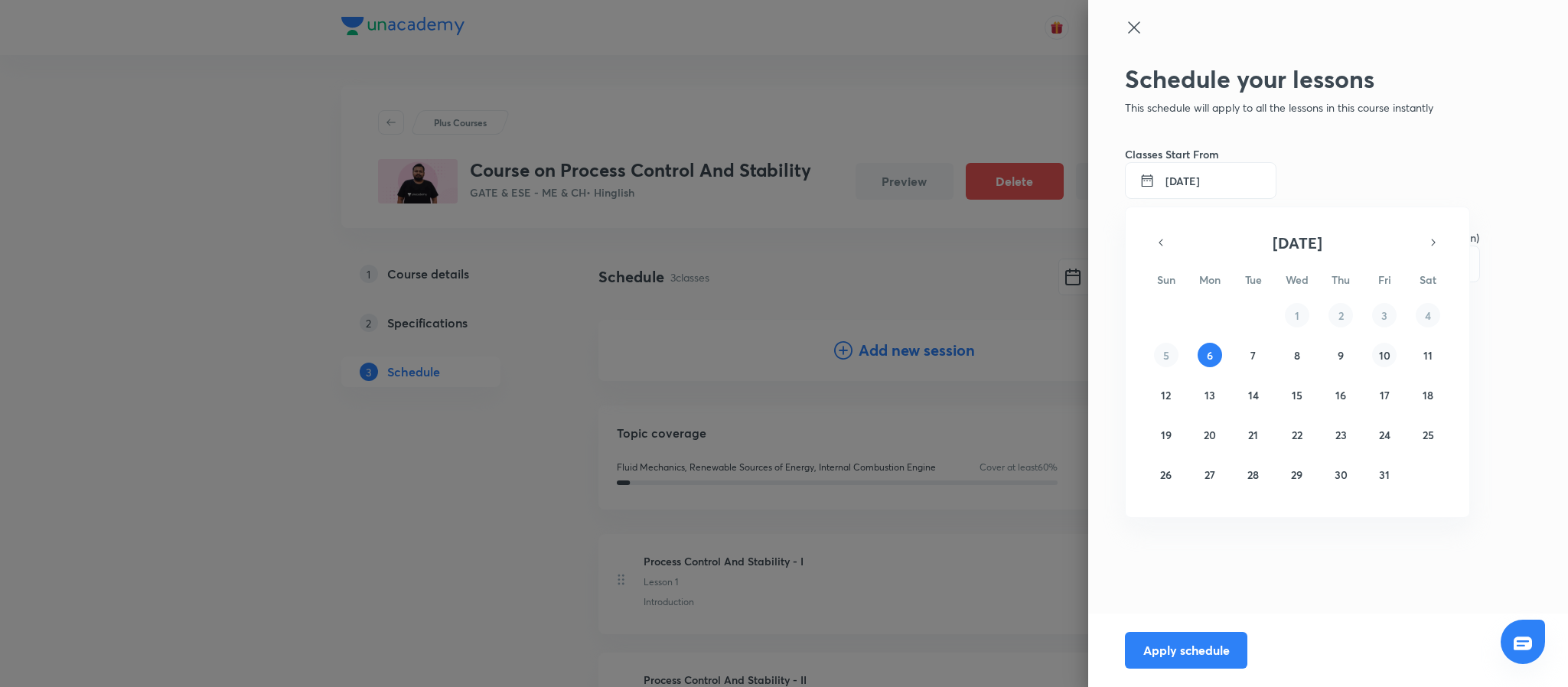
click at [1378, 352] on abbr "10" at bounding box center [1384, 355] width 12 height 14
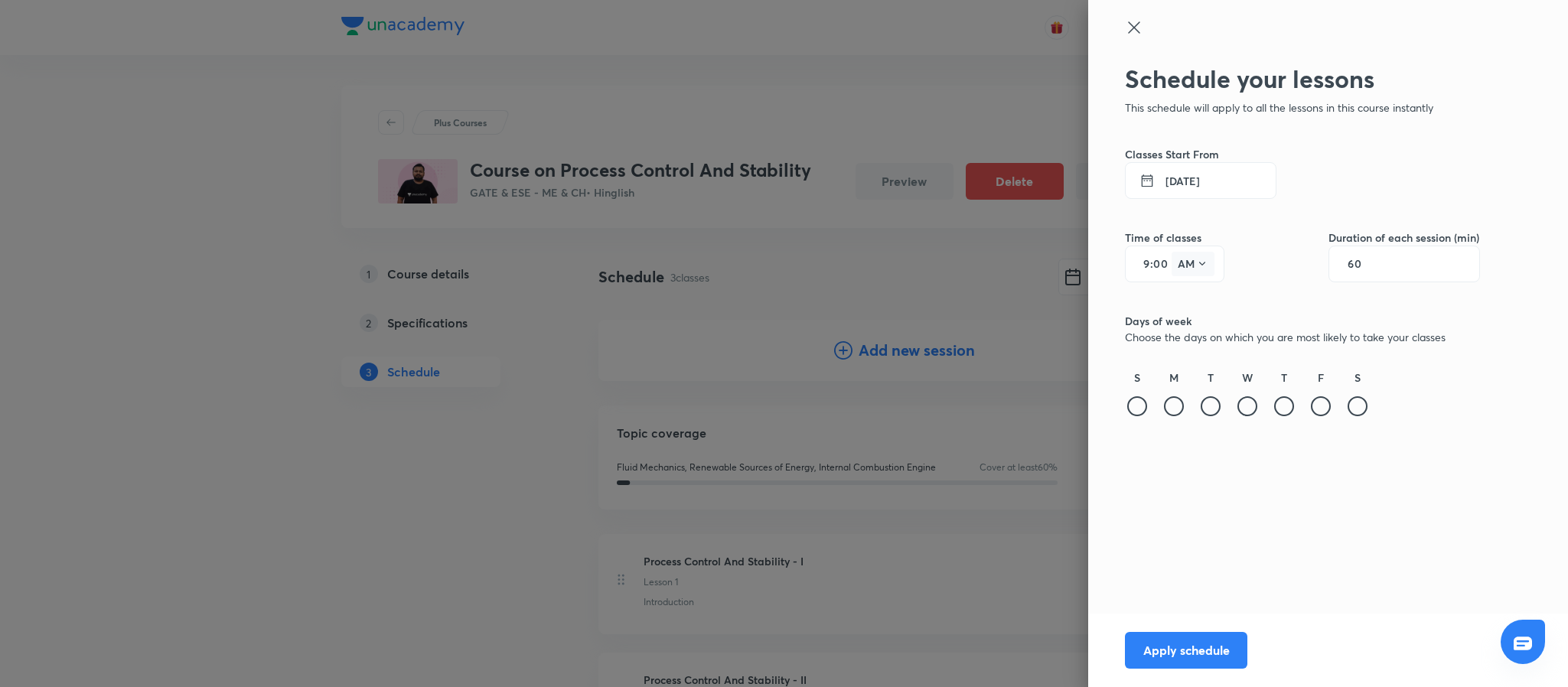
click at [1187, 265] on button "AM" at bounding box center [1193, 263] width 42 height 24
click at [1192, 310] on div "PM" at bounding box center [1194, 303] width 55 height 37
click at [1148, 263] on input "9" at bounding box center [1140, 264] width 18 height 13
type input "6"
click at [1404, 263] on div "60" at bounding box center [1404, 263] width 152 height 37
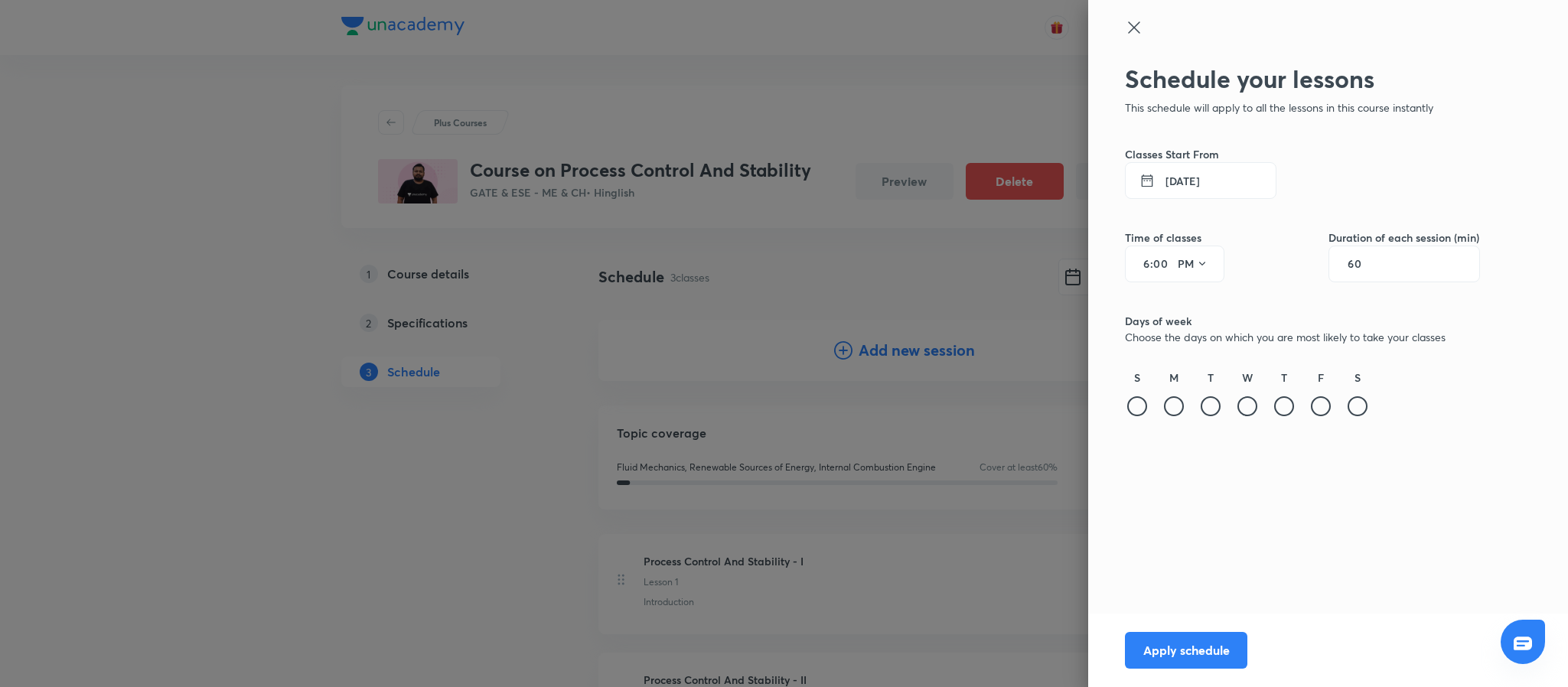
click at [1360, 264] on input "60" at bounding box center [1362, 264] width 29 height 13
type input "60"
click at [1129, 410] on div at bounding box center [1136, 406] width 20 height 20
click at [1173, 411] on div at bounding box center [1173, 406] width 20 height 20
click at [1207, 409] on div at bounding box center [1210, 406] width 20 height 20
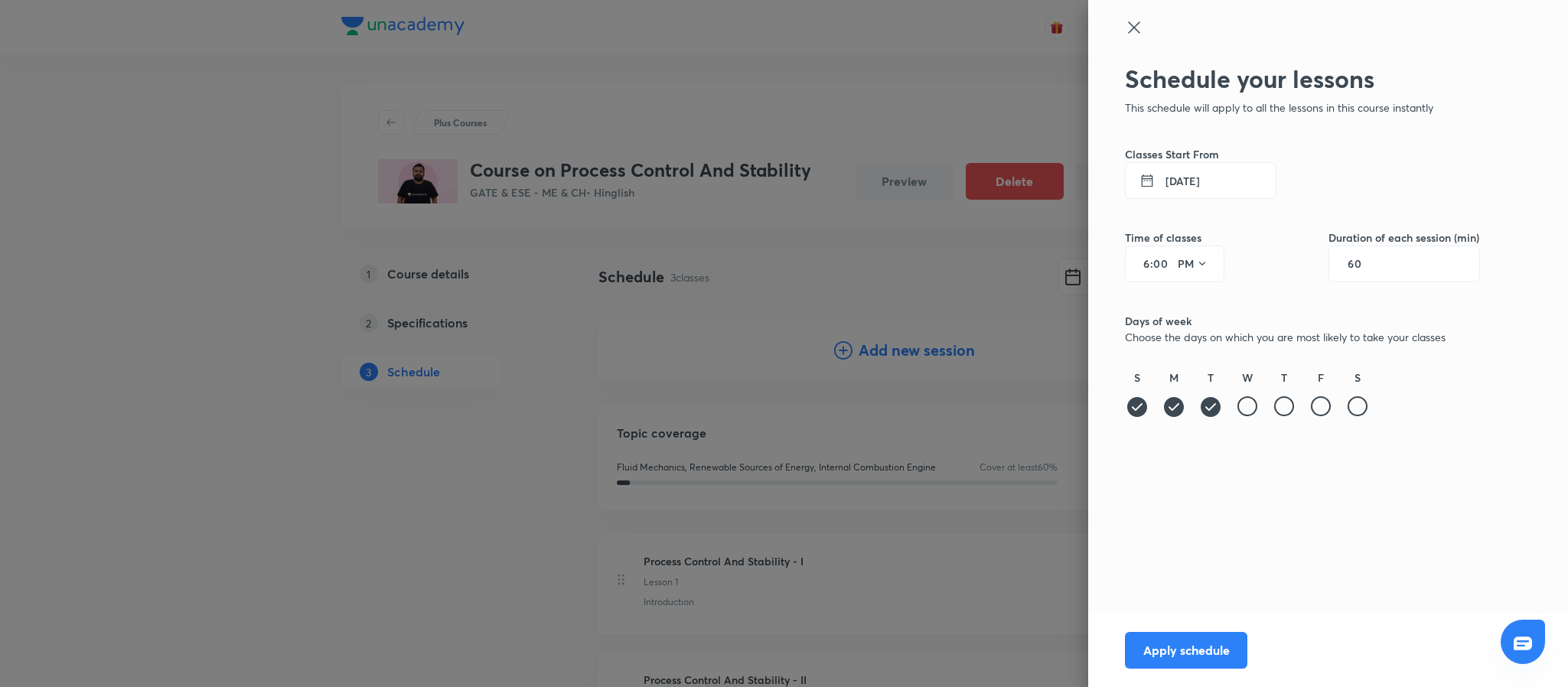
click at [1207, 409] on icon at bounding box center [1210, 406] width 24 height 24
click at [1207, 409] on div at bounding box center [1210, 406] width 20 height 20
click at [1247, 409] on div at bounding box center [1246, 406] width 20 height 20
click at [1281, 411] on div at bounding box center [1283, 406] width 20 height 20
click at [1319, 410] on div at bounding box center [1320, 406] width 20 height 20
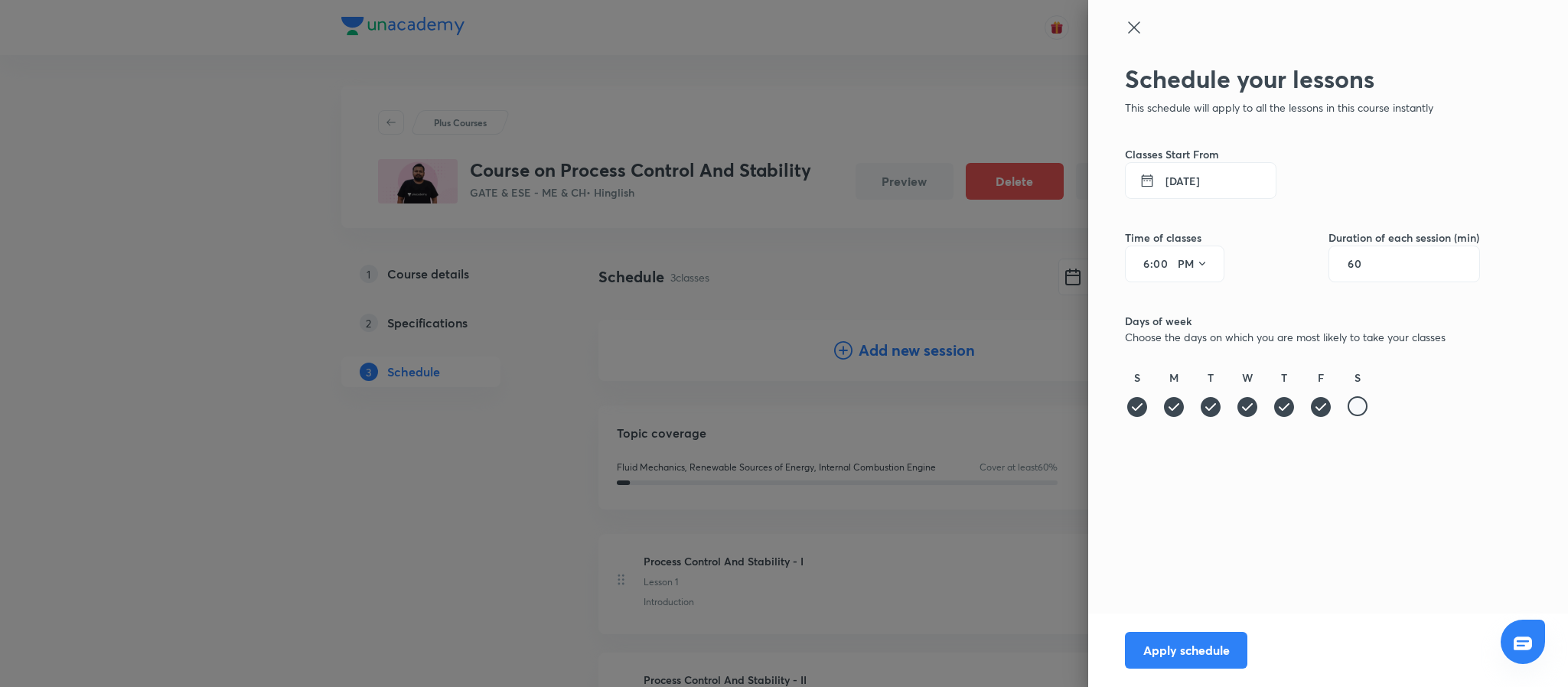
click at [1355, 411] on div at bounding box center [1357, 406] width 20 height 20
click at [1167, 659] on button "Apply schedule" at bounding box center [1186, 648] width 123 height 37
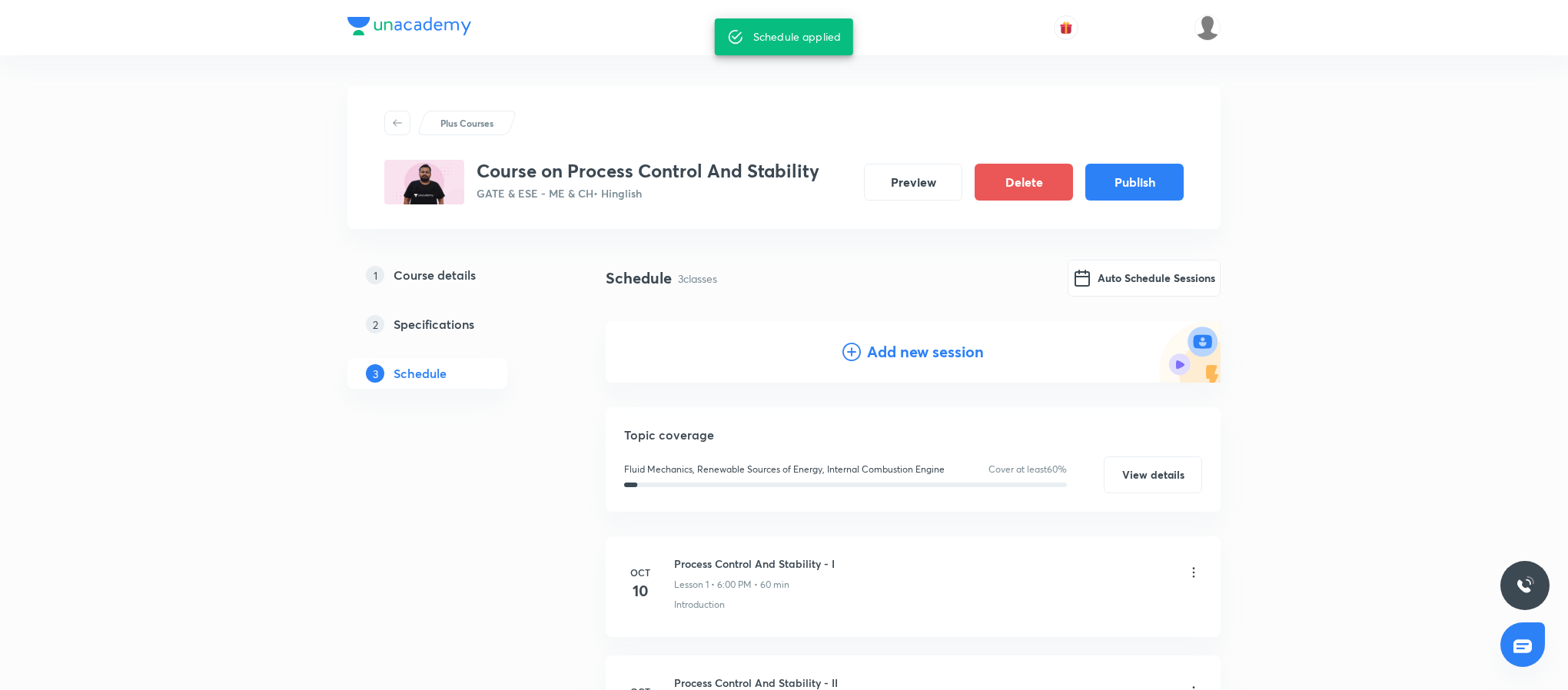
click at [713, 173] on h3 "Course on Process Control And Stability" at bounding box center [648, 171] width 343 height 22
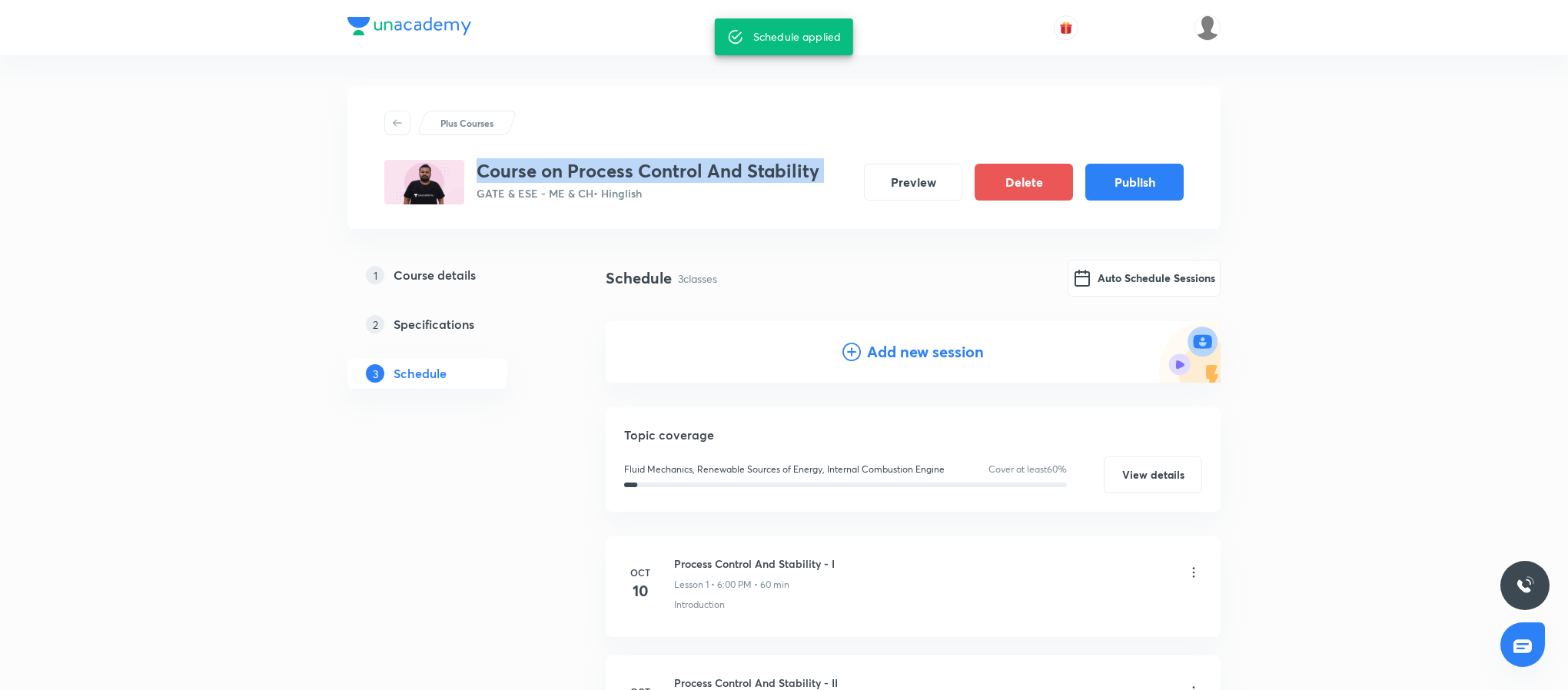
click at [713, 173] on h3 "Course on Process Control And Stability" at bounding box center [648, 171] width 343 height 22
copy h3 "Course on Process Control And Stability"
click at [1133, 171] on button "Publish" at bounding box center [1134, 180] width 99 height 37
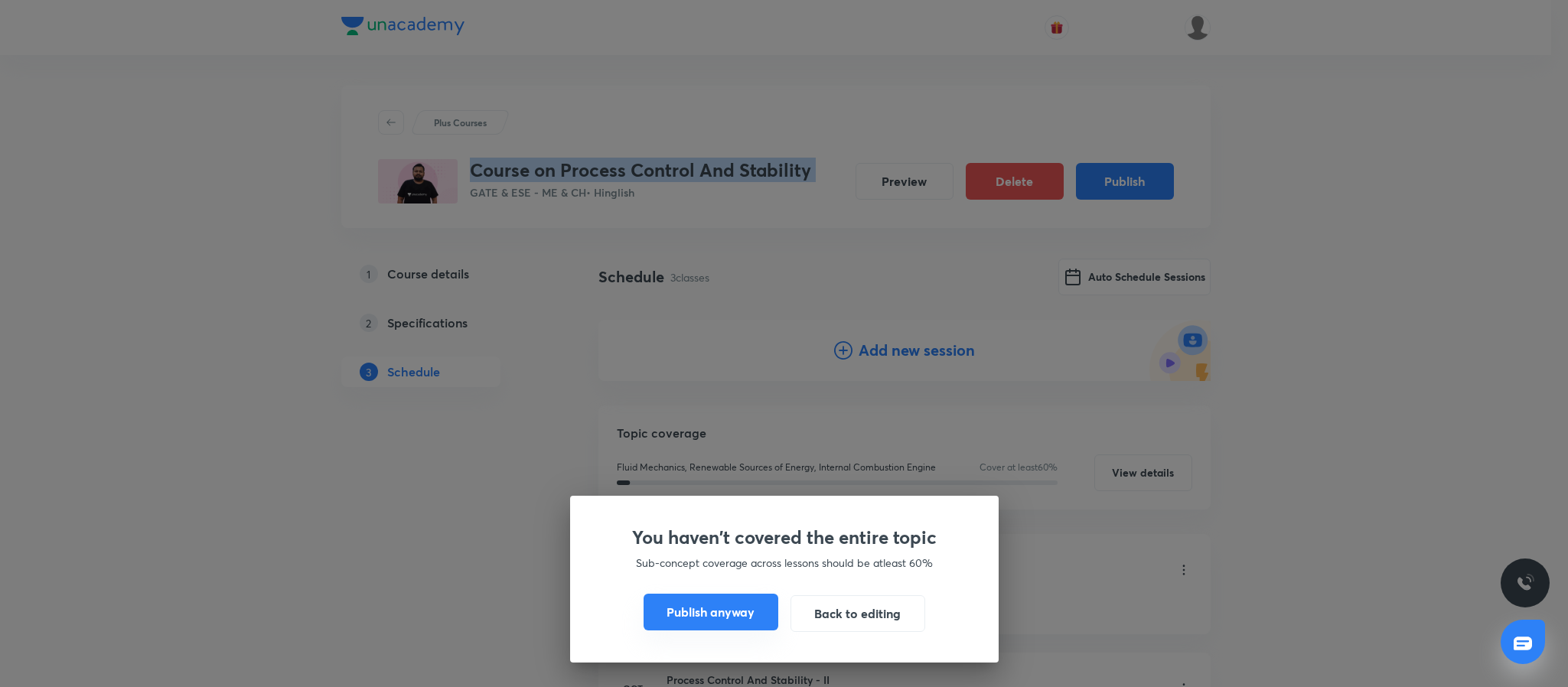
click at [694, 617] on button "Publish anyway" at bounding box center [710, 612] width 134 height 37
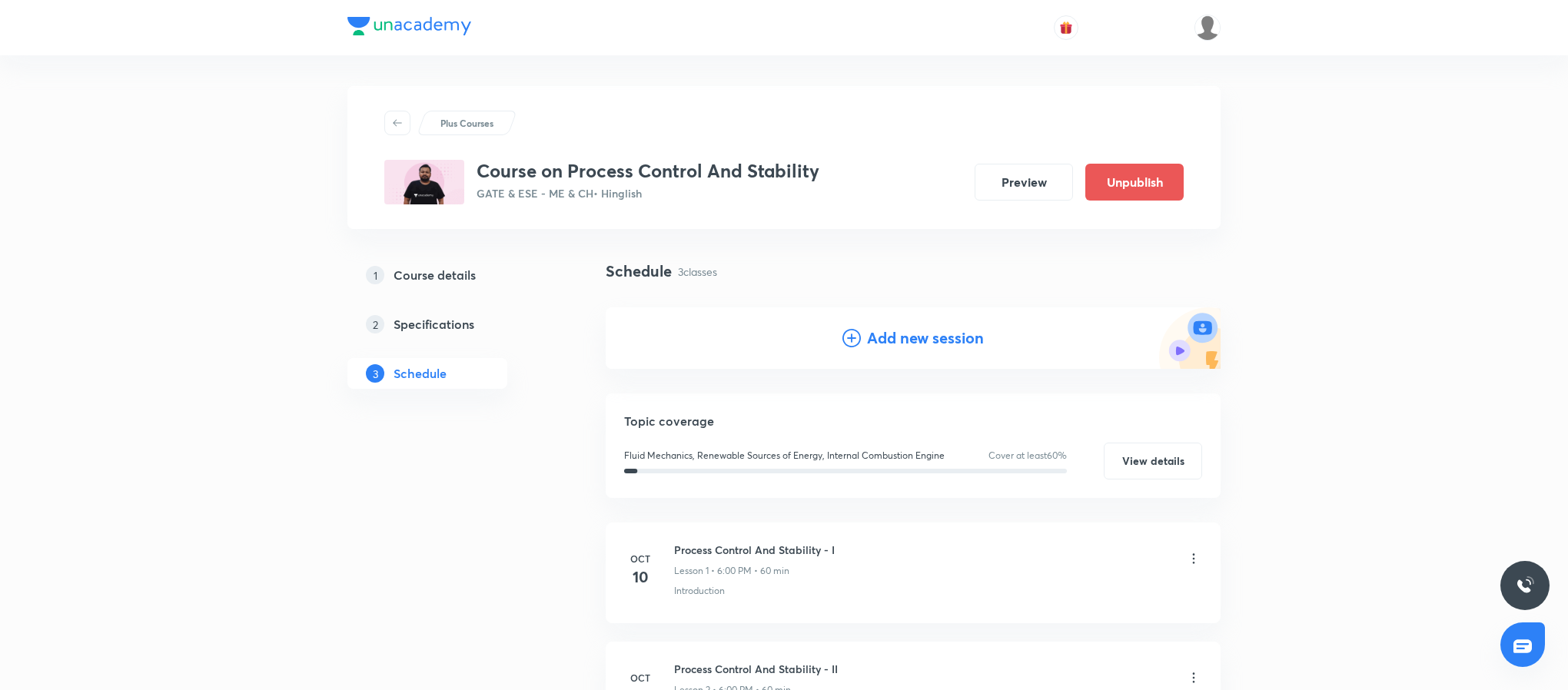
click at [558, 394] on div "Plus Courses Course on Process Control And Stability GATE & ESE - ME & CH • Hin…" at bounding box center [784, 532] width 873 height 892
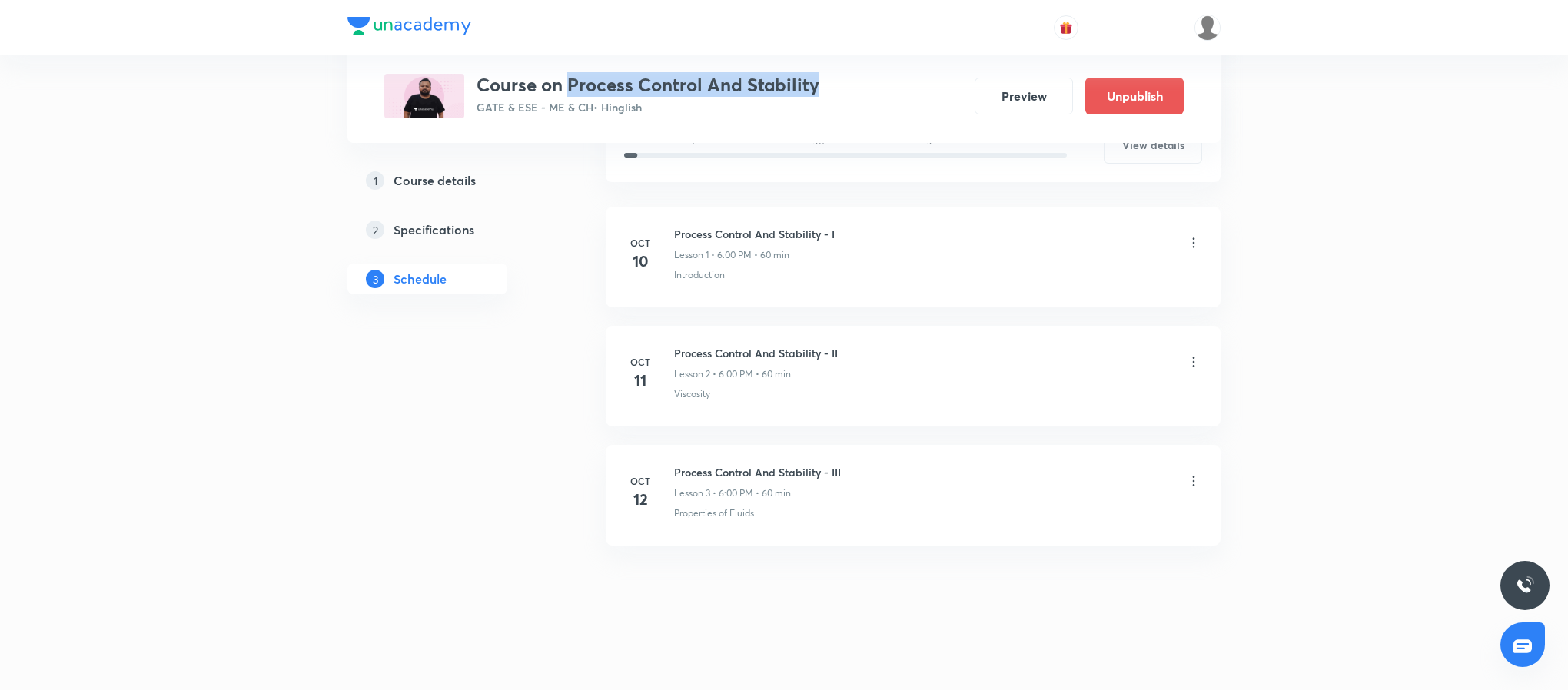
drag, startPoint x: 566, startPoint y: 79, endPoint x: 833, endPoint y: 81, distance: 267.0
click at [833, 81] on div "Course on Process Control And Stability GATE & ESE - ME & CH • Hinglish Preview…" at bounding box center [784, 96] width 799 height 44
copy h3 "Process Control And Stability"
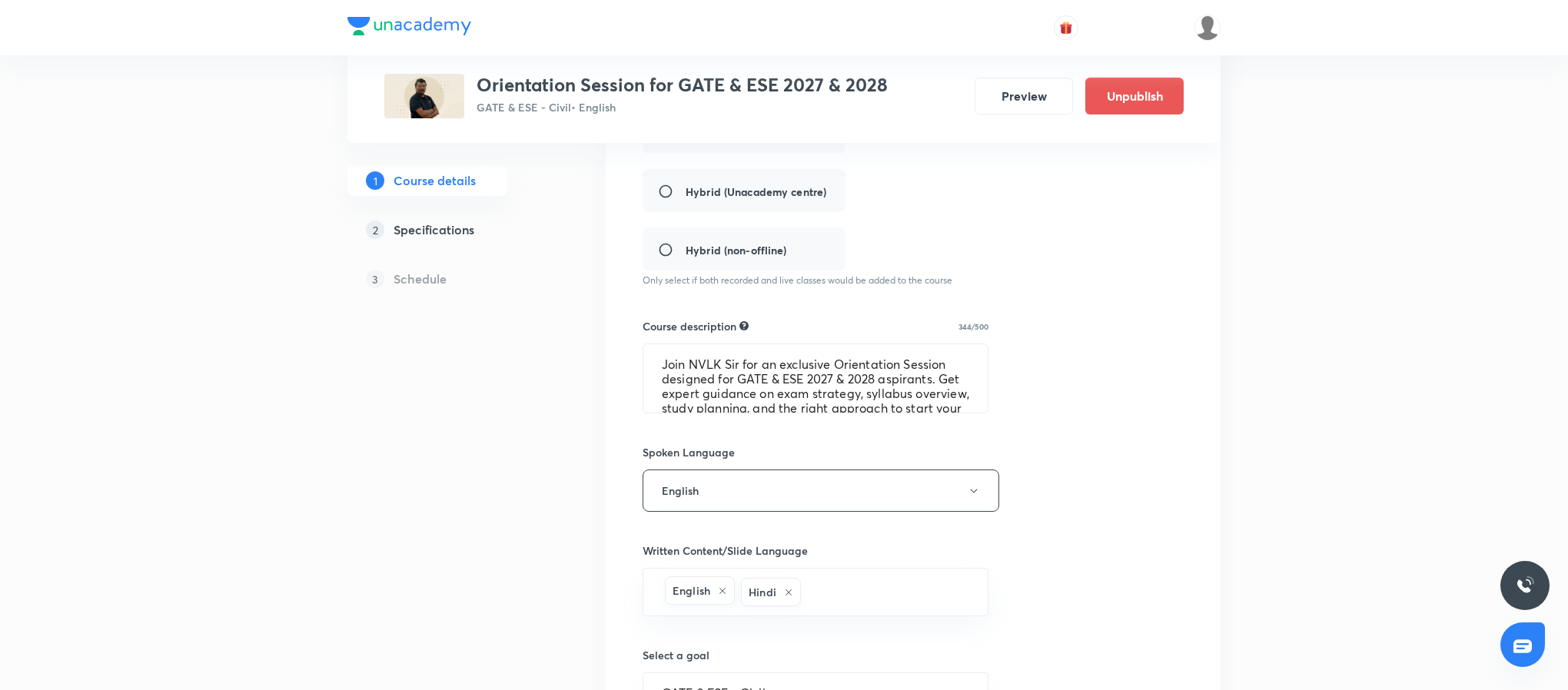
scroll to position [381, 0]
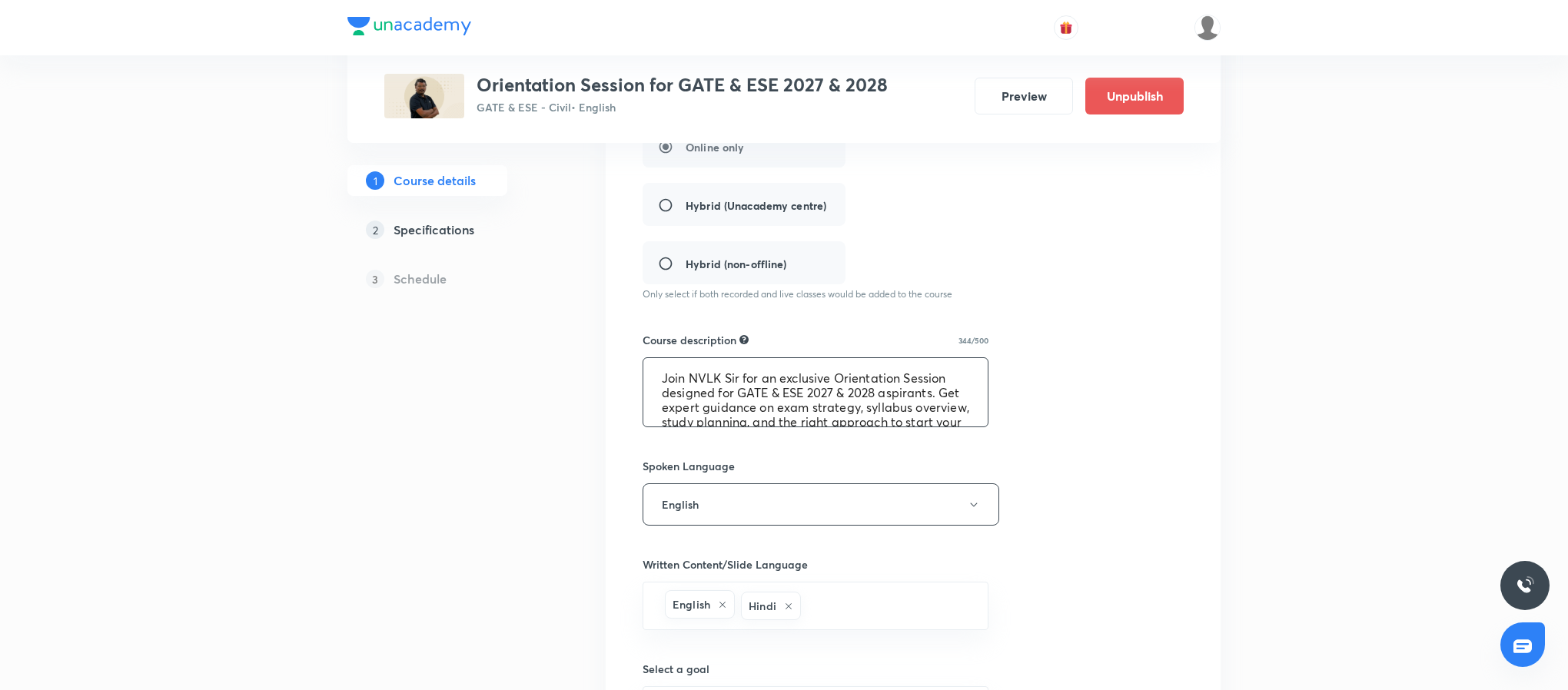
click at [810, 384] on textarea "Join NVLK Sir for an exclusive Orientation Session designed for GATE & ESE 2027…" at bounding box center [815, 392] width 344 height 69
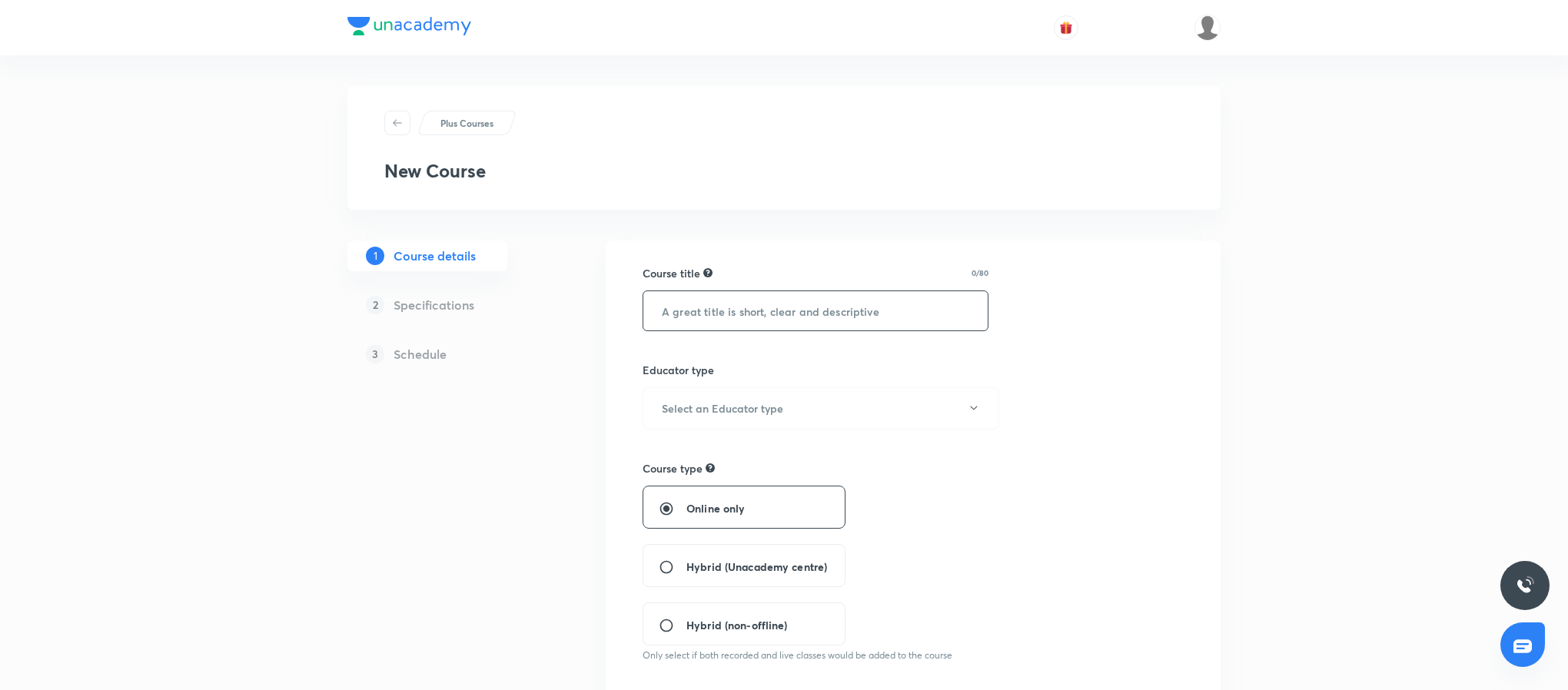
click at [727, 300] on input "text" at bounding box center [815, 311] width 344 height 39
click at [788, 313] on input "Complete course on signals & system" at bounding box center [815, 311] width 344 height 39
click at [841, 309] on input "Complete course on Signals & system" at bounding box center [815, 311] width 344 height 39
type input "Complete course on Signals & System"
click at [844, 390] on button "Select an Educator type" at bounding box center [820, 408] width 356 height 43
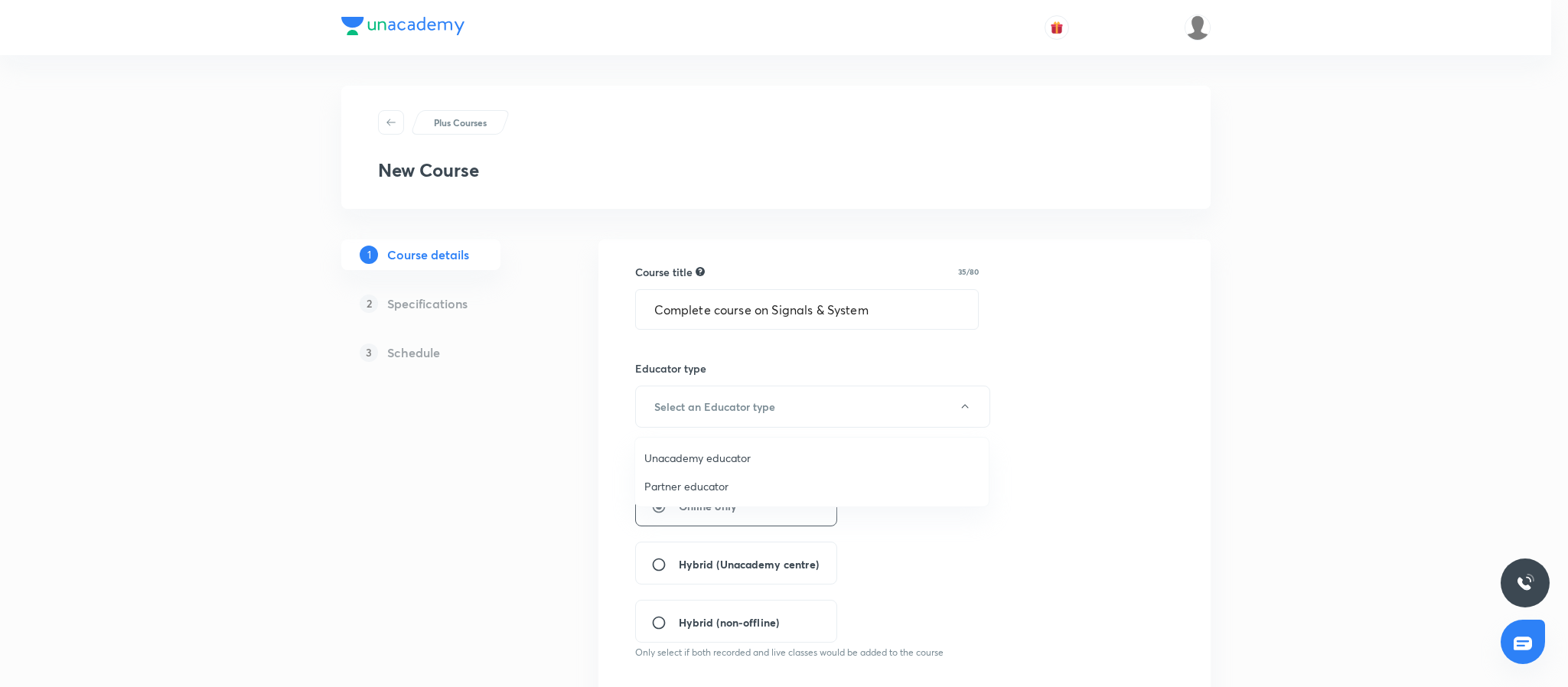
click at [804, 457] on span "Unacademy educator" at bounding box center [812, 457] width 335 height 16
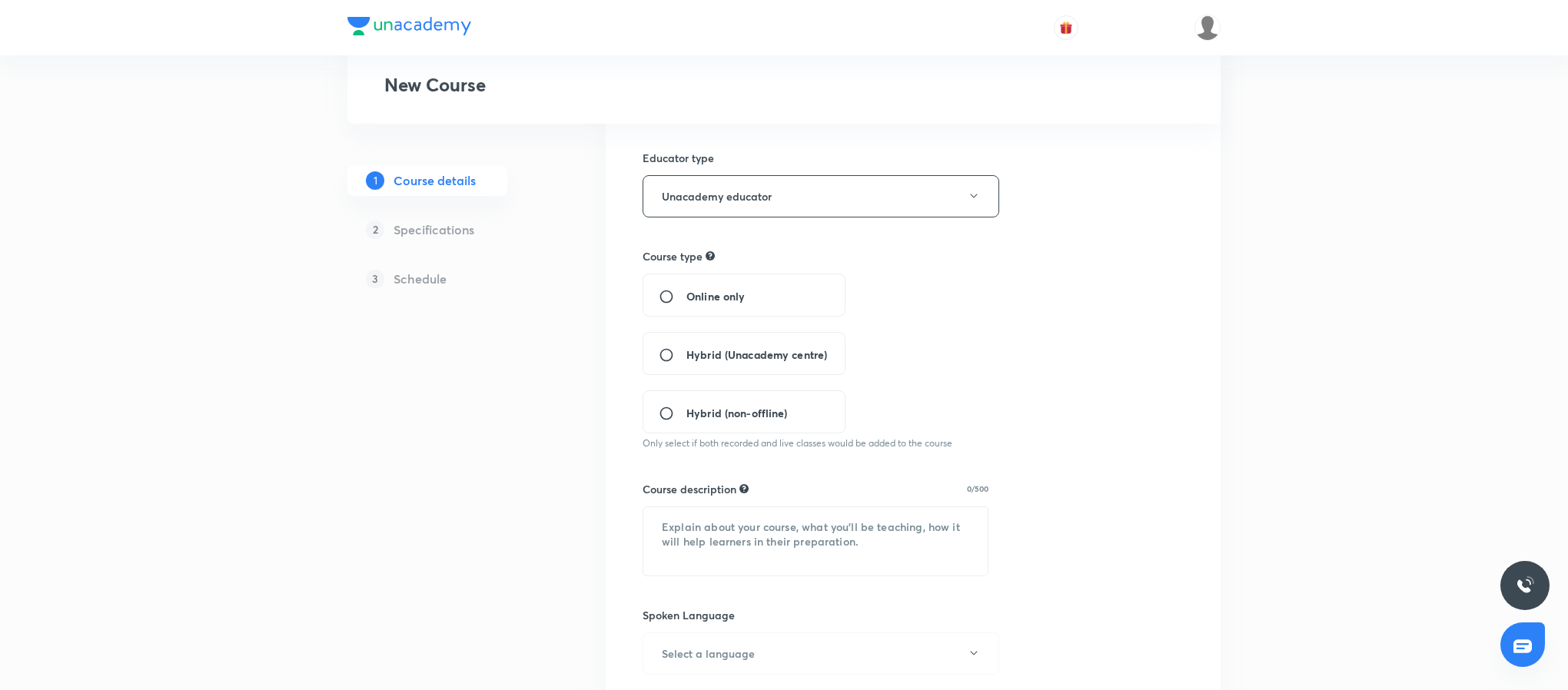
scroll to position [236, 0]
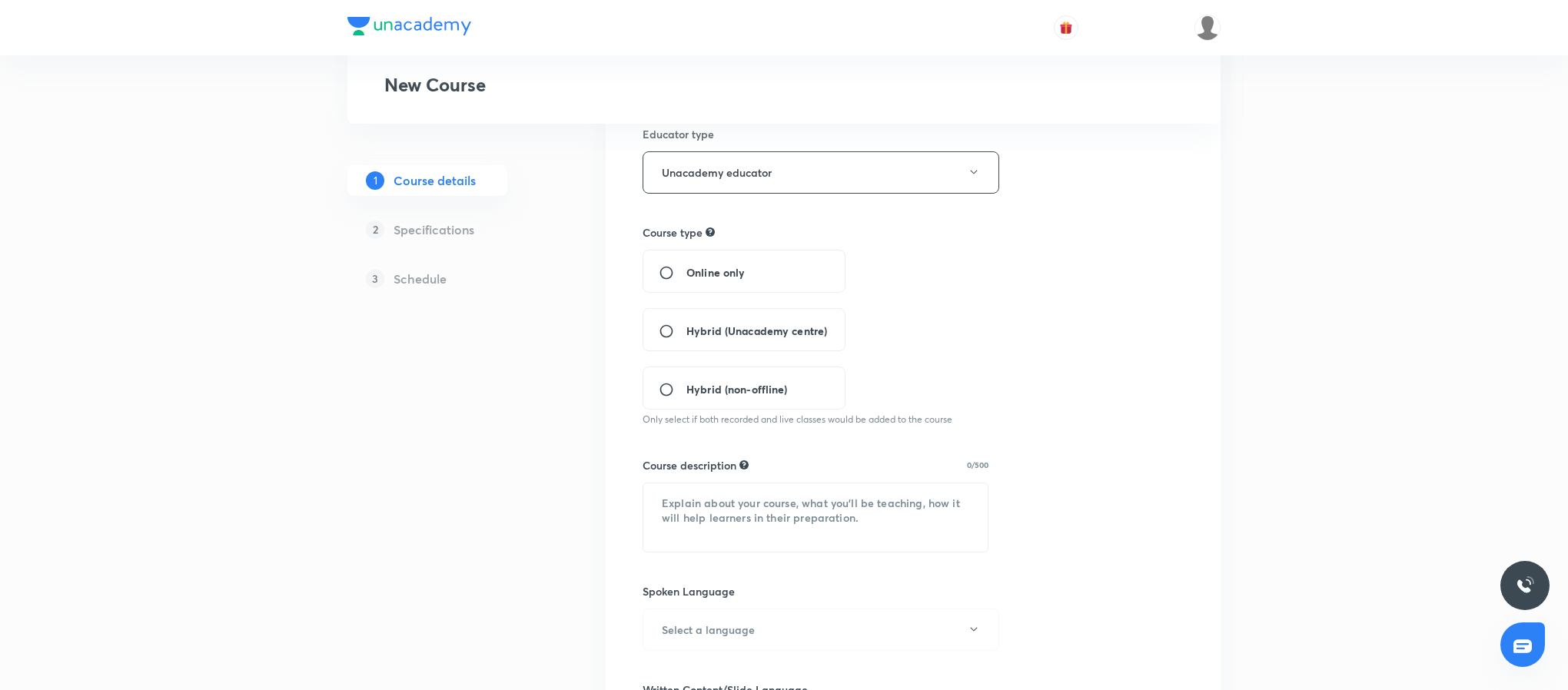
click at [713, 272] on span "Online only" at bounding box center [716, 272] width 58 height 16
click at [686, 272] on input "Online only" at bounding box center [672, 272] width 28 height 15
radio input "true"
click at [792, 512] on textarea at bounding box center [815, 517] width 344 height 69
paste textarea "Join Ankur Bansal for an exclusive Orientation Session designed for GATE & ESE …"
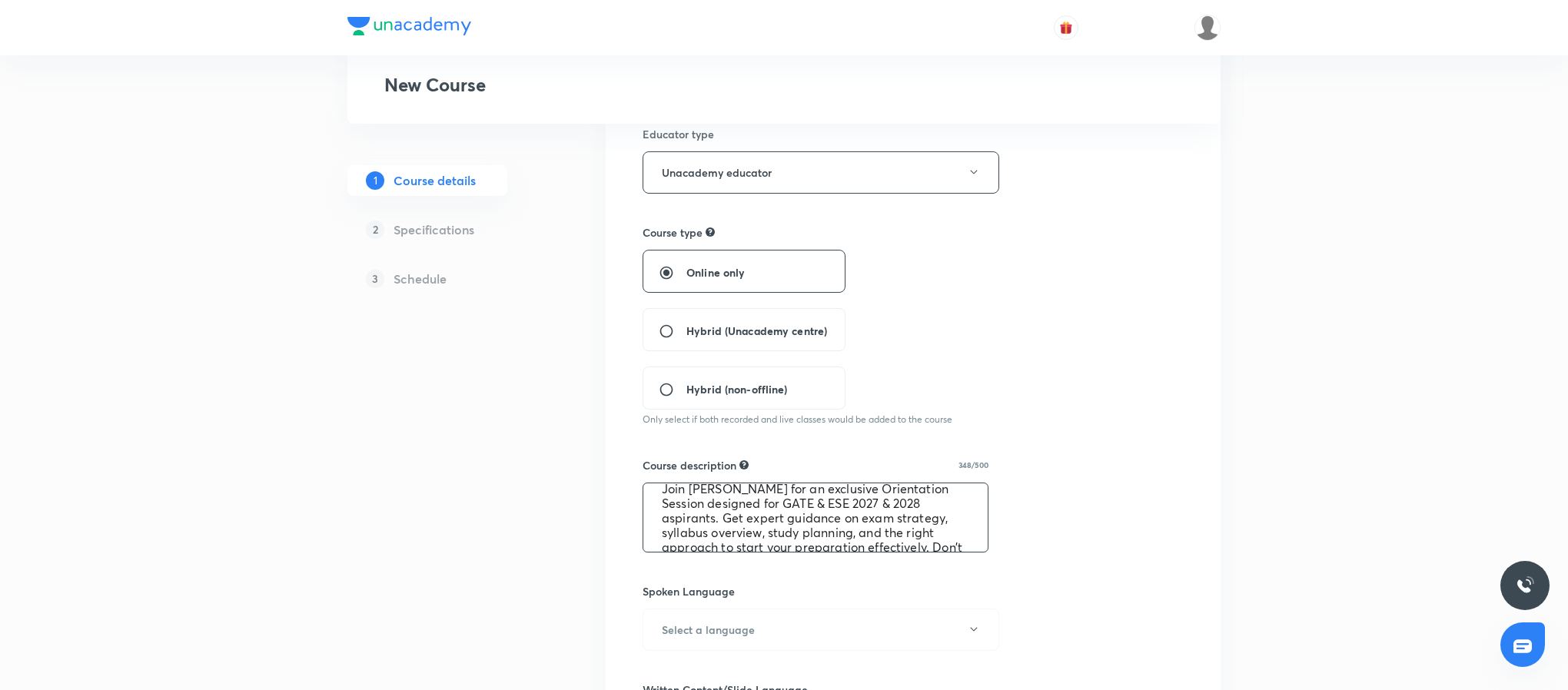
scroll to position [0, 0]
click at [766, 500] on textarea "Join Ankur Bansal for an exclusive Orientation Session designed for GATE & ESE …" at bounding box center [815, 517] width 344 height 69
type textarea "Join Manoj singh sir for an exclusive Orientation Session designed for GATE & E…"
click at [791, 624] on button "Select a language" at bounding box center [820, 630] width 356 height 43
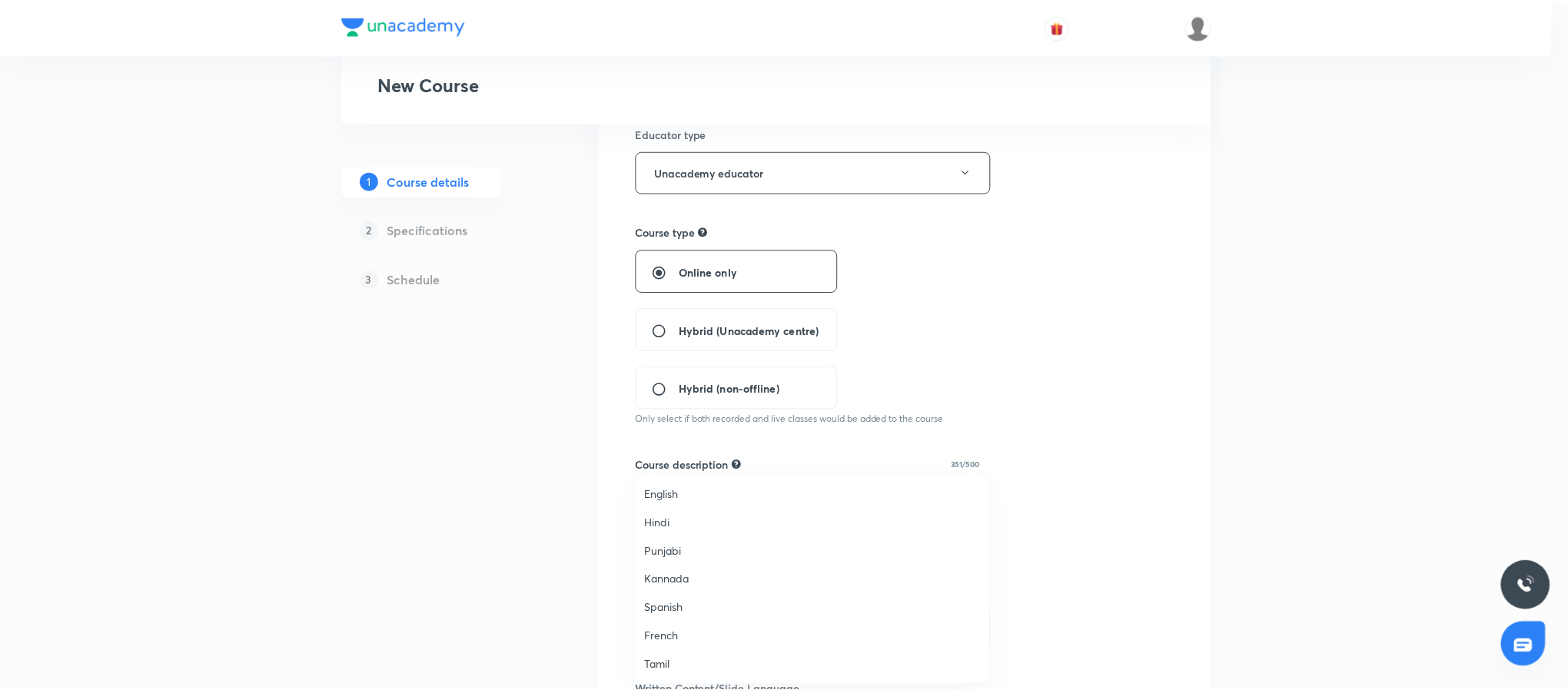
scroll to position [455, 0]
click at [673, 662] on span "Hinglish" at bounding box center [815, 665] width 337 height 16
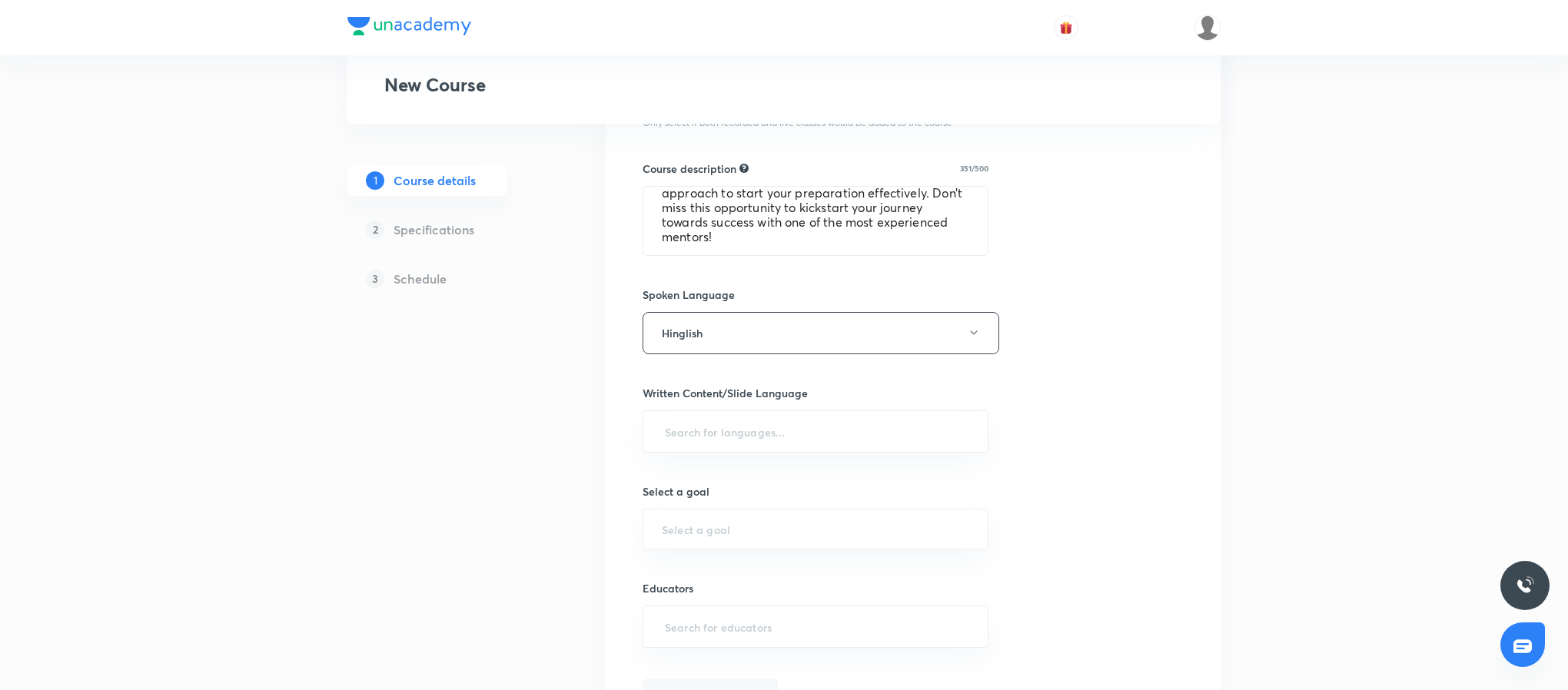
scroll to position [533, 0]
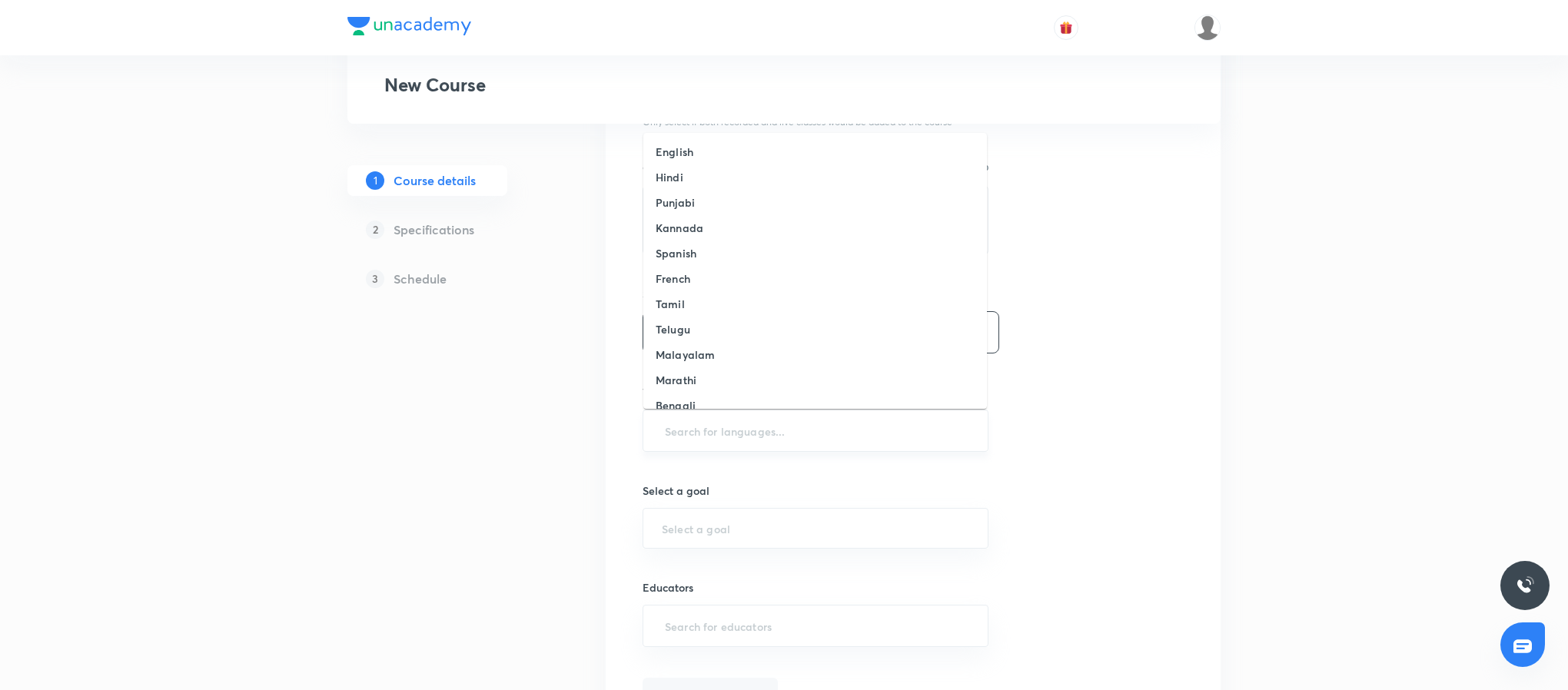
click at [801, 429] on input "text" at bounding box center [815, 430] width 307 height 28
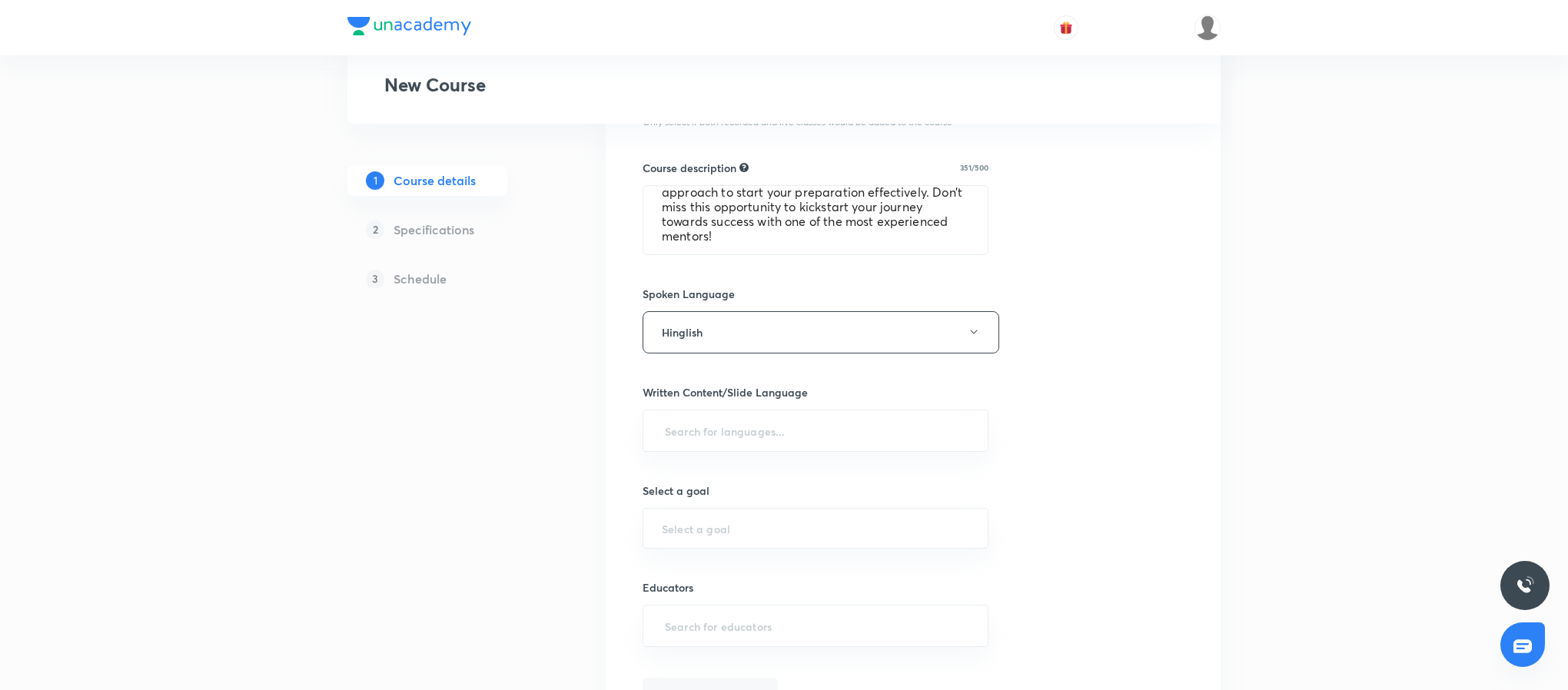
click at [1074, 452] on div "Course title 35/80 Complete course on Signals & System ​ Educator type Unacadem…" at bounding box center [912, 223] width 541 height 983
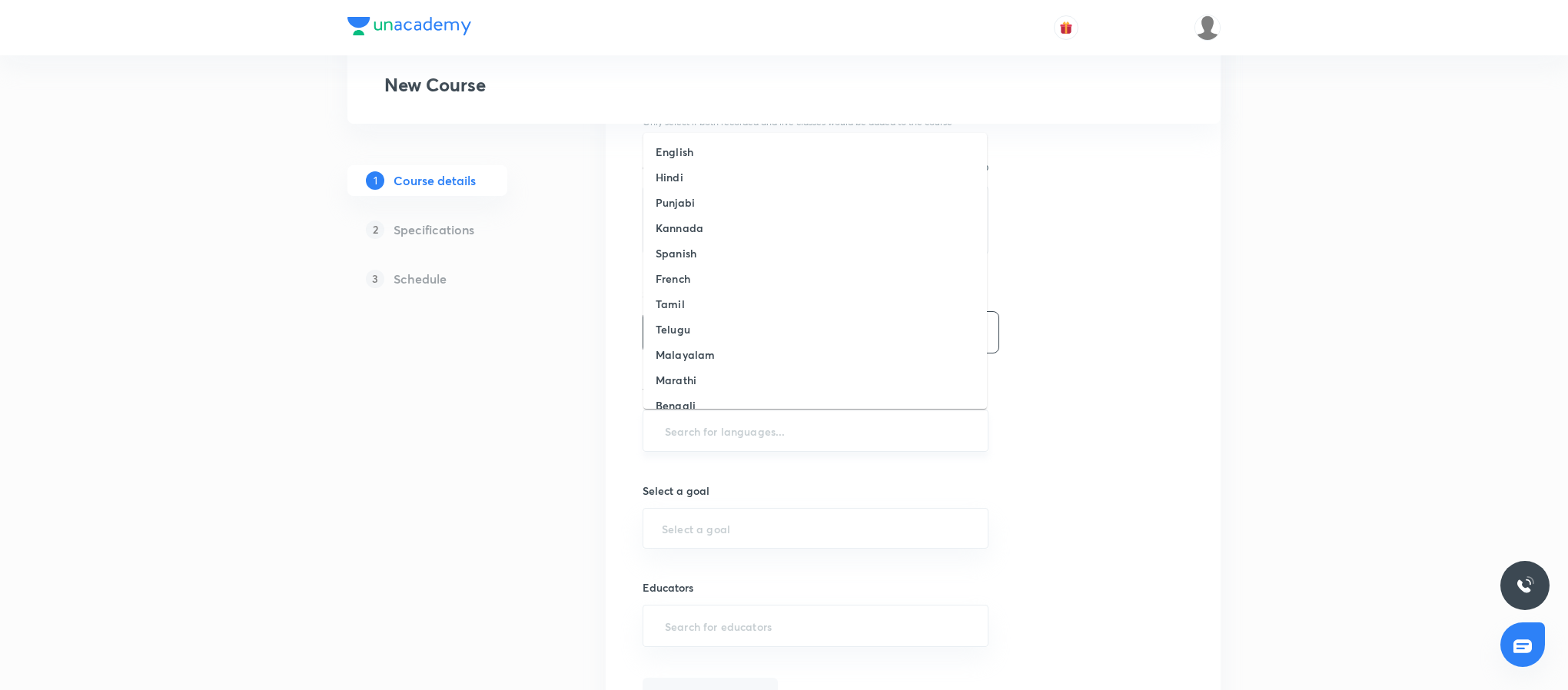
click at [853, 418] on input "text" at bounding box center [815, 430] width 307 height 28
click at [789, 384] on li "Hinglish" at bounding box center [814, 391] width 344 height 25
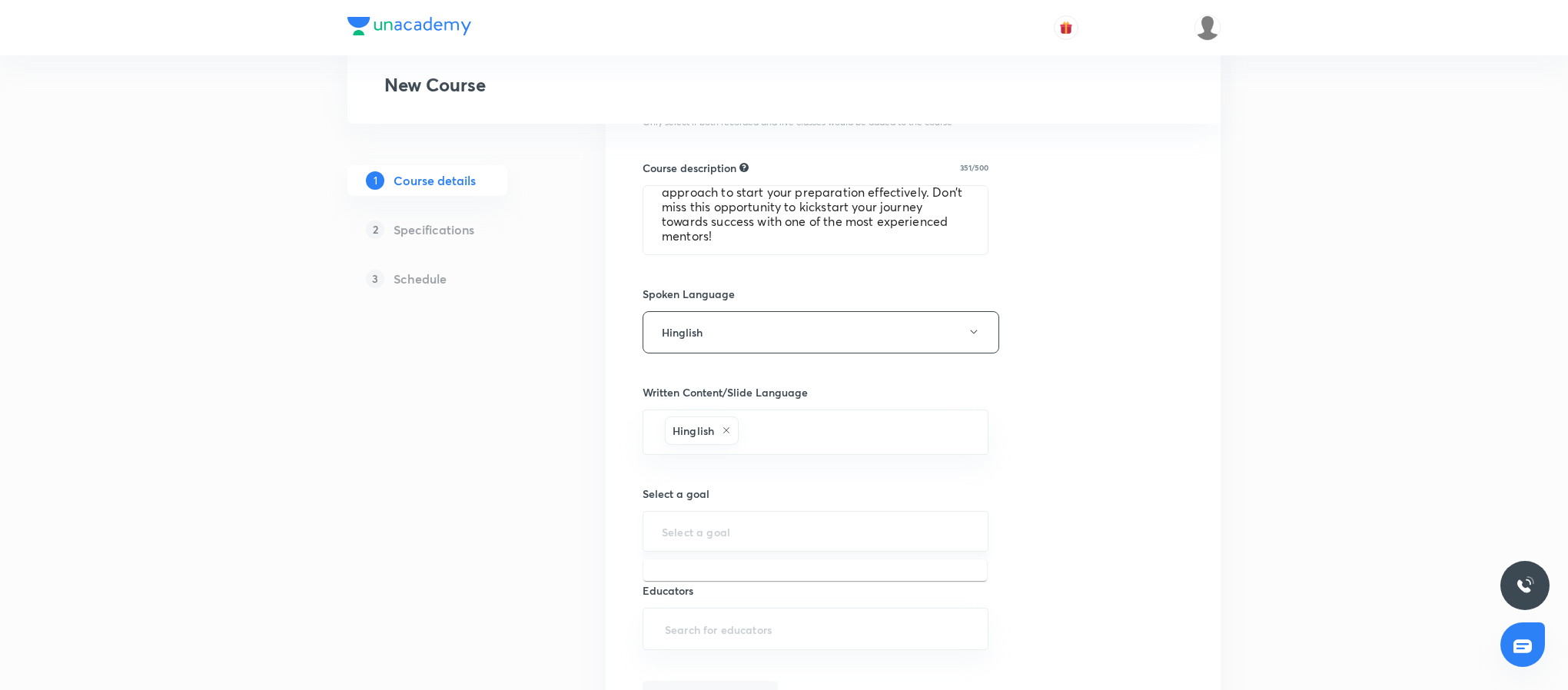
click at [752, 538] on input "text" at bounding box center [815, 531] width 307 height 14
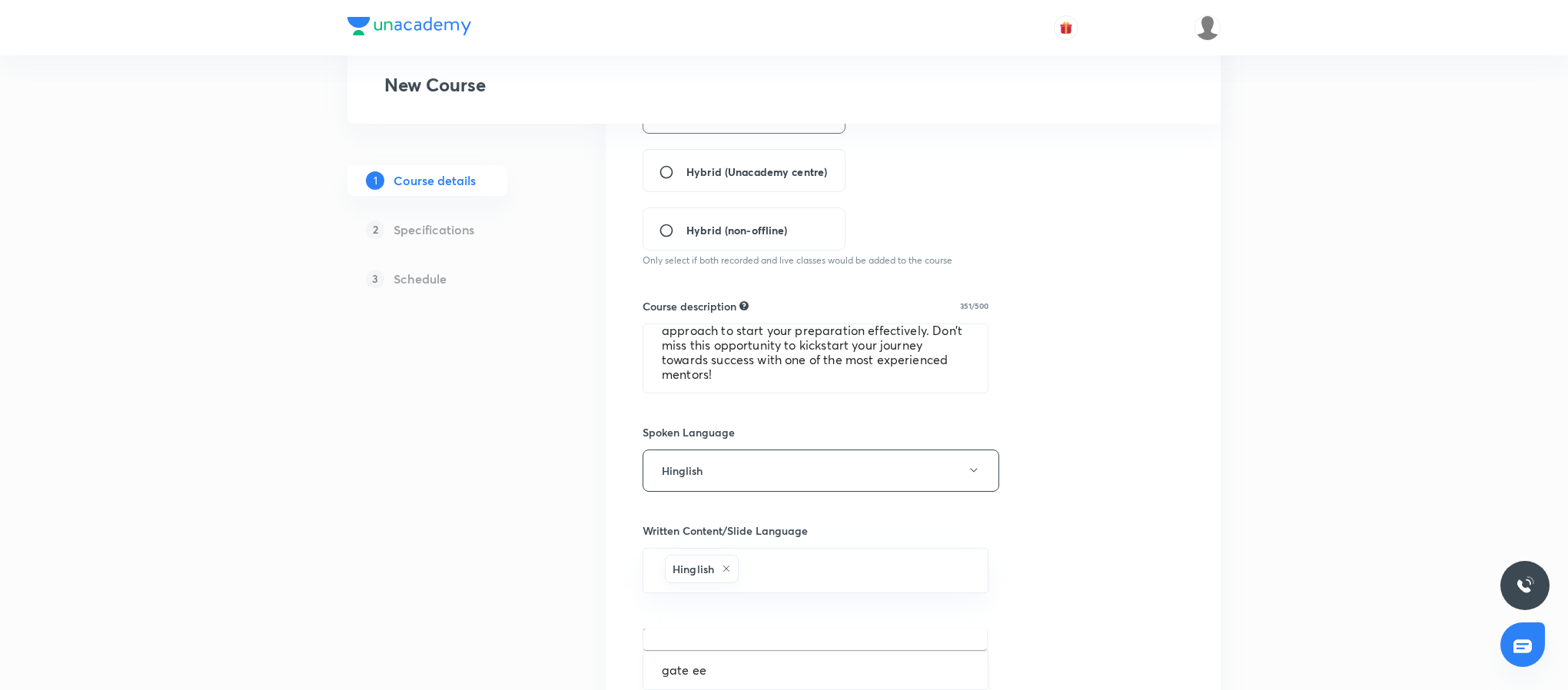
click at [770, 667] on input "gate ee" at bounding box center [815, 669] width 307 height 14
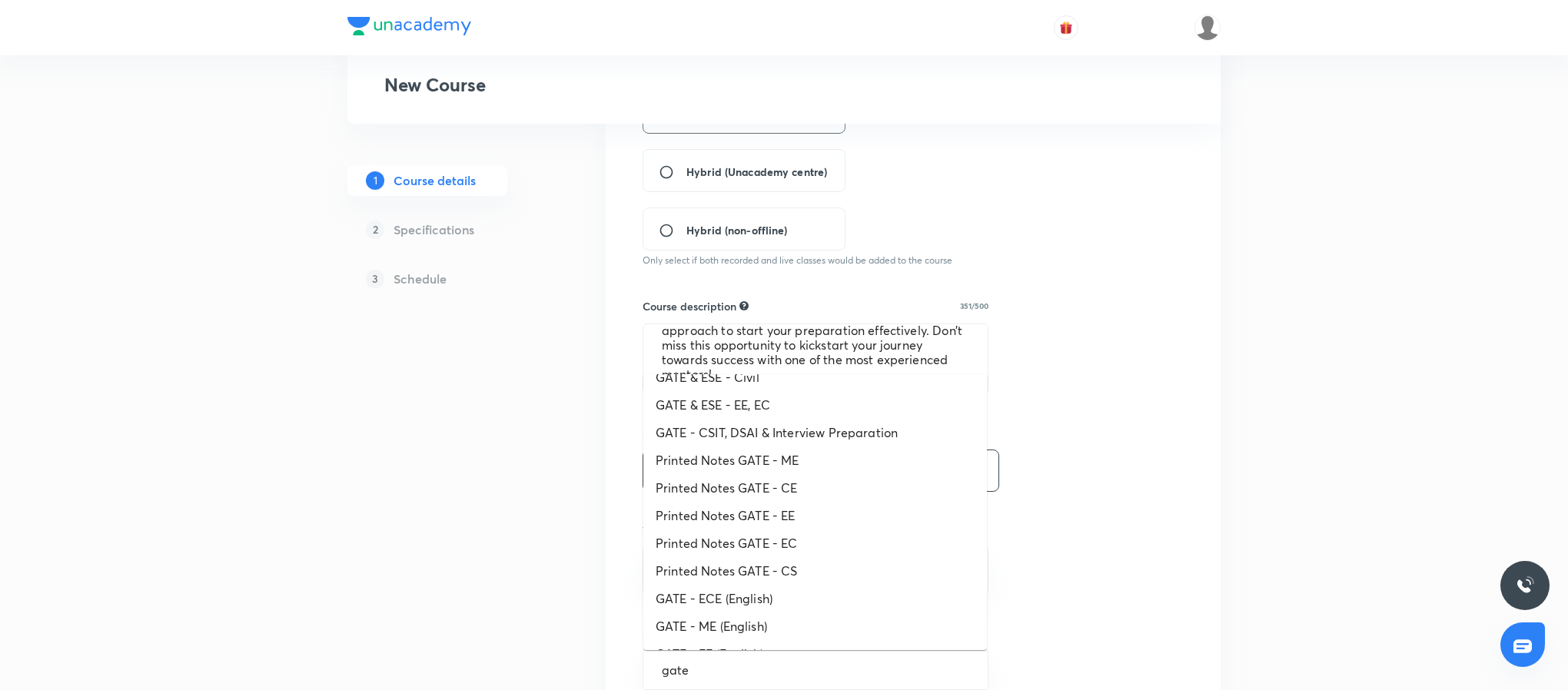
scroll to position [132, 0]
click at [766, 422] on li "GATE & ESE - EE, EC" at bounding box center [814, 427] width 344 height 28
type input "GATE & ESE - EE, EC"
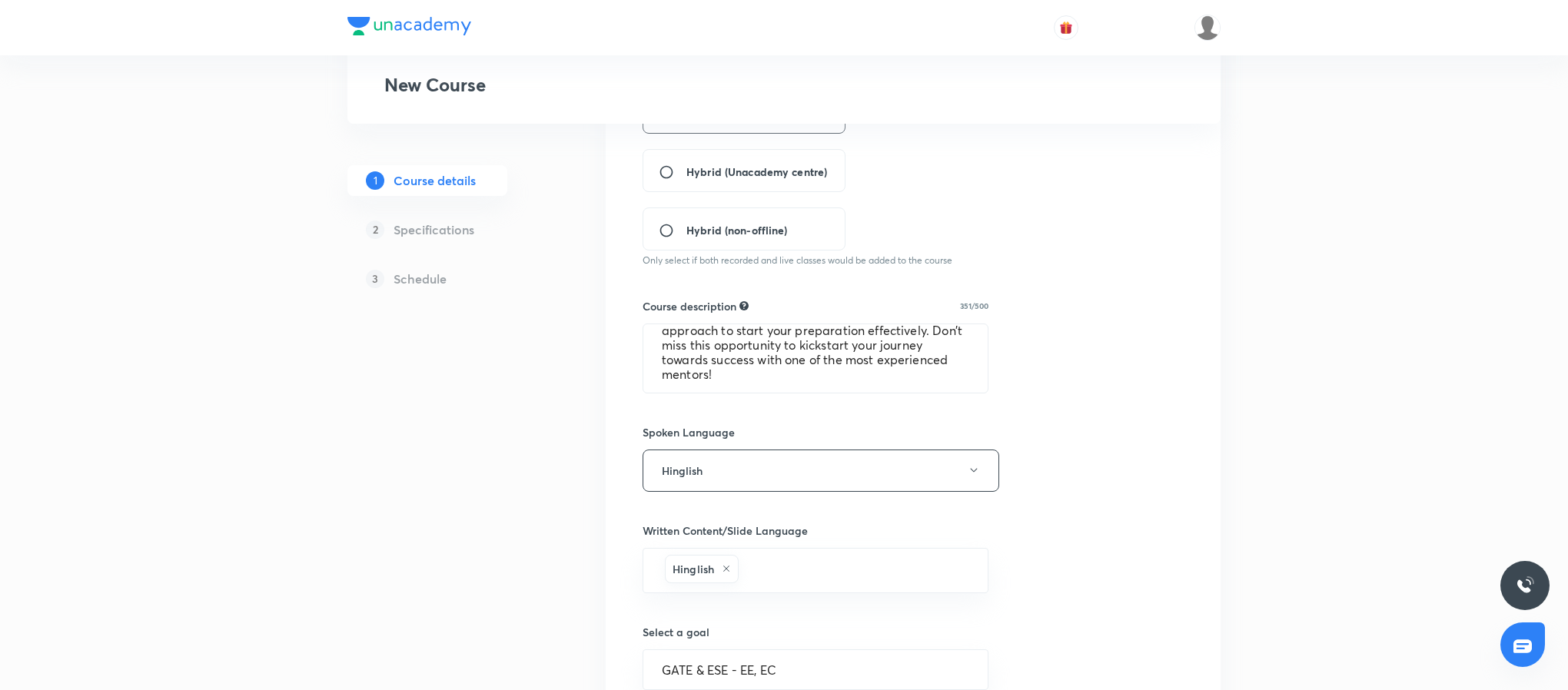
scroll to position [639, 0]
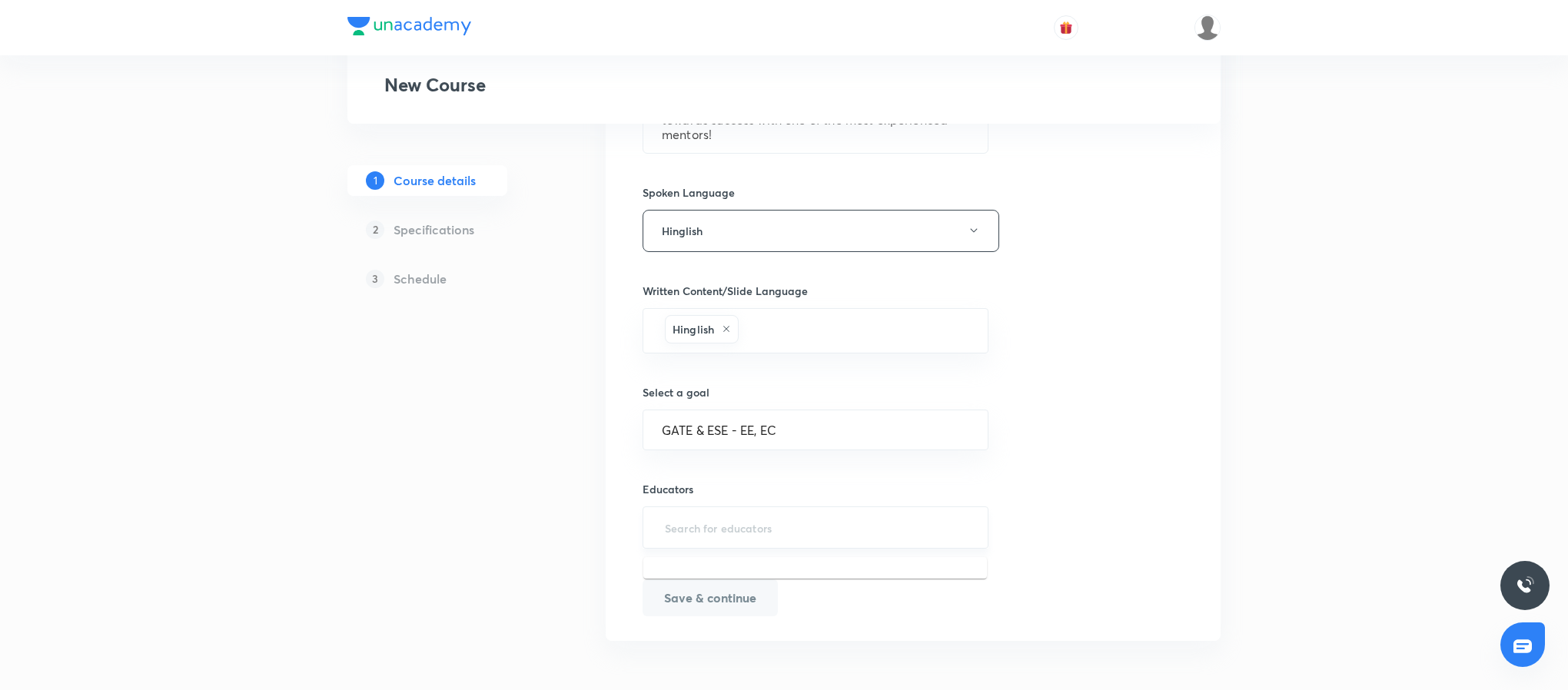
click at [768, 519] on input "text" at bounding box center [815, 527] width 307 height 28
paste input "chauhan.manoj05"
type input "chauhan.manoj05"
click at [840, 576] on h6 "Manoj Singh Chauhan(chauhan.manoj05)" at bounding box center [792, 583] width 191 height 16
click at [692, 604] on button "Save & continue" at bounding box center [709, 596] width 135 height 37
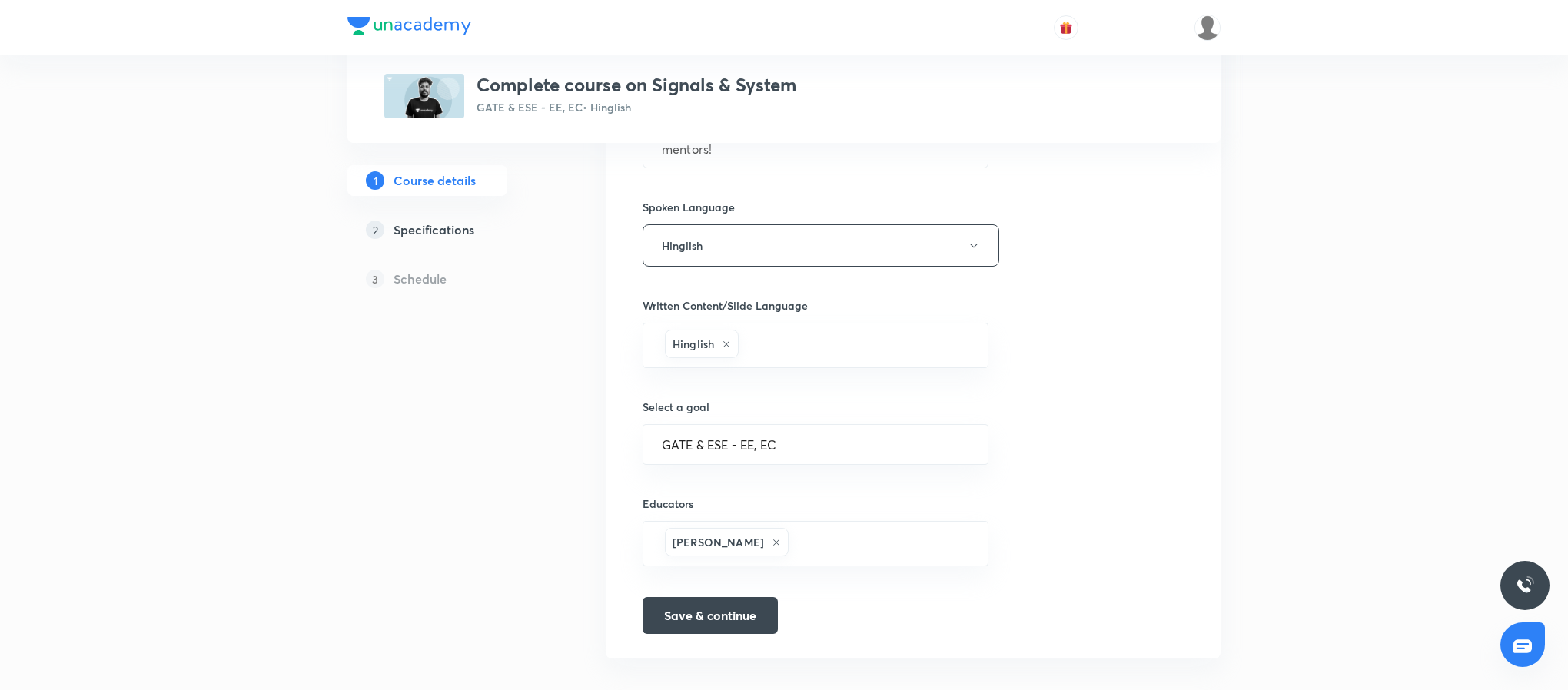
scroll to position [659, 0]
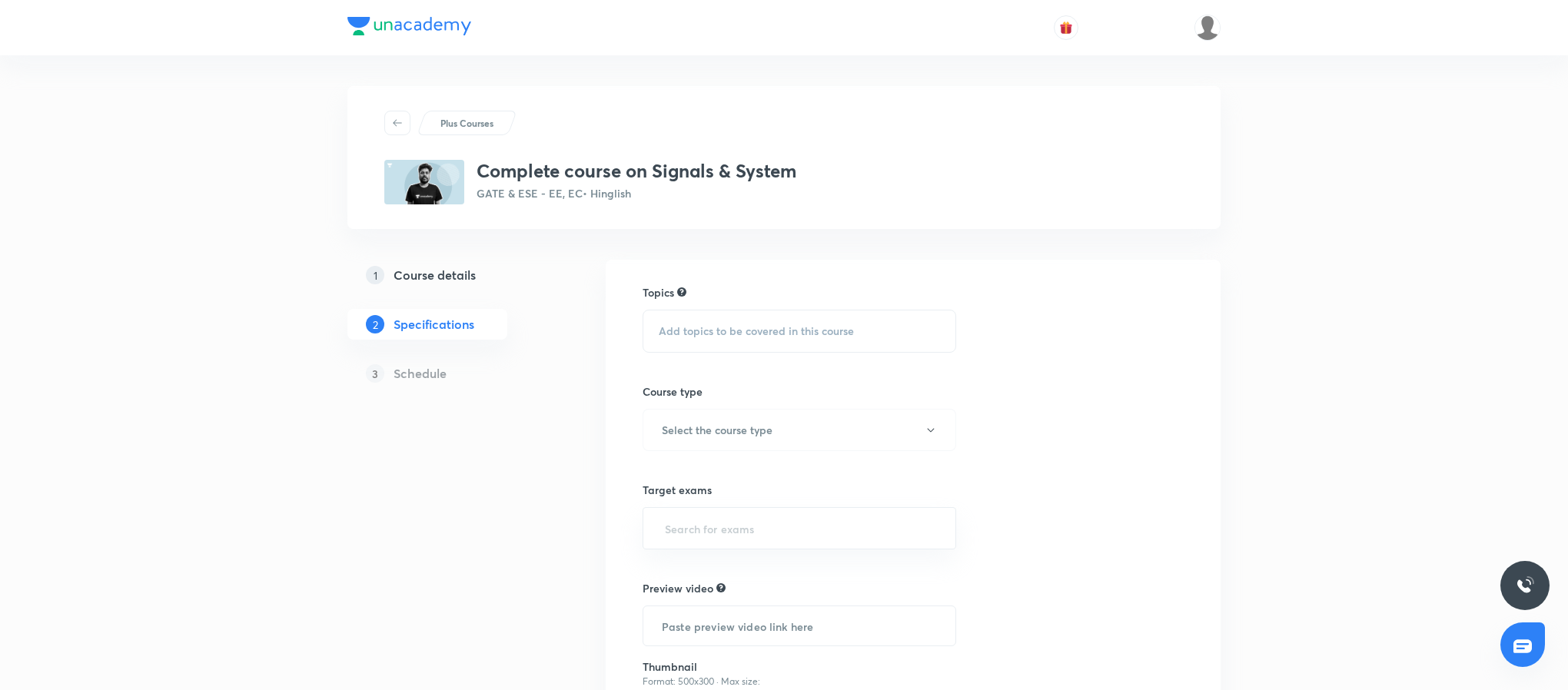
click at [763, 332] on span "Add topics to be covered in this course" at bounding box center [756, 332] width 195 height 13
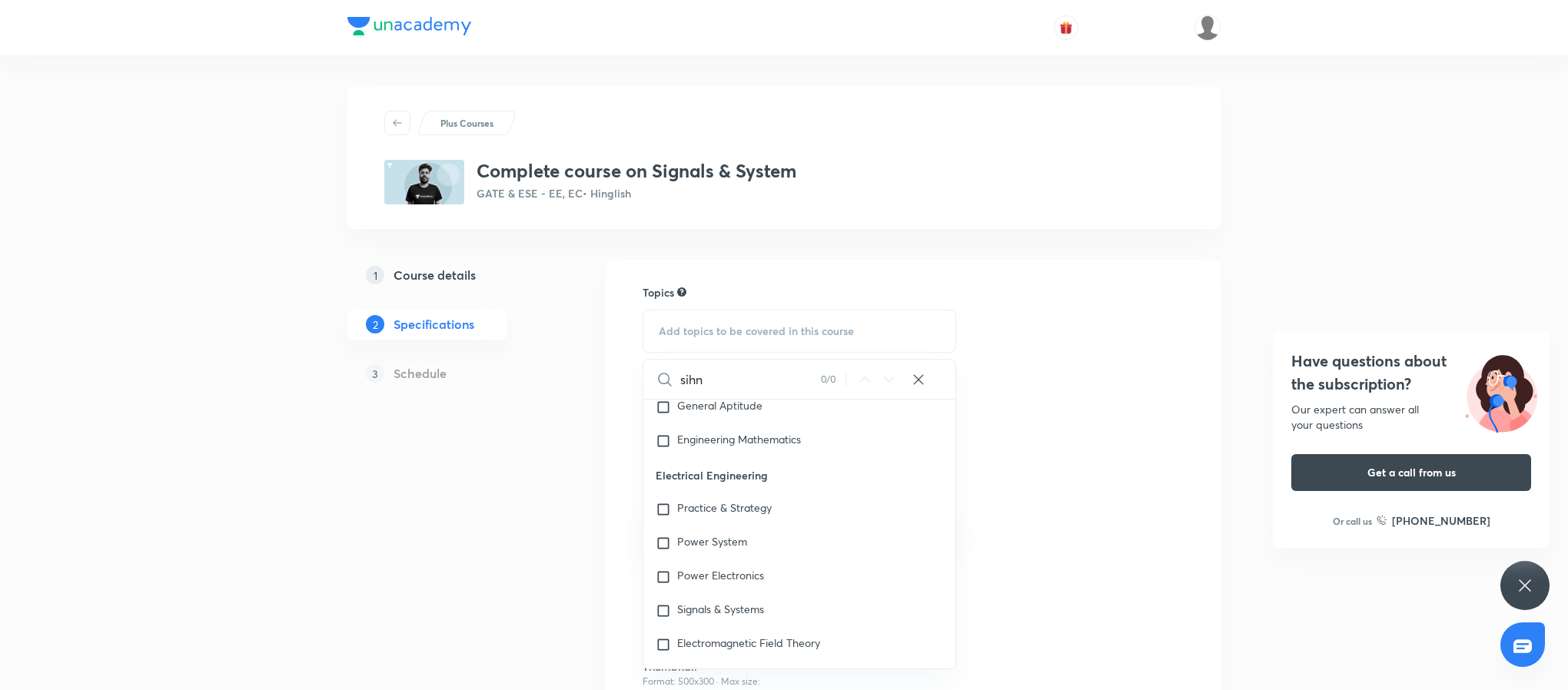
scroll to position [157, 0]
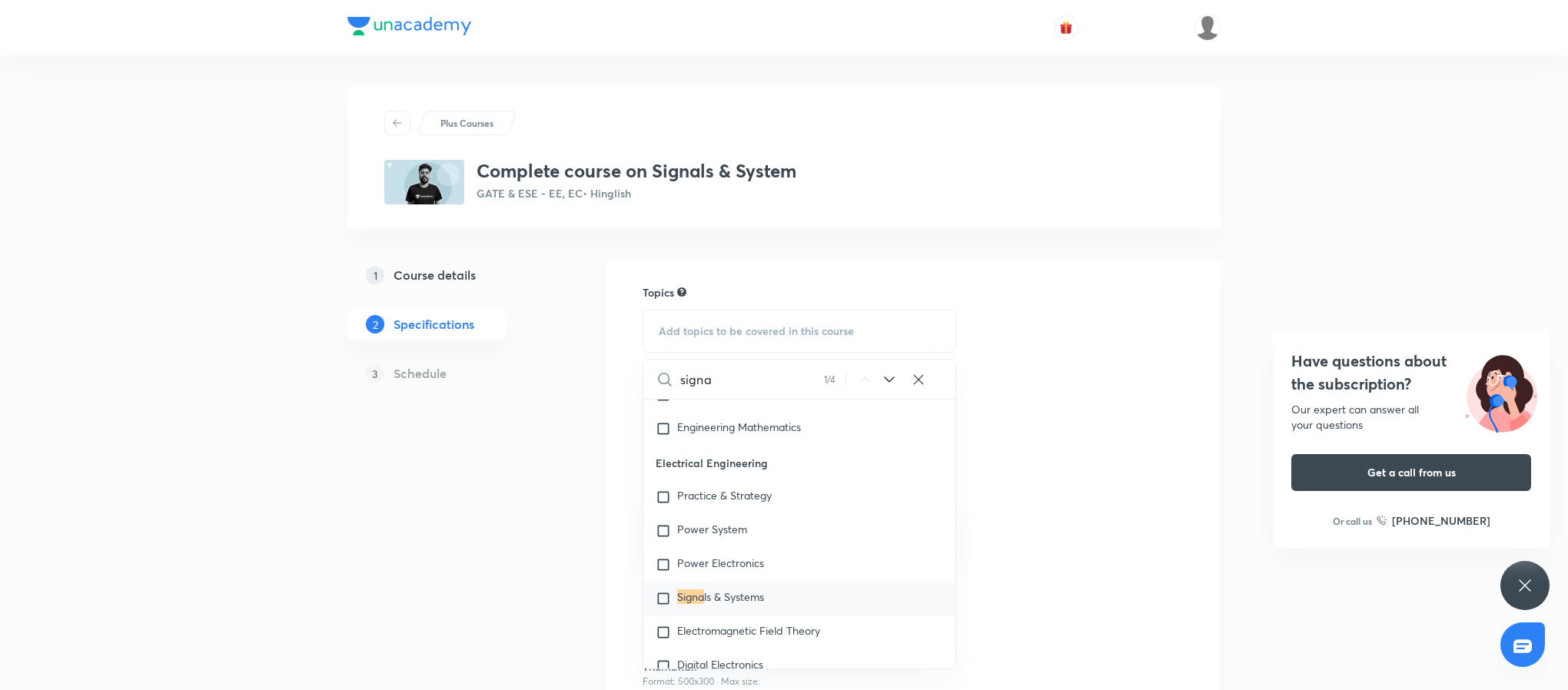
type input "signa"
click at [761, 612] on div "Signa ls & Systems" at bounding box center [799, 598] width 312 height 34
checkbox input "true"
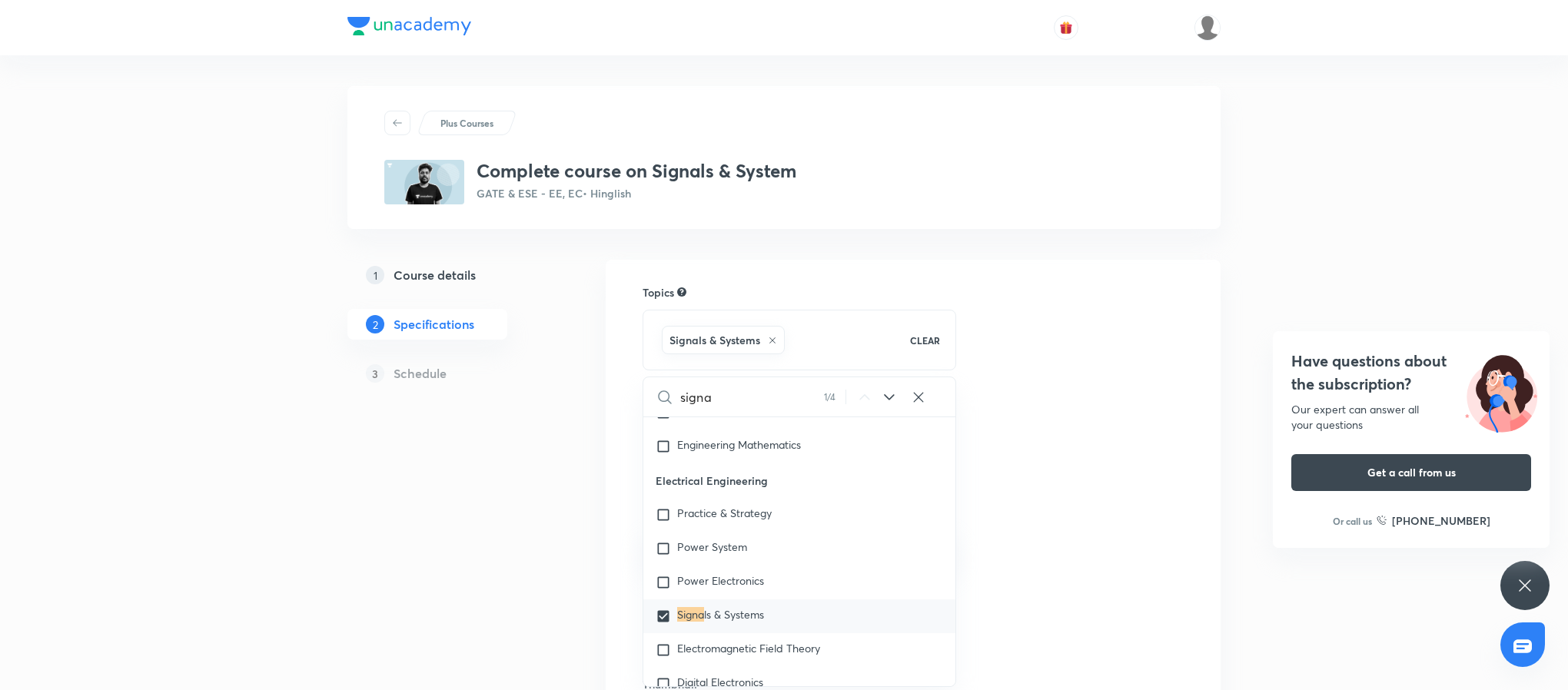
click at [1181, 537] on div "Topics Signals & Systems CLEAR signa 1 / 4 ​ GA,GS and Mathematics General Stud…" at bounding box center [912, 547] width 541 height 527
click at [727, 441] on h6 "Select the course type" at bounding box center [717, 448] width 111 height 16
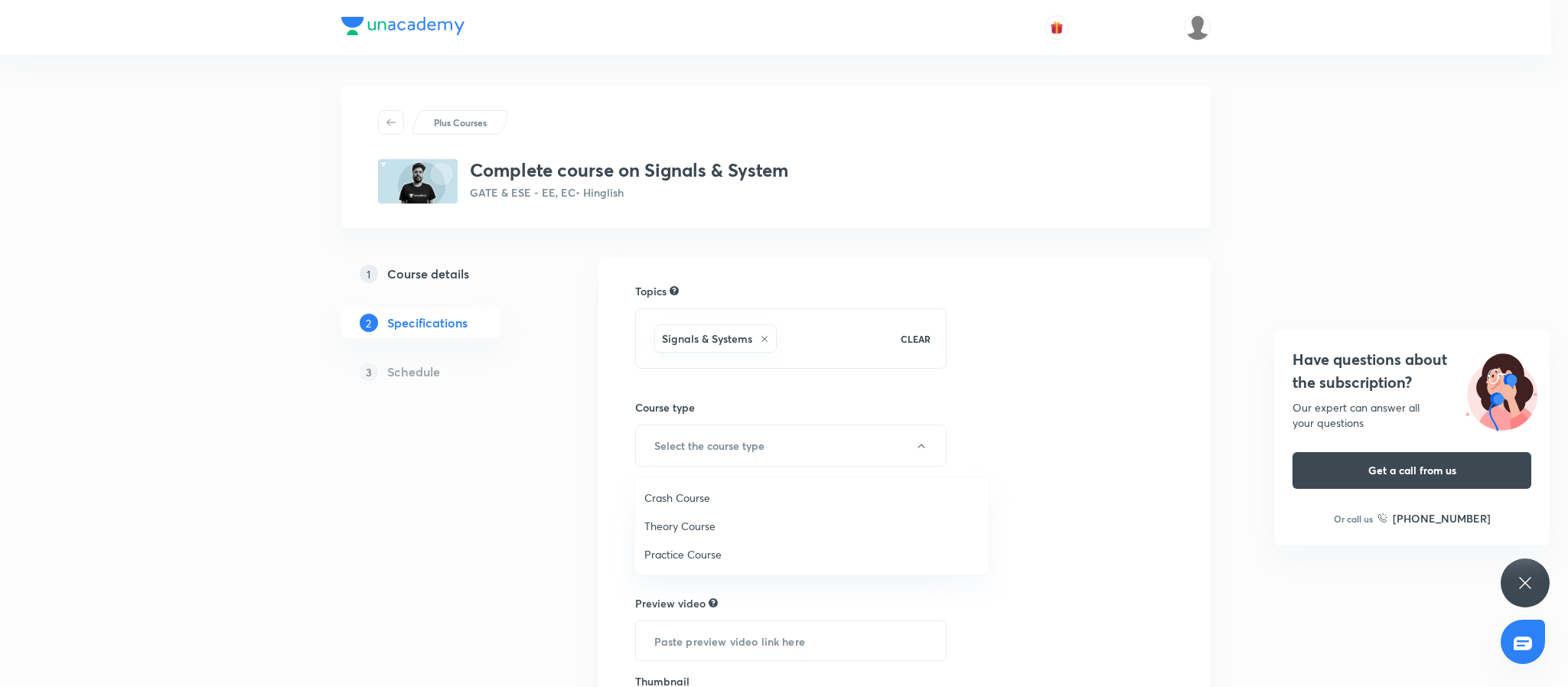
click at [694, 527] on span "Theory Course" at bounding box center [812, 526] width 335 height 16
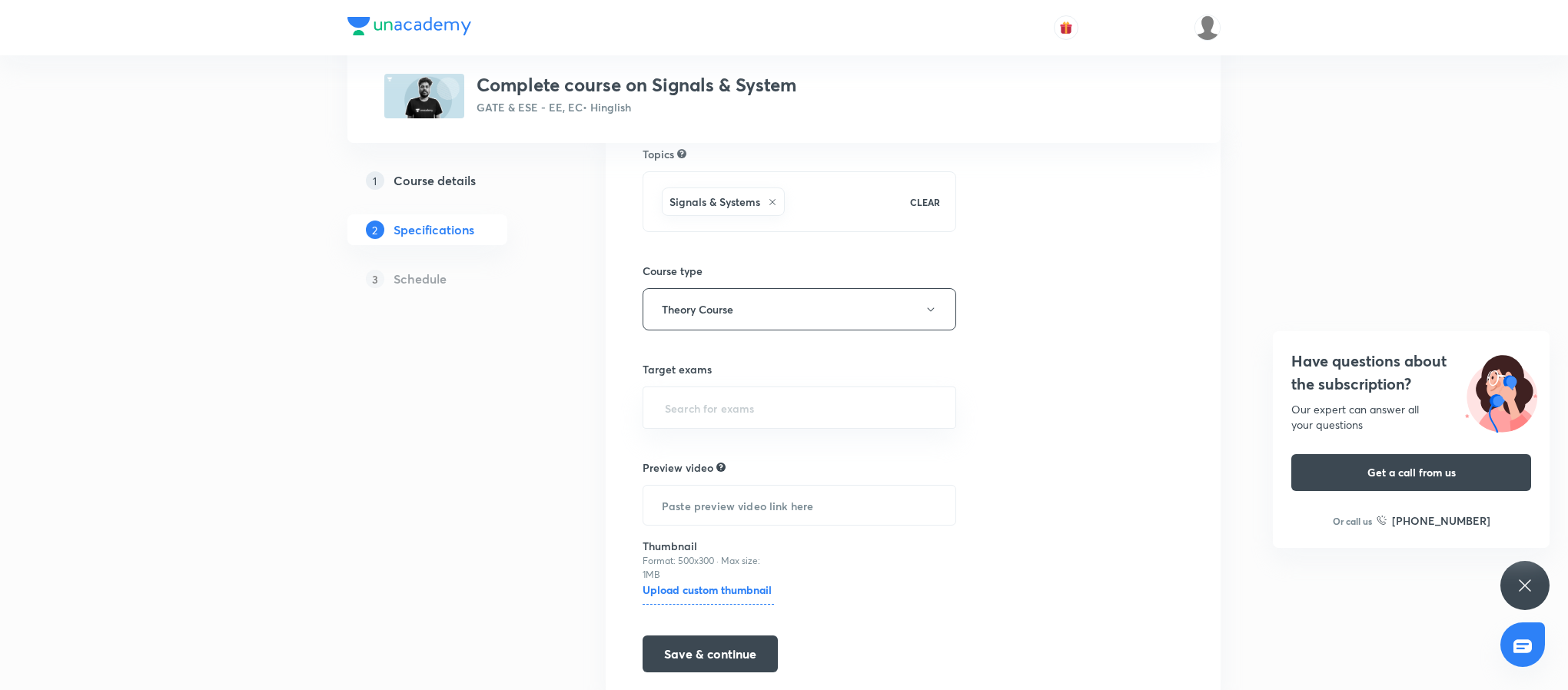
scroll to position [144, 0]
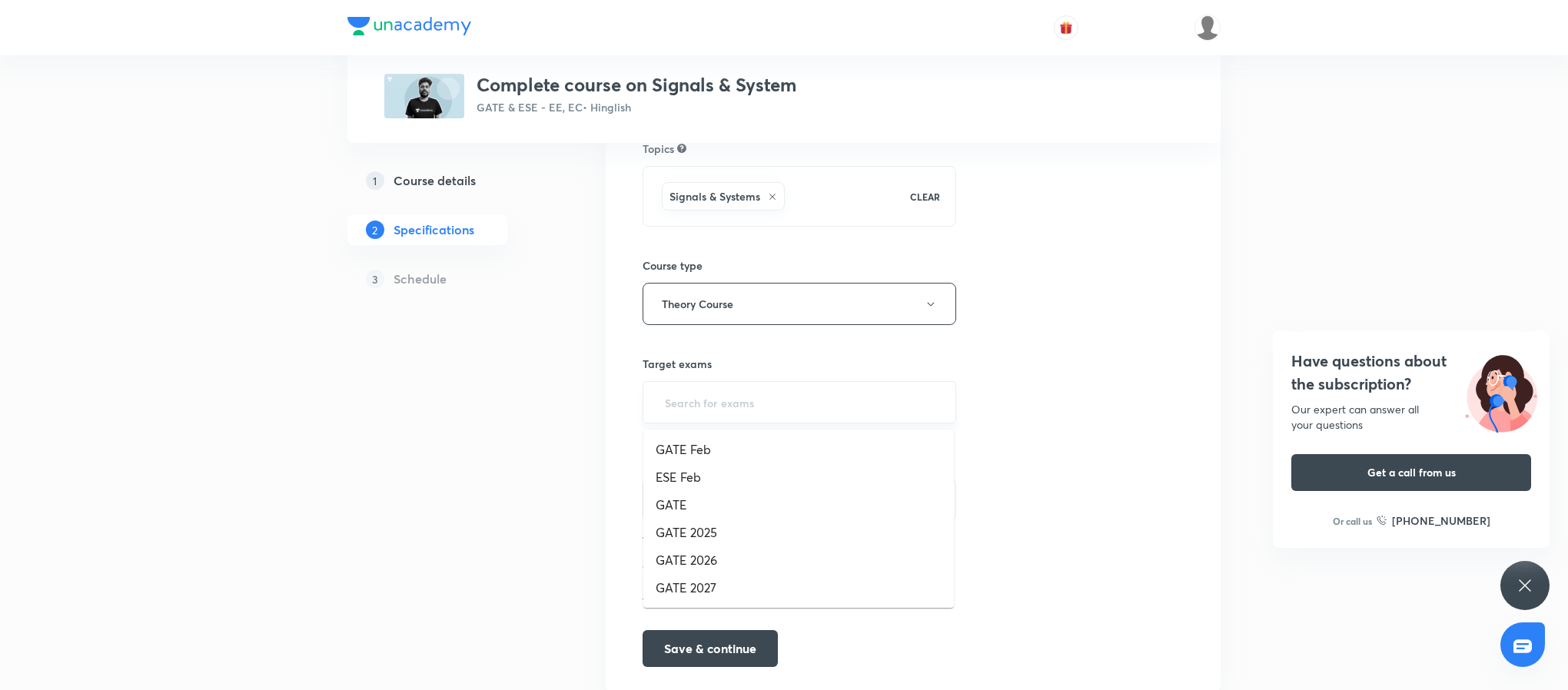
click at [794, 409] on input "text" at bounding box center [799, 402] width 275 height 28
click at [761, 584] on li "GATE 2027" at bounding box center [798, 587] width 310 height 28
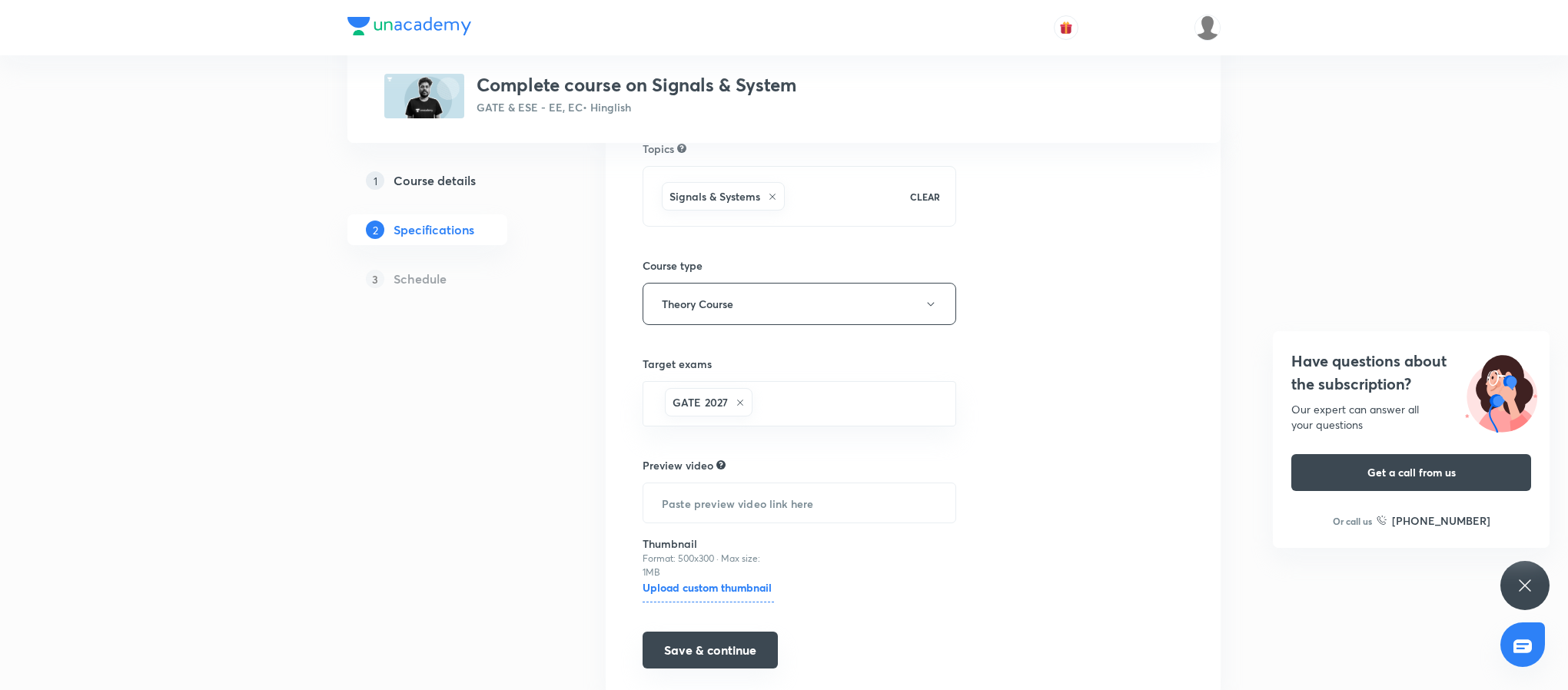
click at [766, 652] on button "Save & continue" at bounding box center [709, 650] width 135 height 37
click at [1511, 583] on div "Have questions about the subscription? Our expert can answer all your questions…" at bounding box center [1525, 585] width 49 height 49
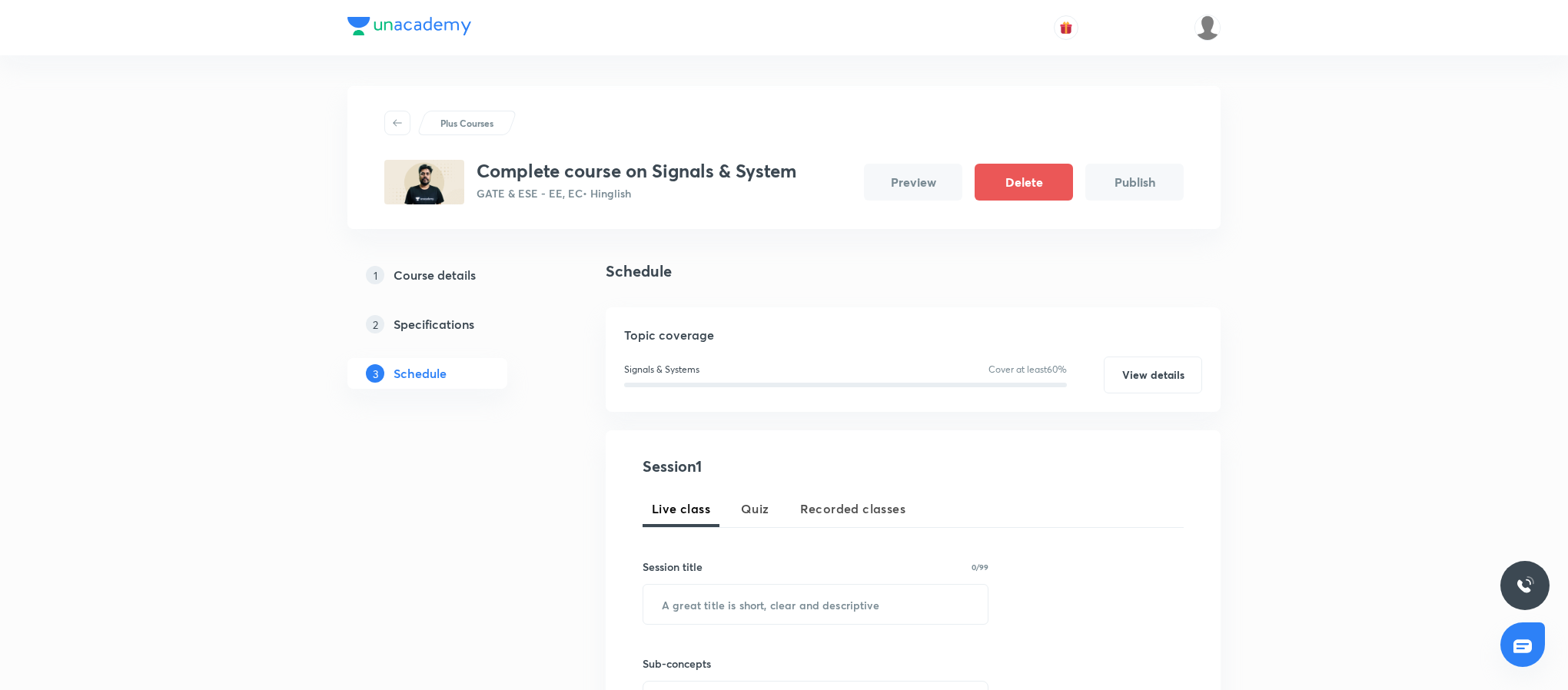
drag, startPoint x: 653, startPoint y: 167, endPoint x: 680, endPoint y: 163, distance: 27.3
click at [680, 163] on h3 "Complete course on Signals & System" at bounding box center [636, 171] width 320 height 22
click at [750, 173] on h3 "Complete course on Signals & System" at bounding box center [636, 171] width 320 height 22
drag, startPoint x: 656, startPoint y: 174, endPoint x: 806, endPoint y: 181, distance: 150.2
click at [806, 181] on div "Complete course on Signals & System GATE & ESE - EE, EC • Hinglish Preview Dele…" at bounding box center [784, 182] width 799 height 44
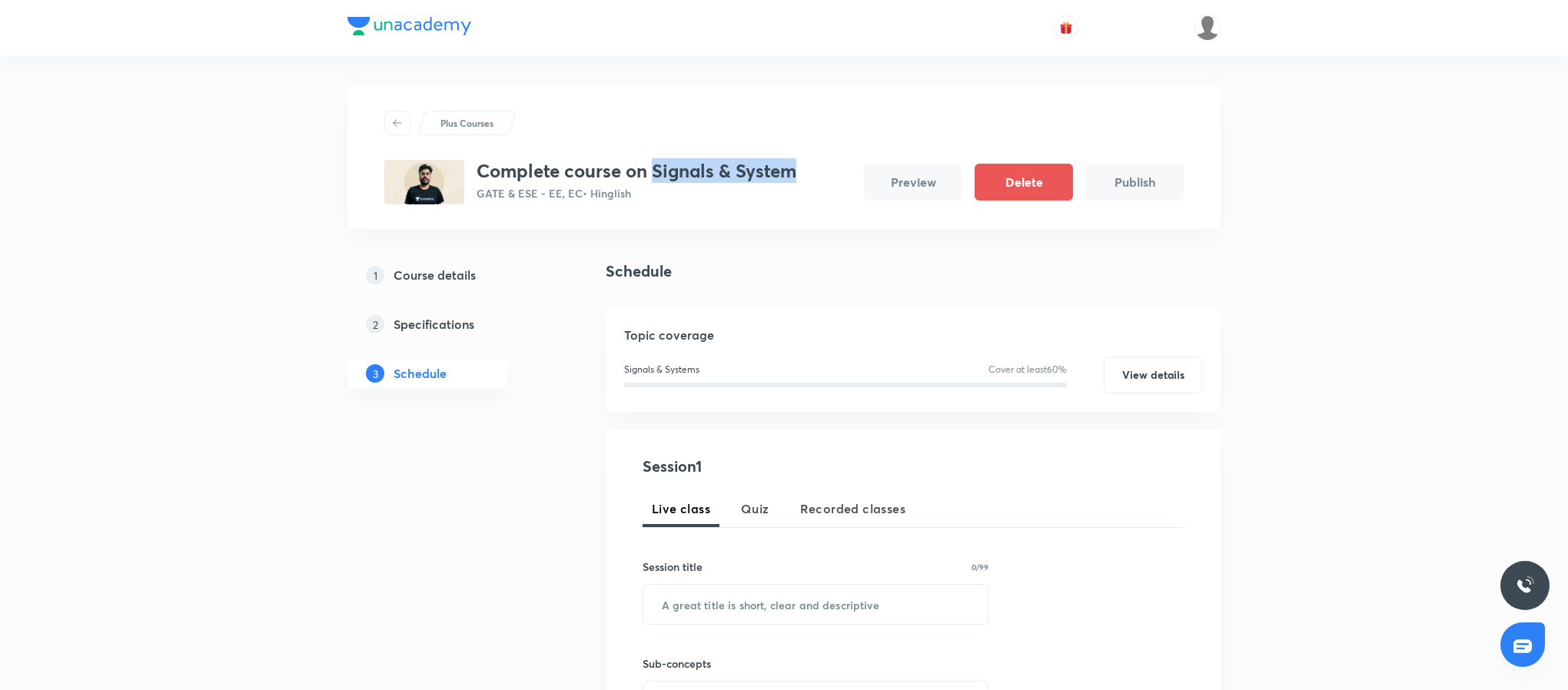
copy h3 "Signals & System"
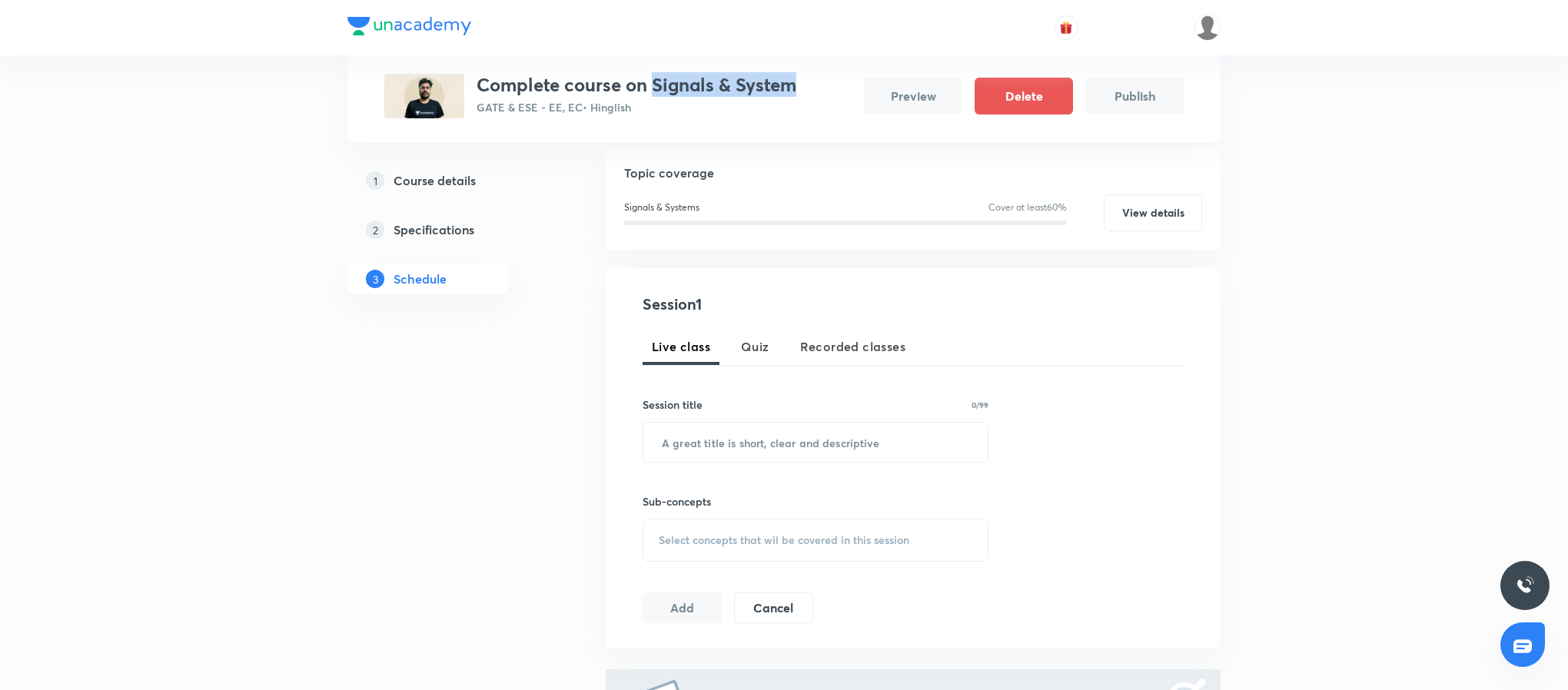
scroll to position [210, 0]
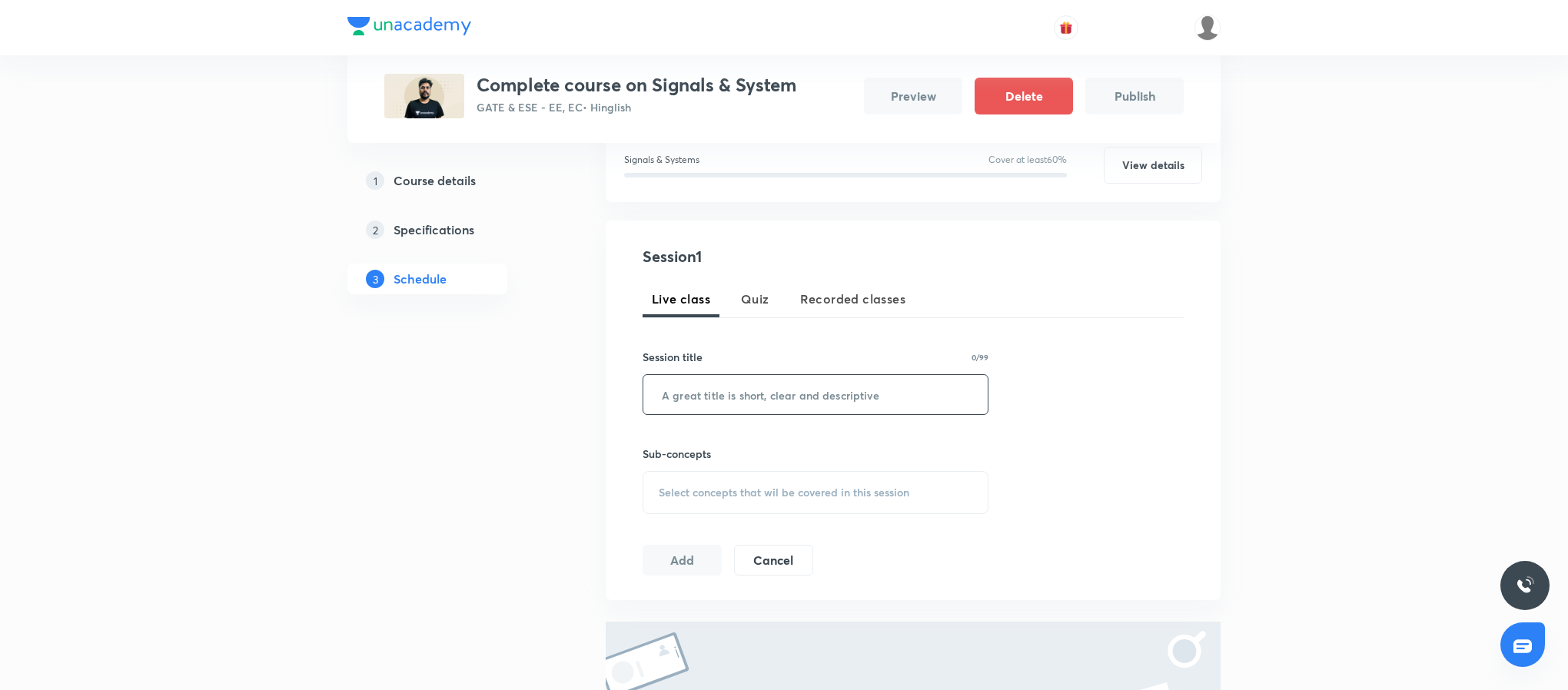
click at [778, 408] on input "text" at bounding box center [815, 395] width 344 height 39
paste input "Signals & System"
type input "Signals & System - I"
click at [783, 486] on span "Select concepts that wil be covered in this session" at bounding box center [784, 493] width 250 height 13
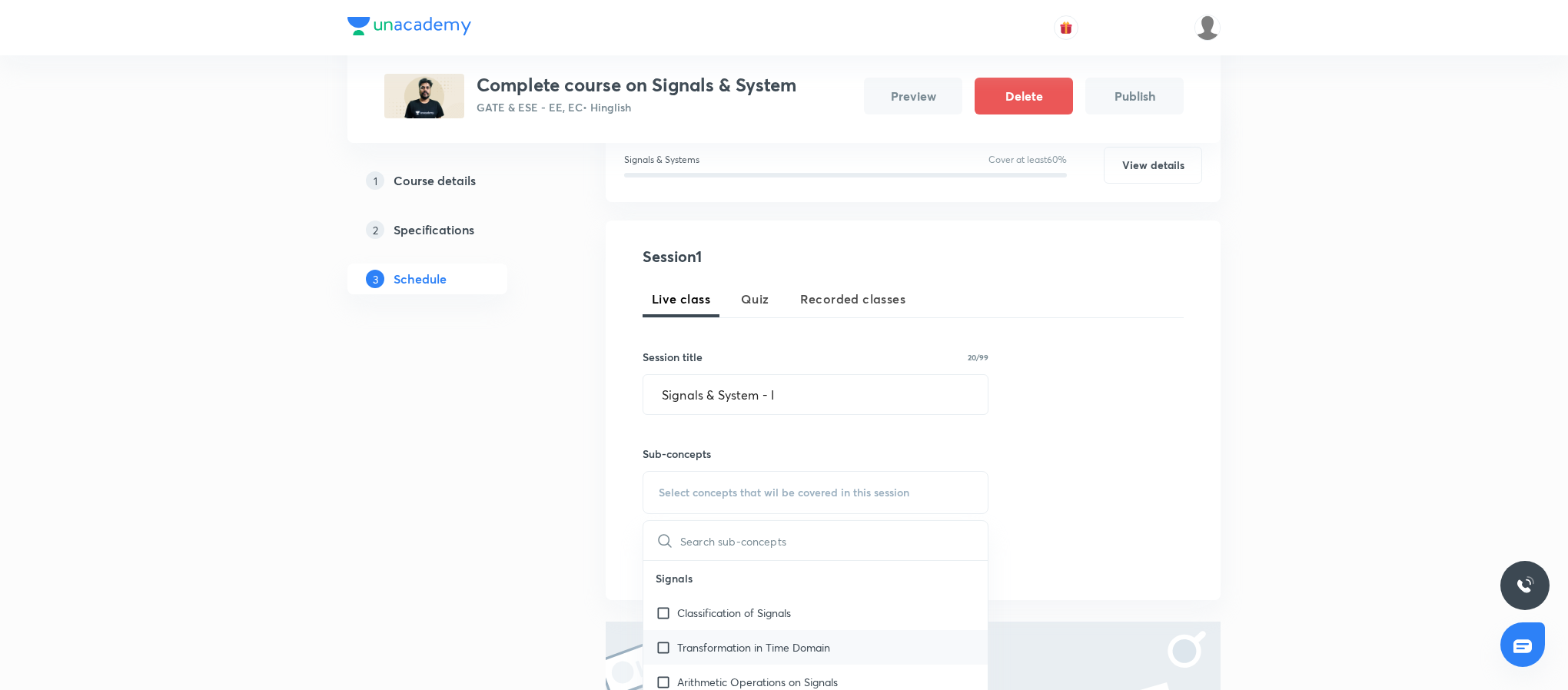
click at [782, 632] on div "Transformation in Time Domain" at bounding box center [815, 647] width 344 height 35
checkbox input "true"
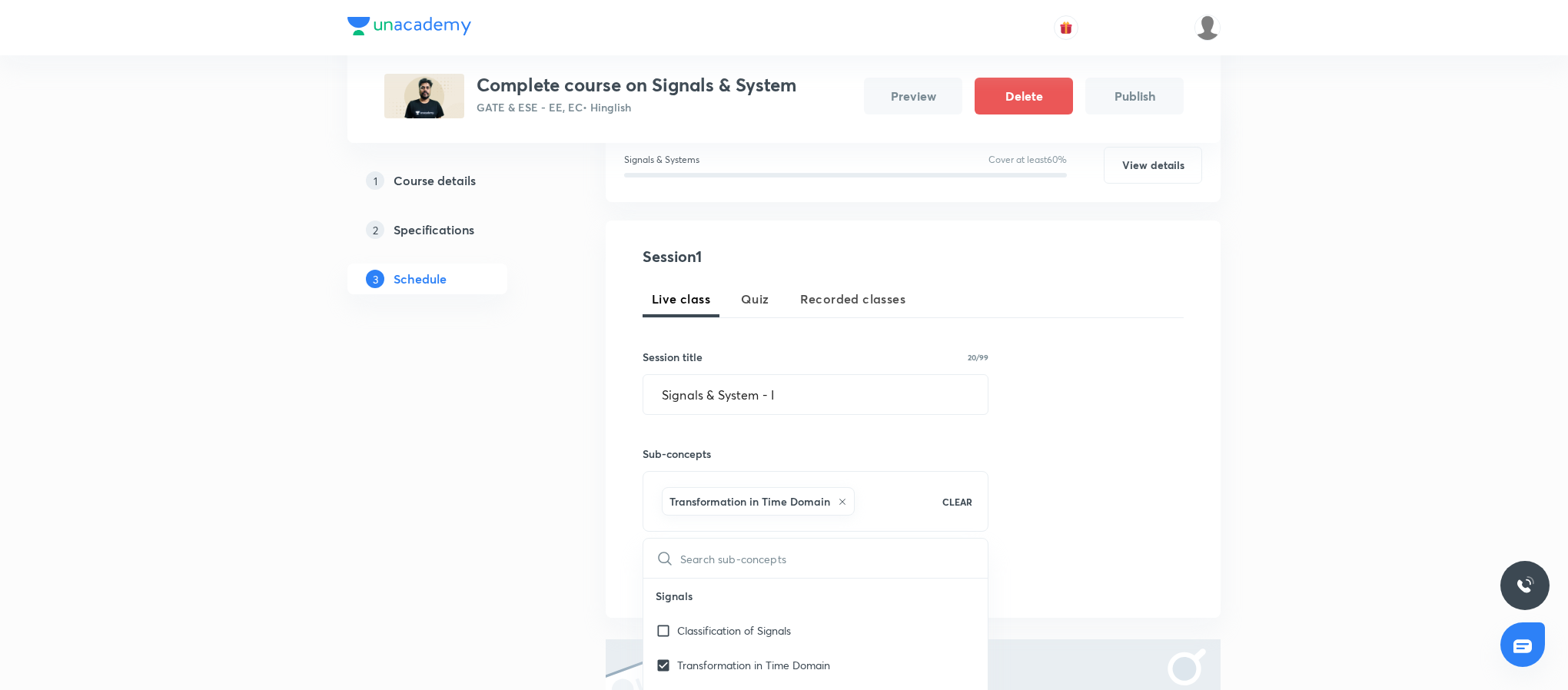
click at [1149, 492] on div "Session 1 Live class Quiz Recorded classes Session title 20/99 Signals & System…" at bounding box center [912, 418] width 541 height 348
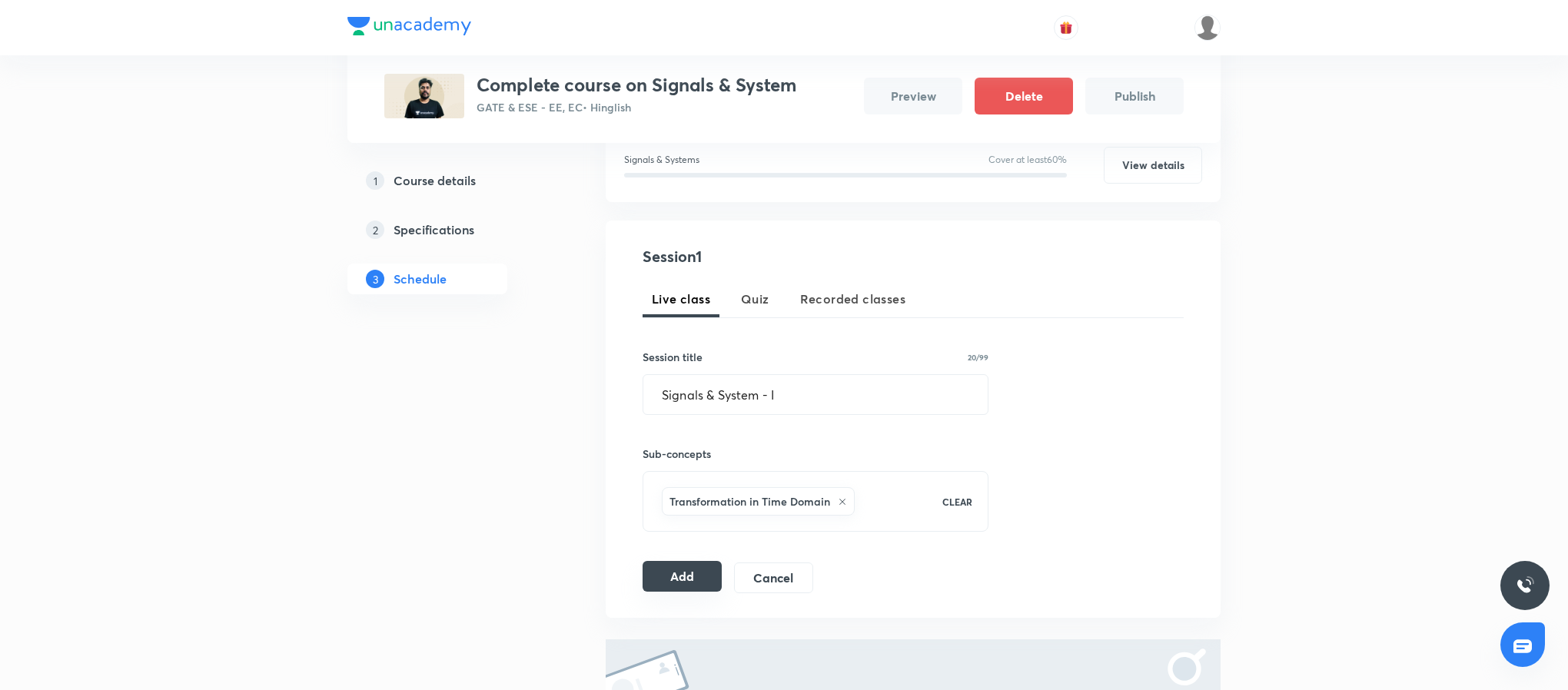
click at [667, 579] on button "Add" at bounding box center [682, 576] width 79 height 31
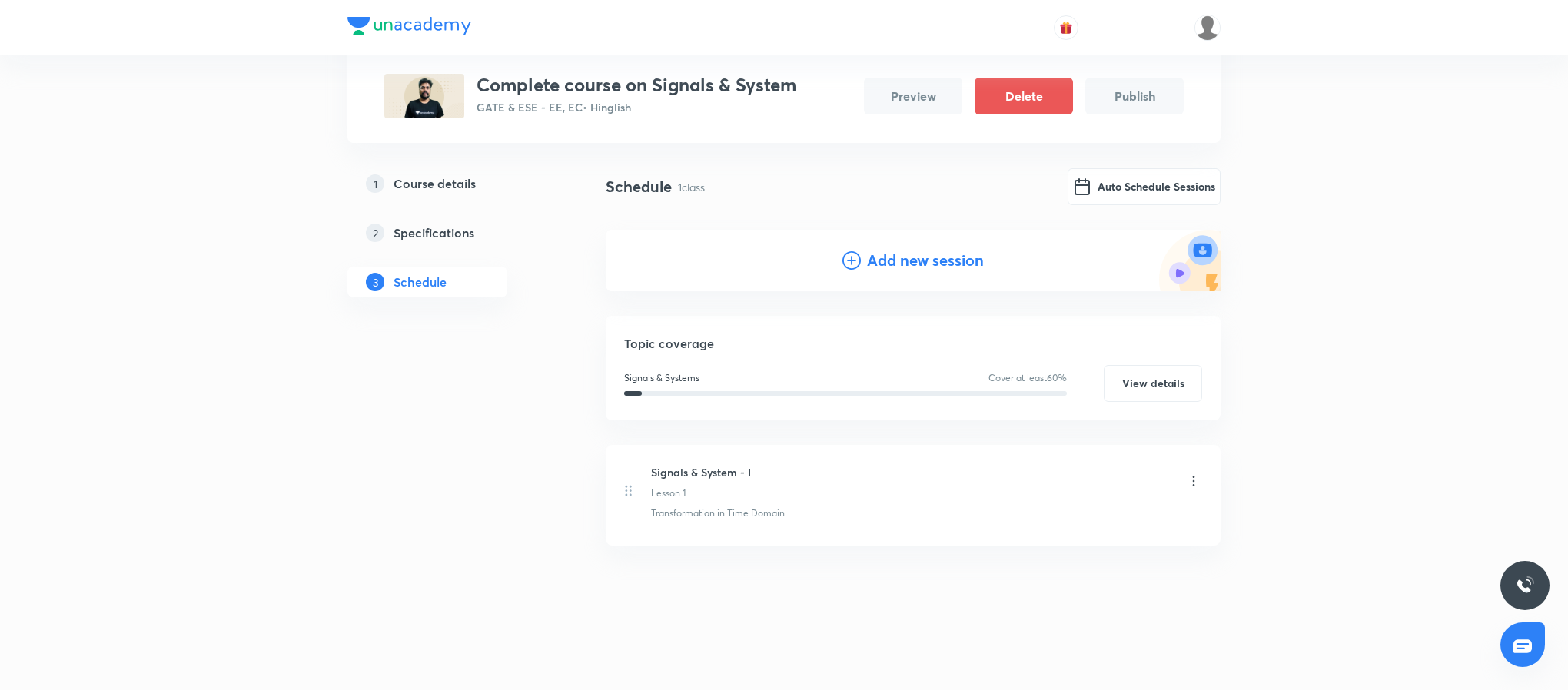
scroll to position [92, 0]
click at [1124, 167] on button "Auto Schedule Sessions" at bounding box center [1145, 185] width 153 height 37
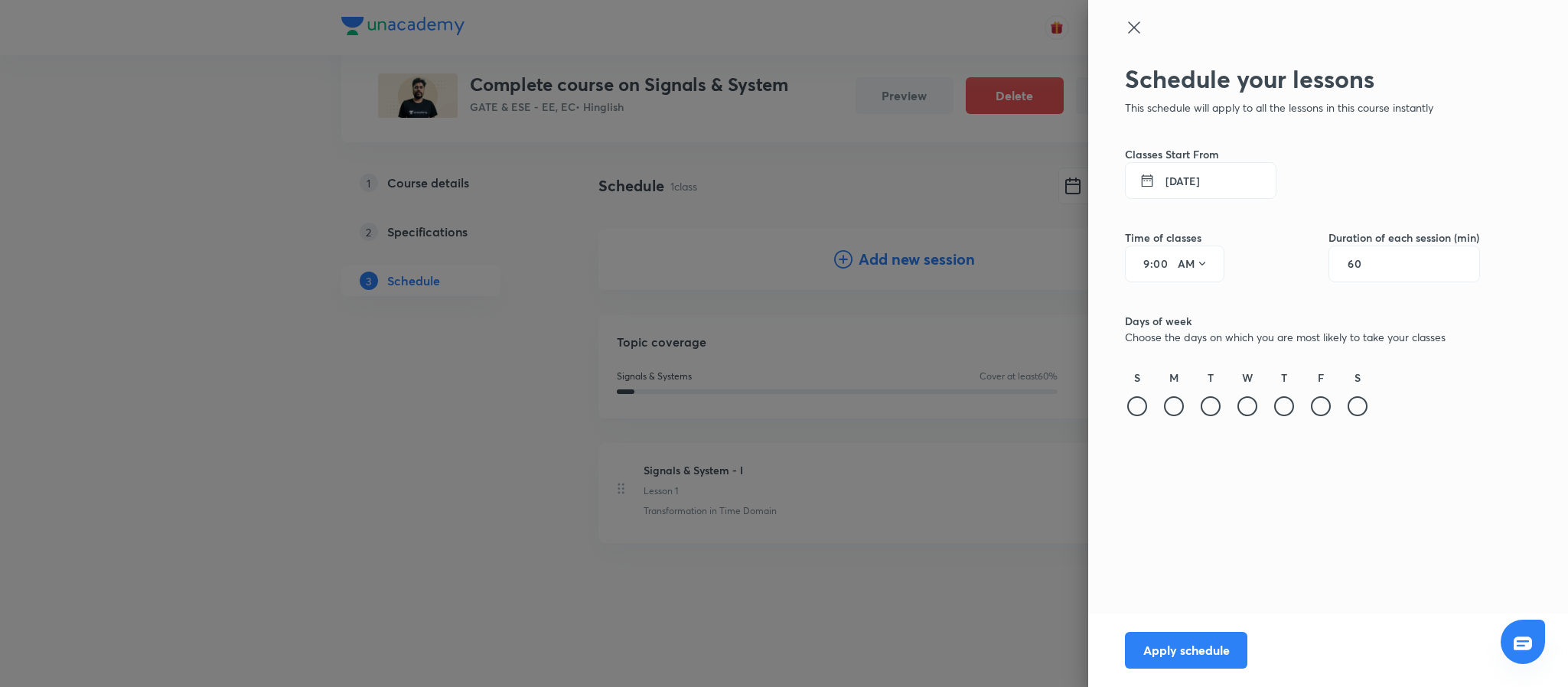
click at [1210, 182] on button "6 Oct 2025" at bounding box center [1200, 180] width 152 height 37
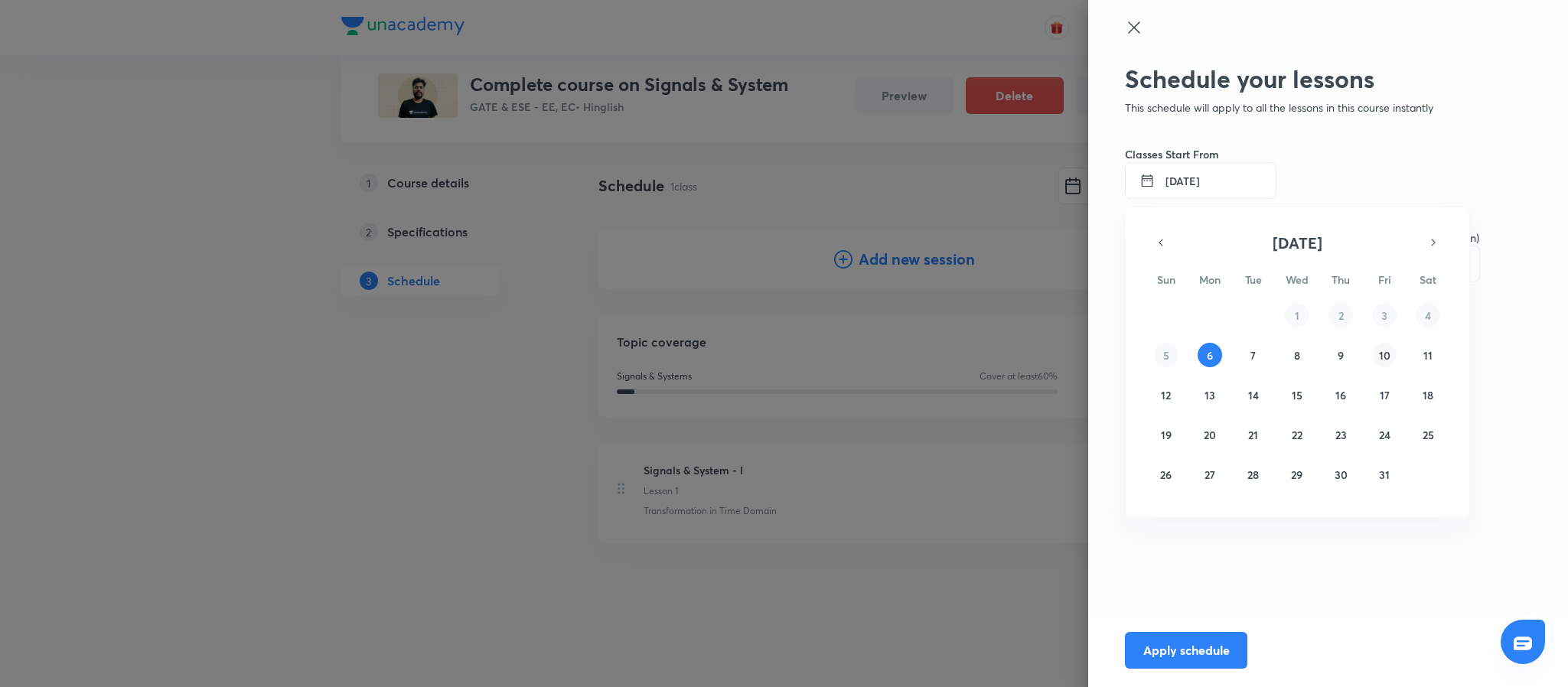
click at [1394, 356] on button "10" at bounding box center [1384, 355] width 24 height 24
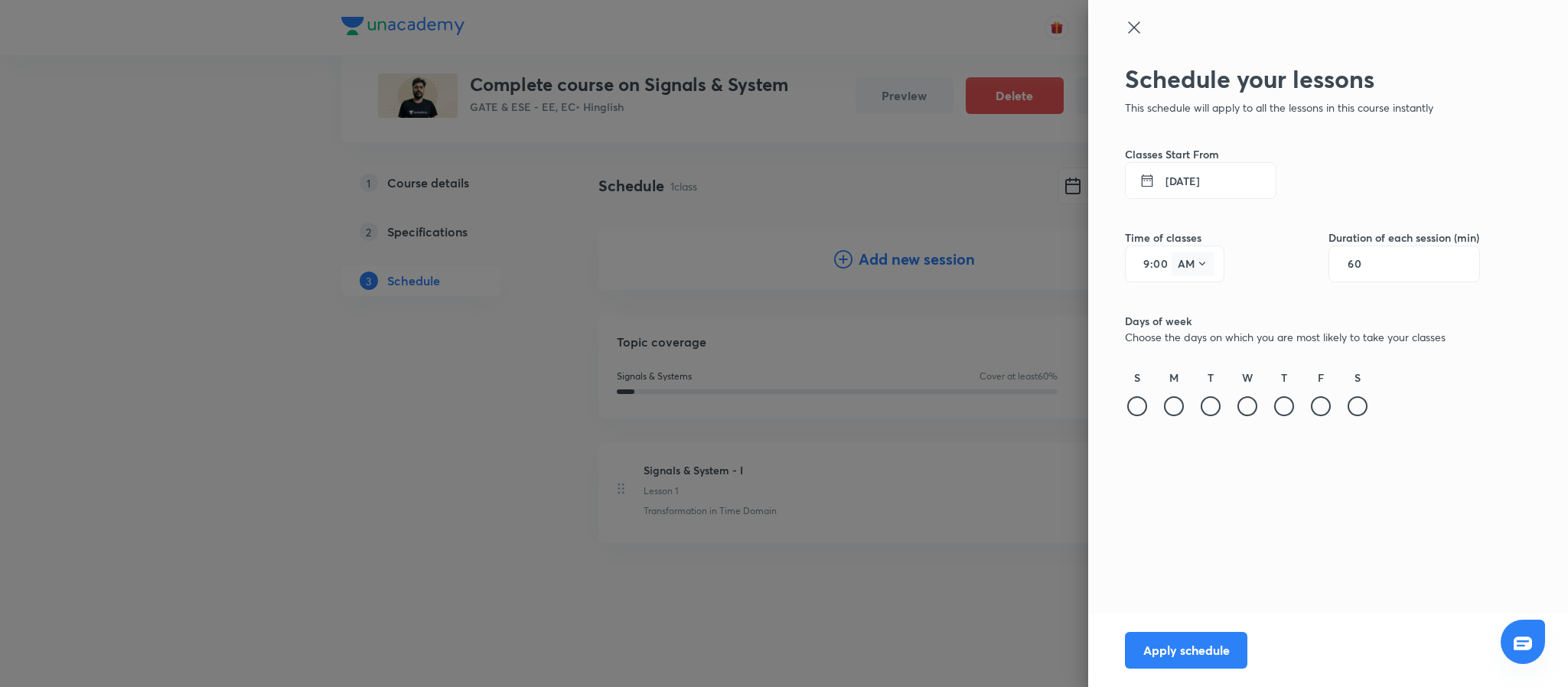
click at [1192, 269] on button "AM" at bounding box center [1193, 263] width 42 height 24
click at [1192, 298] on div "PM" at bounding box center [1194, 303] width 55 height 37
click at [1148, 264] on input "9" at bounding box center [1140, 264] width 18 height 13
type input "8"
click at [1135, 404] on div at bounding box center [1136, 406] width 20 height 20
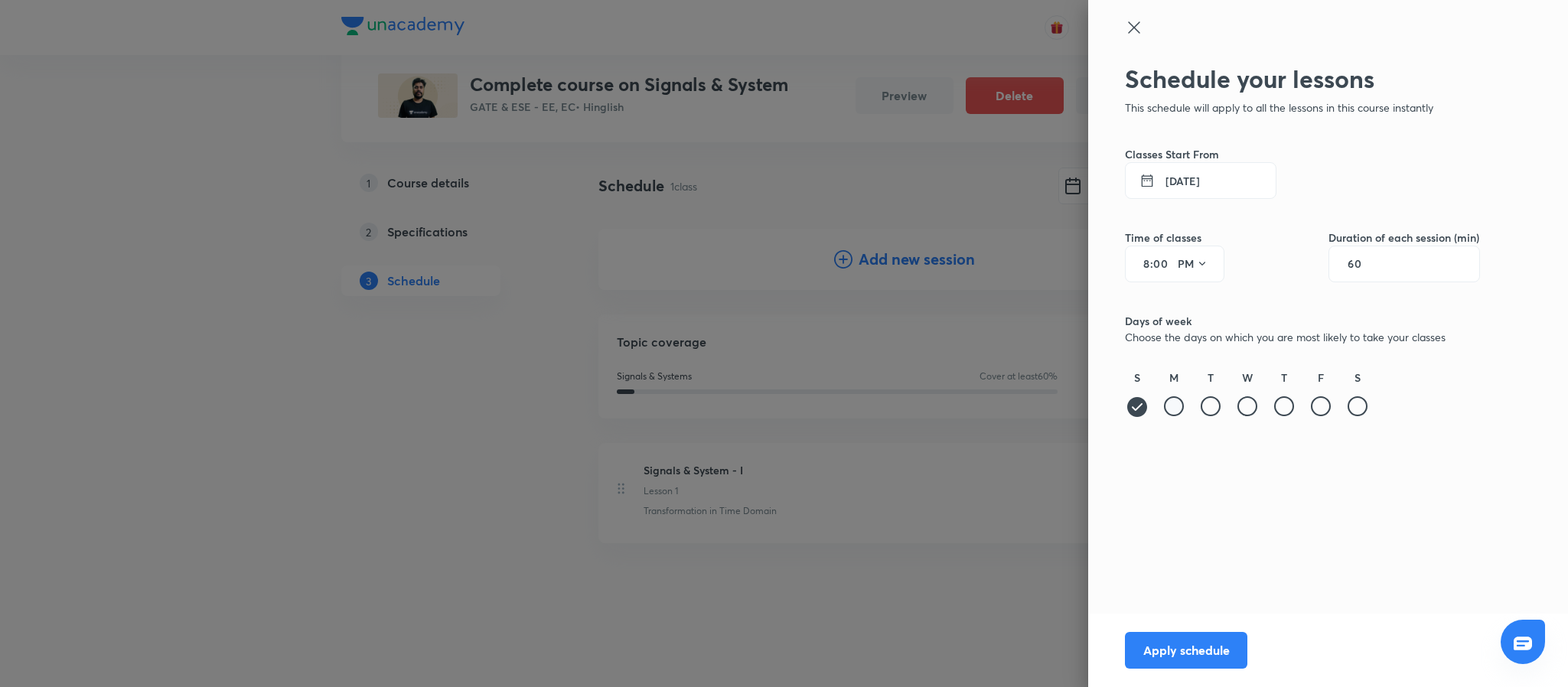
click at [1165, 409] on div at bounding box center [1173, 406] width 20 height 20
click at [1209, 410] on div at bounding box center [1210, 406] width 20 height 20
drag, startPoint x: 1242, startPoint y: 410, endPoint x: 1292, endPoint y: 410, distance: 50.0
click at [1292, 410] on div "S M T W T F S" at bounding box center [1301, 394] width 355 height 50
click at [1292, 410] on div at bounding box center [1283, 406] width 20 height 20
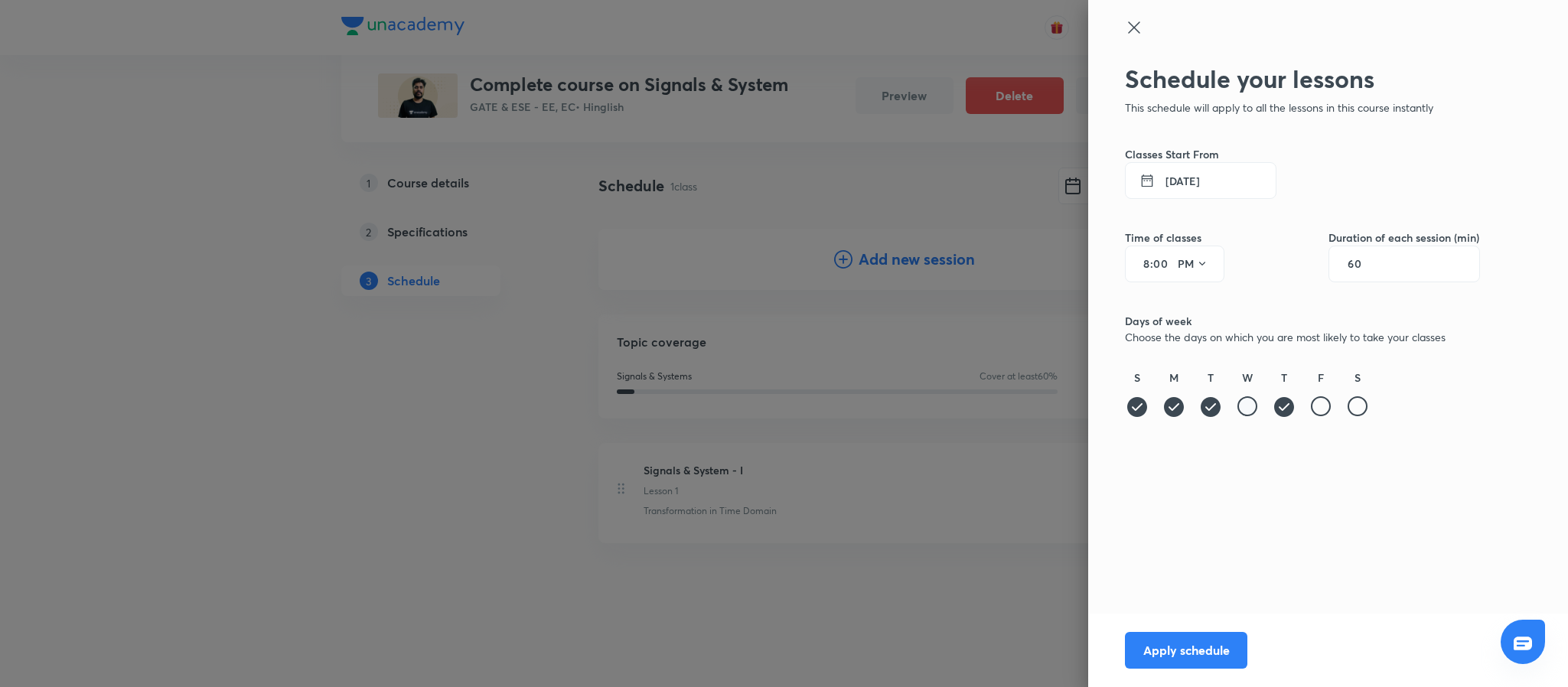
click at [1247, 409] on div at bounding box center [1246, 406] width 20 height 20
click at [1325, 402] on div at bounding box center [1320, 406] width 20 height 20
click at [1361, 404] on div at bounding box center [1357, 406] width 20 height 20
click at [1187, 645] on button "Apply schedule" at bounding box center [1186, 648] width 123 height 37
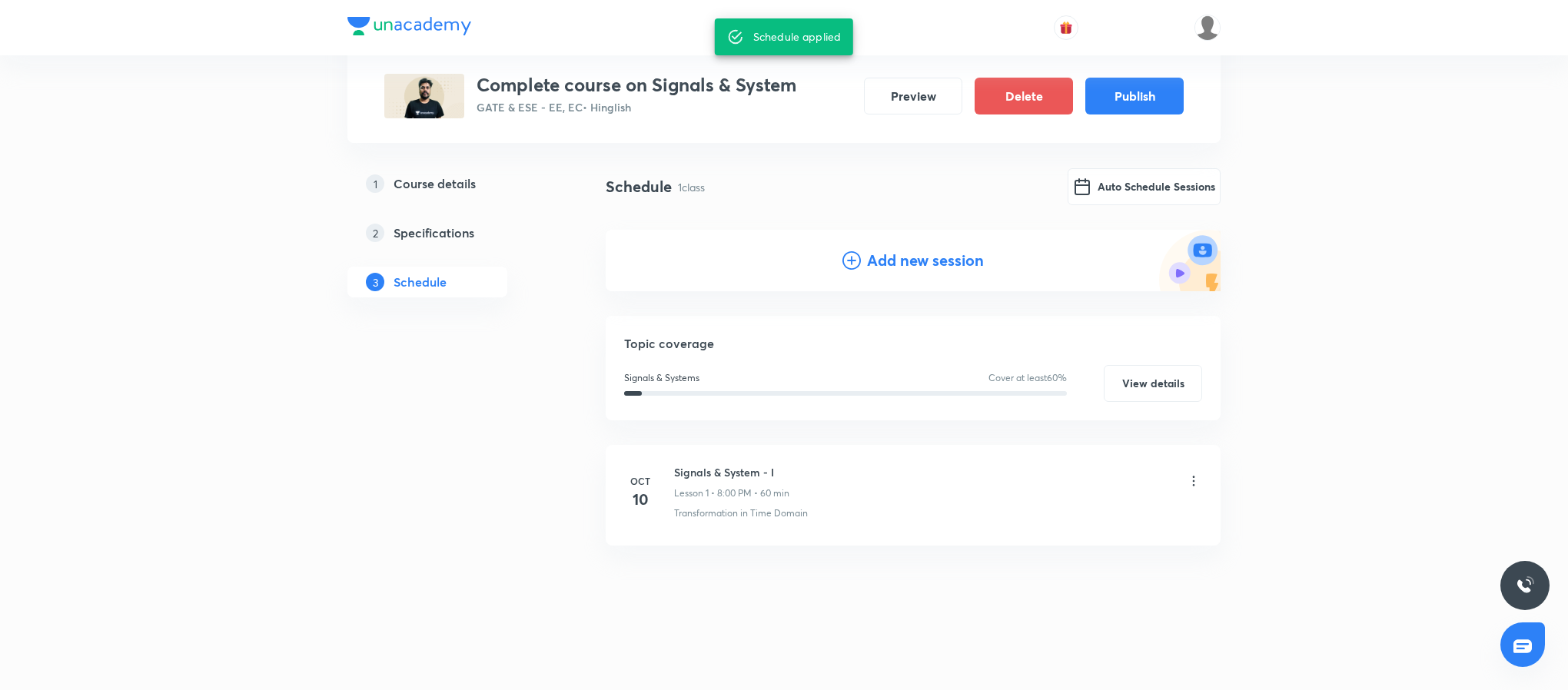
click at [723, 81] on h3 "Complete course on Signals & System" at bounding box center [636, 84] width 320 height 22
copy h3 "Complete course on Signals & System"
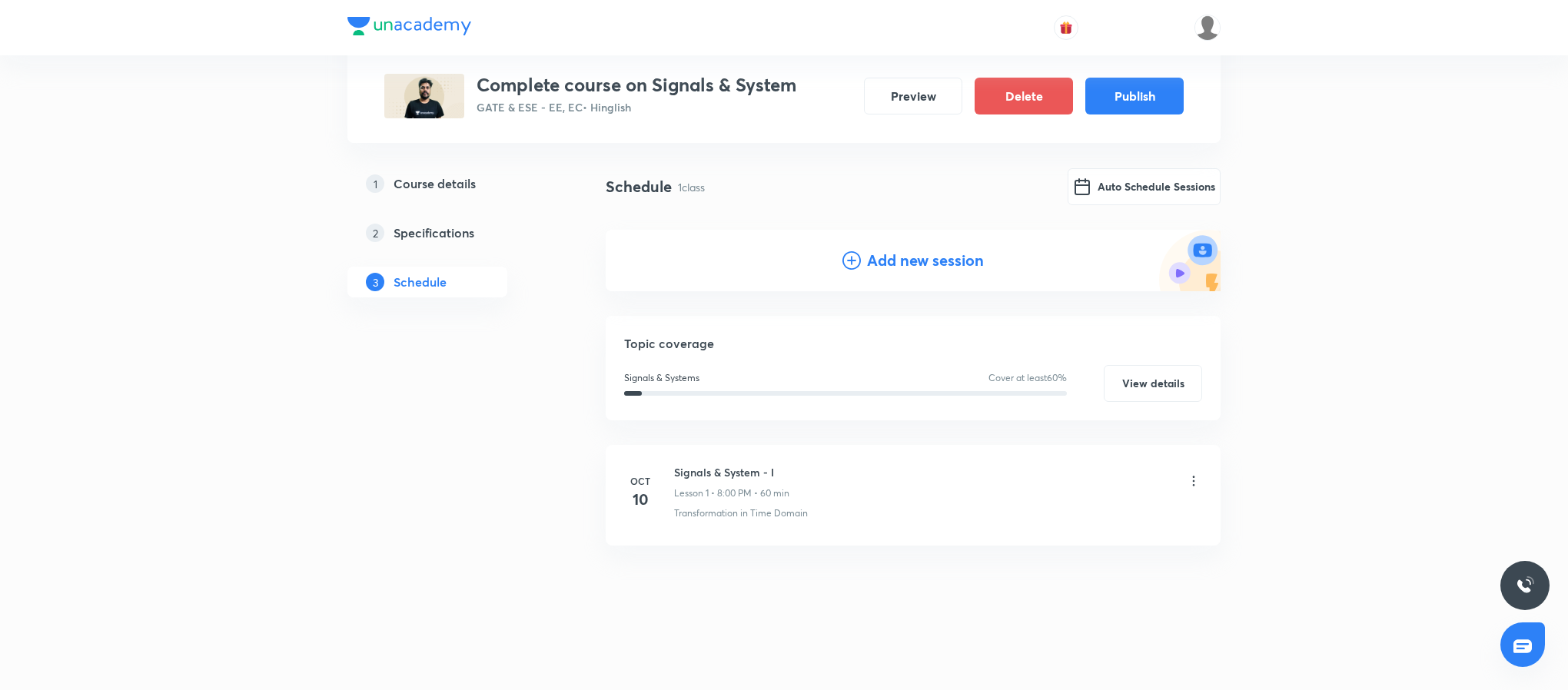
click at [821, 176] on div "Schedule 1 class Auto Schedule Sessions" at bounding box center [913, 186] width 615 height 37
click at [1145, 99] on button "Publish" at bounding box center [1134, 94] width 99 height 37
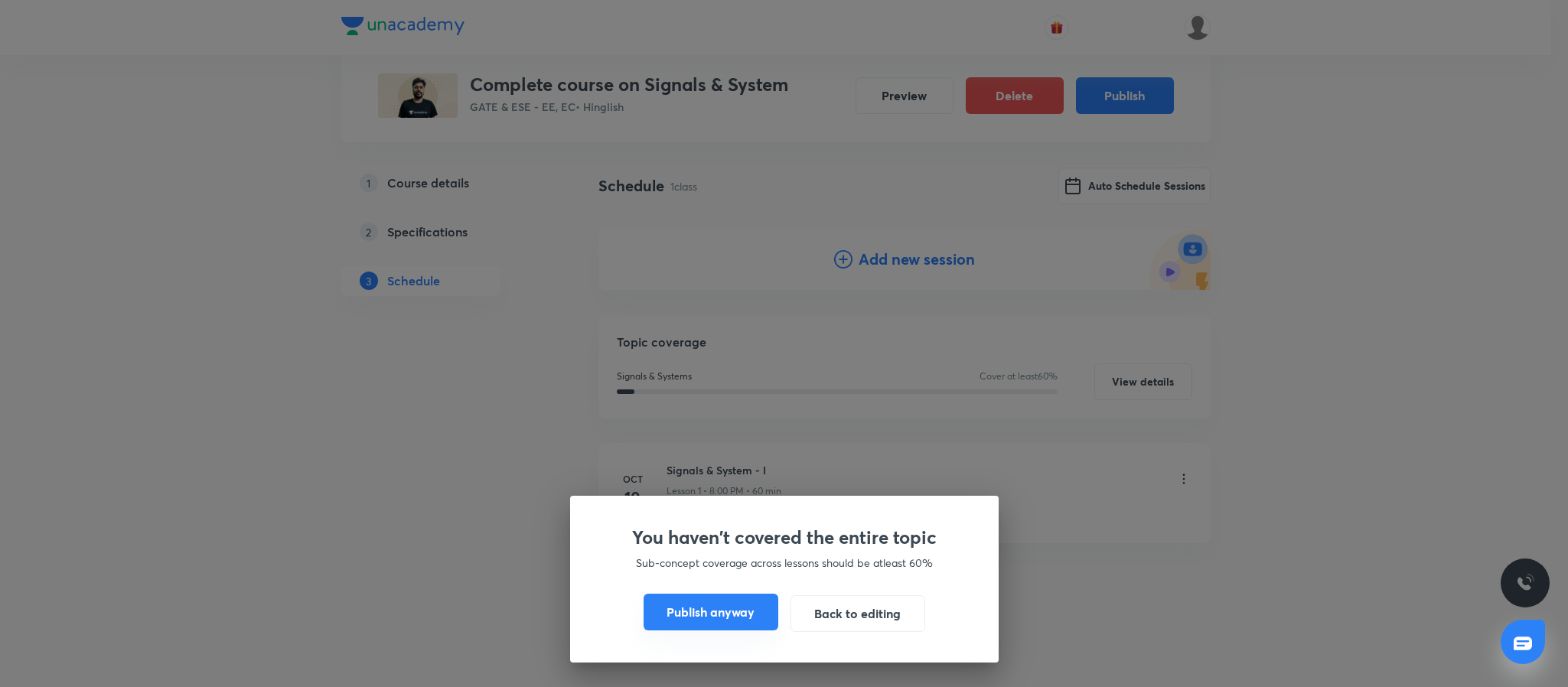
click at [679, 615] on button "Publish anyway" at bounding box center [710, 612] width 134 height 37
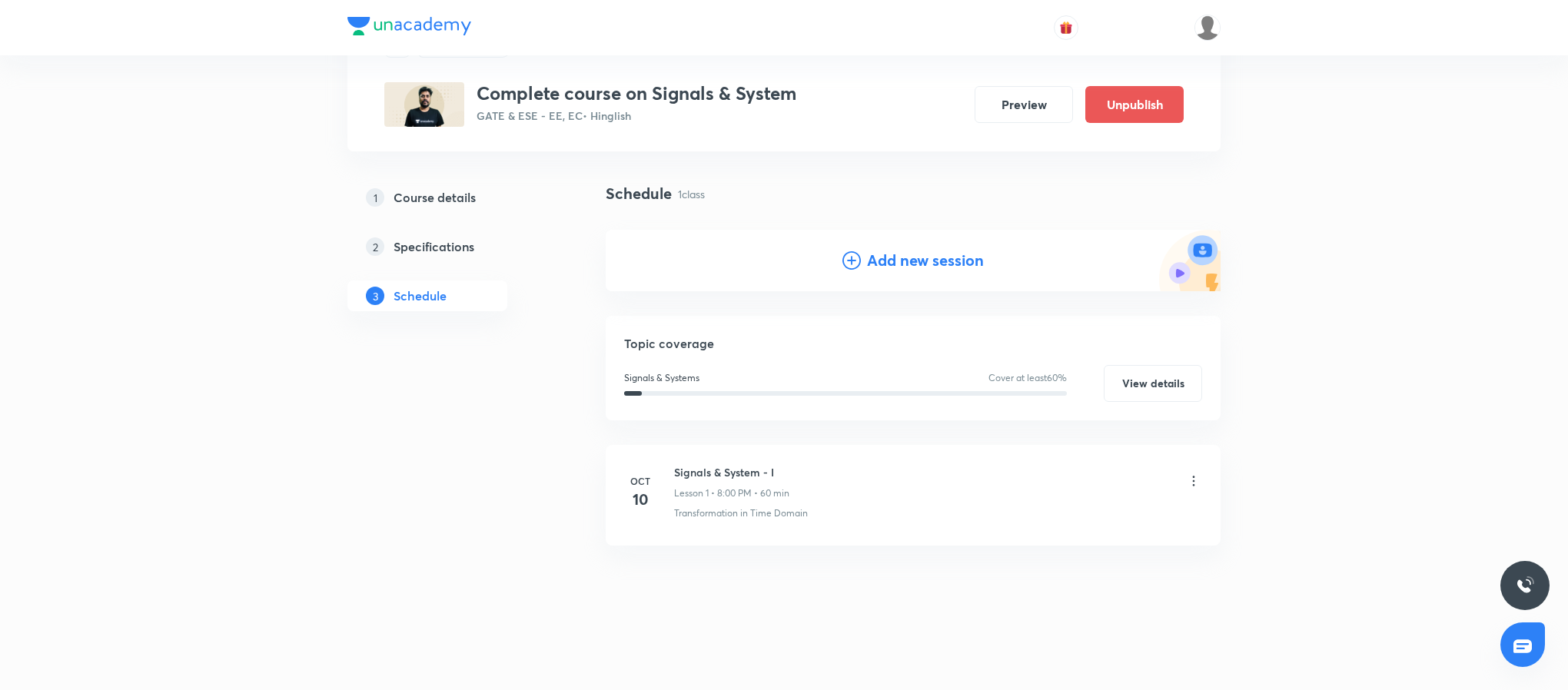
scroll to position [78, 0]
click at [1059, 201] on div "Schedule 1 class" at bounding box center [913, 193] width 615 height 23
drag, startPoint x: 655, startPoint y: 90, endPoint x: 836, endPoint y: 103, distance: 181.5
click at [836, 103] on div "Complete course on Signals & System GATE & ESE - EE, EC • Hinglish Preview Unpu…" at bounding box center [784, 104] width 799 height 44
copy div "Signals & System GATE & ESE - EE, EC • Hinglish"
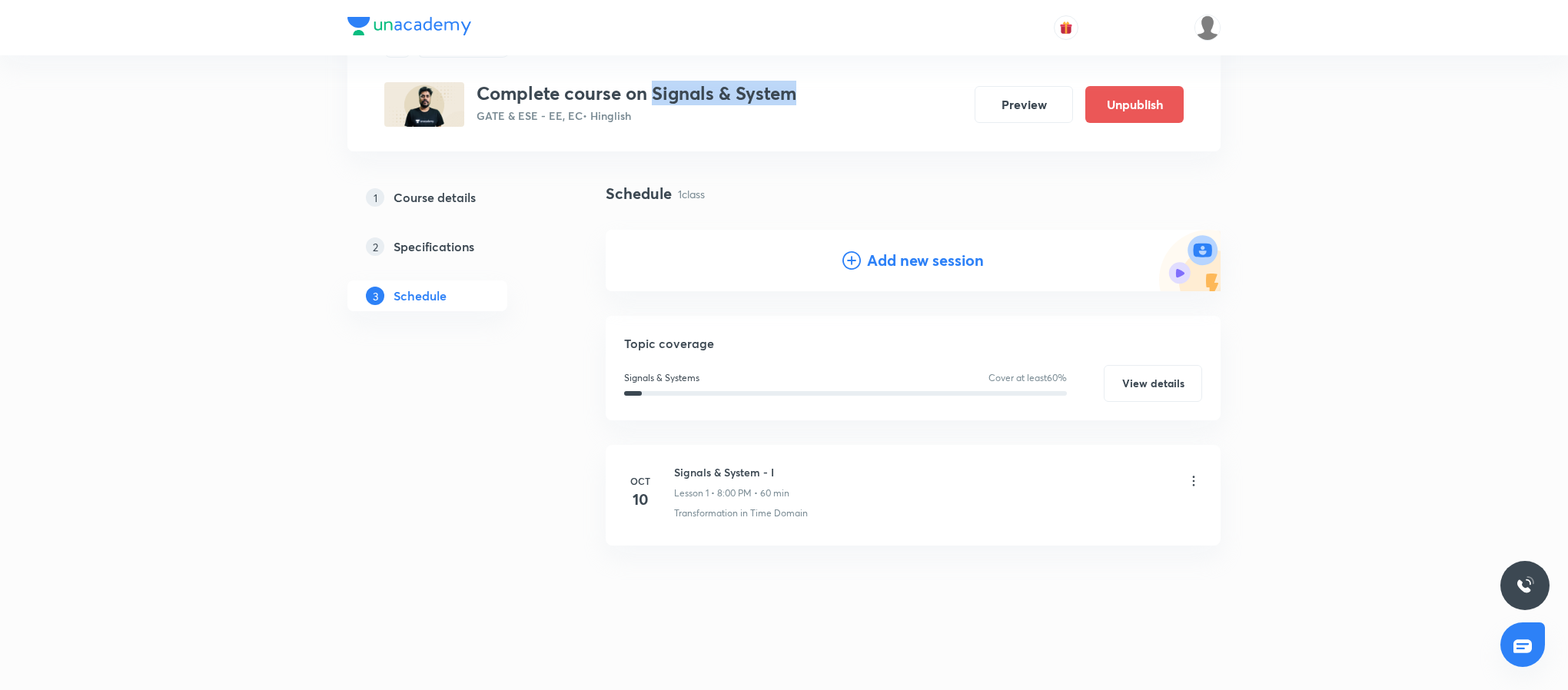
click at [555, 205] on link "1 Course details" at bounding box center [452, 197] width 209 height 31
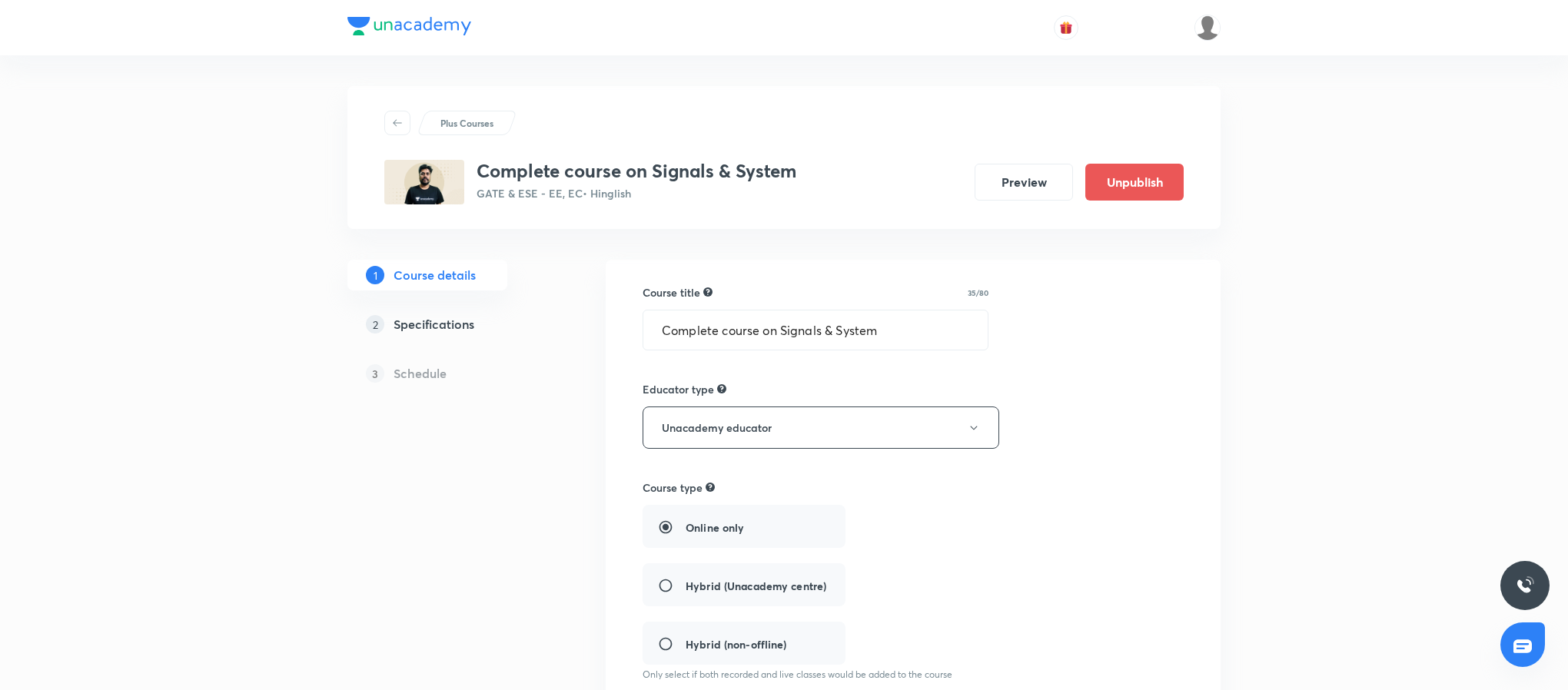
click at [685, 118] on div "Plus Courses" at bounding box center [784, 122] width 799 height 24
drag, startPoint x: 652, startPoint y: 173, endPoint x: 818, endPoint y: 182, distance: 166.2
click at [818, 182] on div "Complete course on Signals & System GATE & ESE - EE, EC • Hinglish Preview Unpu…" at bounding box center [784, 182] width 799 height 44
drag, startPoint x: 658, startPoint y: 171, endPoint x: 713, endPoint y: 182, distance: 56.1
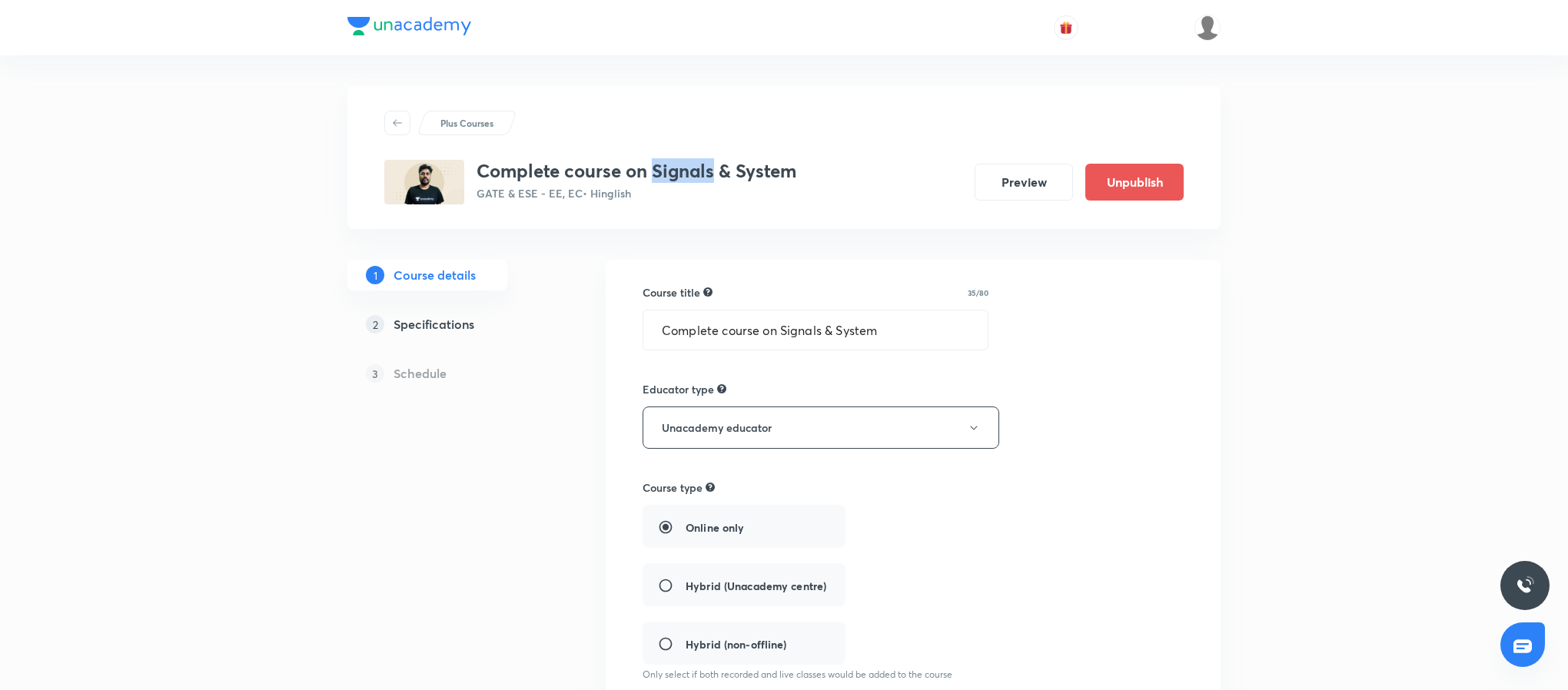
click at [713, 182] on h3 "Complete course on Signals & System" at bounding box center [636, 171] width 320 height 22
click at [716, 183] on div "Complete course on Signals & System GATE & ESE - EE, EC • Hinglish" at bounding box center [636, 182] width 320 height 44
drag, startPoint x: 657, startPoint y: 173, endPoint x: 803, endPoint y: 171, distance: 146.0
click at [803, 171] on div "Complete course on Signals & System GATE & ESE - EE, EC • Hinglish Preview Unpu…" at bounding box center [784, 182] width 799 height 44
copy h3 "Signals & System"
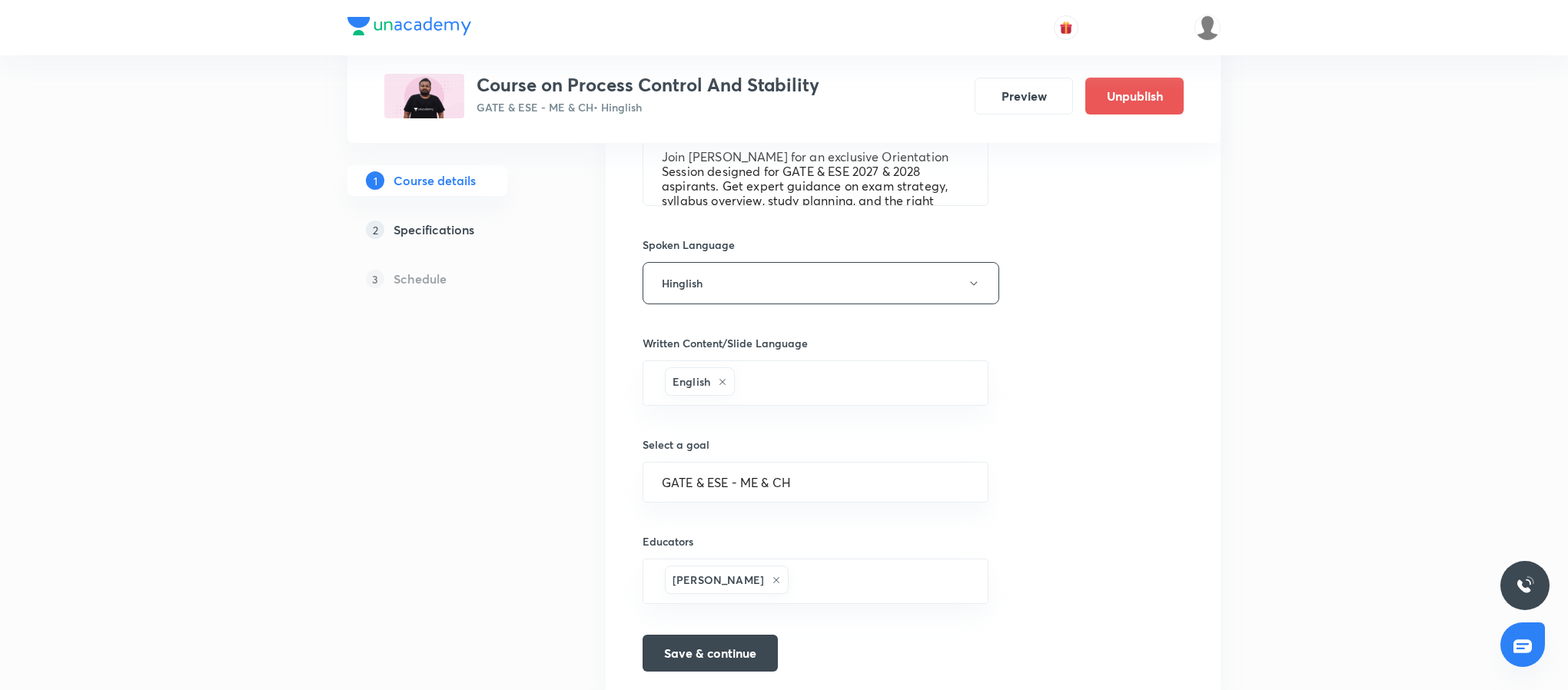
scroll to position [602, 0]
click at [784, 174] on textarea "Join Ankur Bansal for an exclusive Orientation Session designed for GATE & ESE …" at bounding box center [815, 170] width 344 height 69
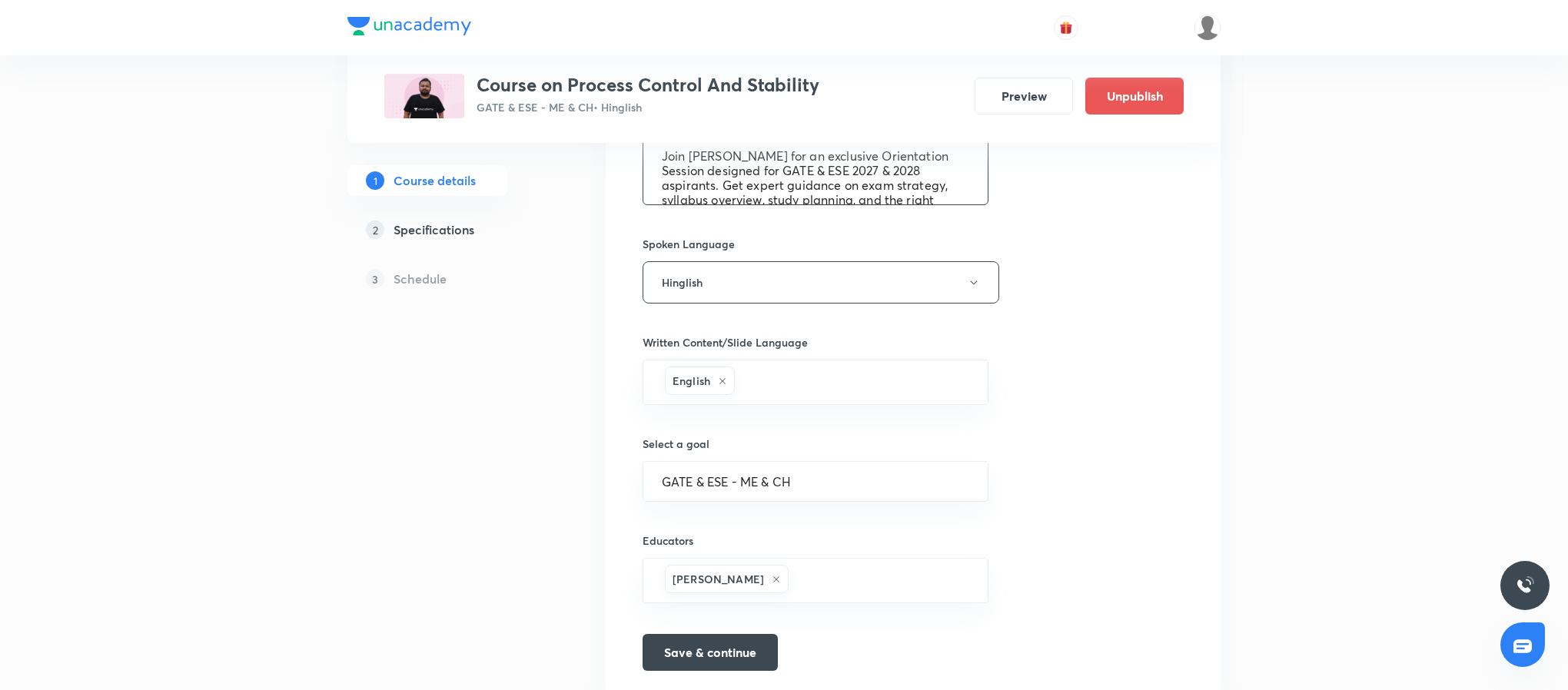
click at [784, 174] on textarea "Join Ankur Bansal for an exclusive Orientation Session designed for GATE & ESE …" at bounding box center [815, 170] width 344 height 69
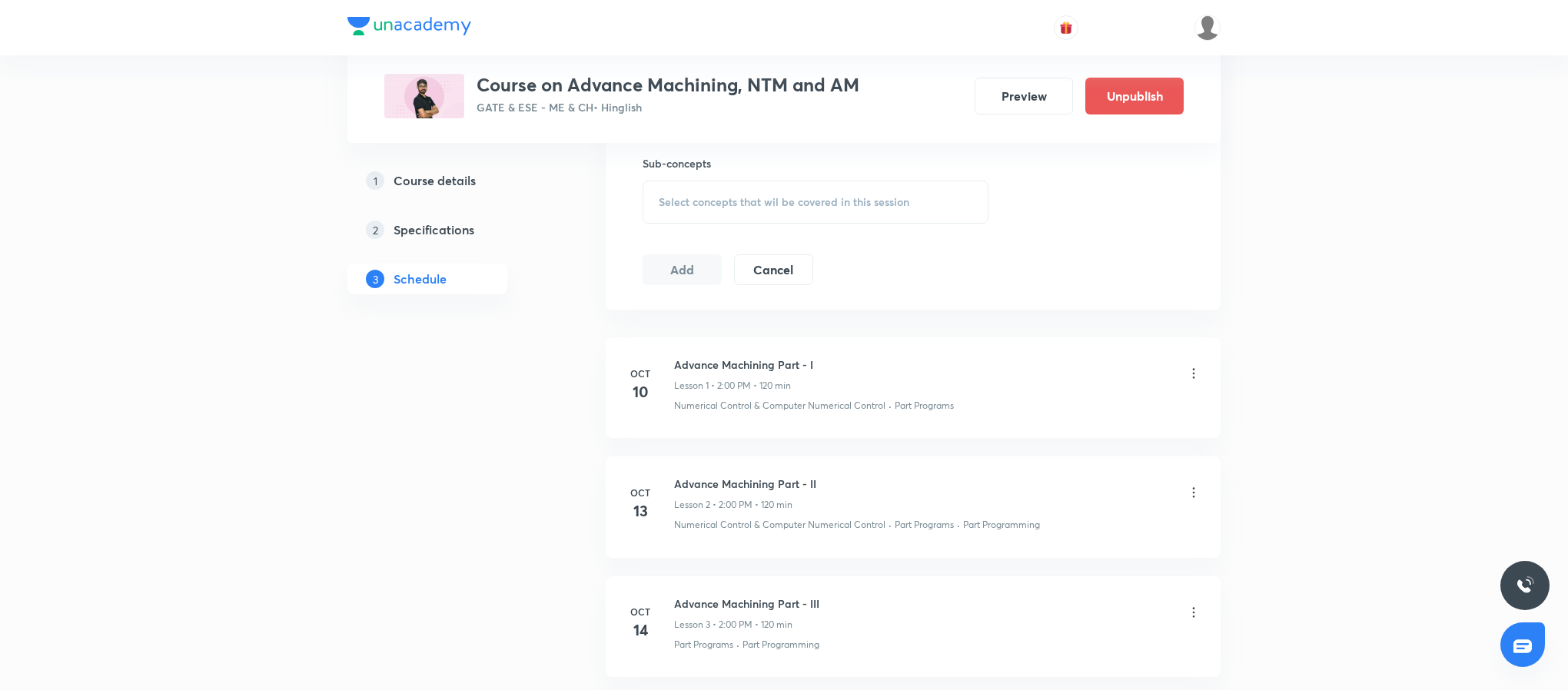
scroll to position [695, 0]
